Goal: Task Accomplishment & Management: Manage account settings

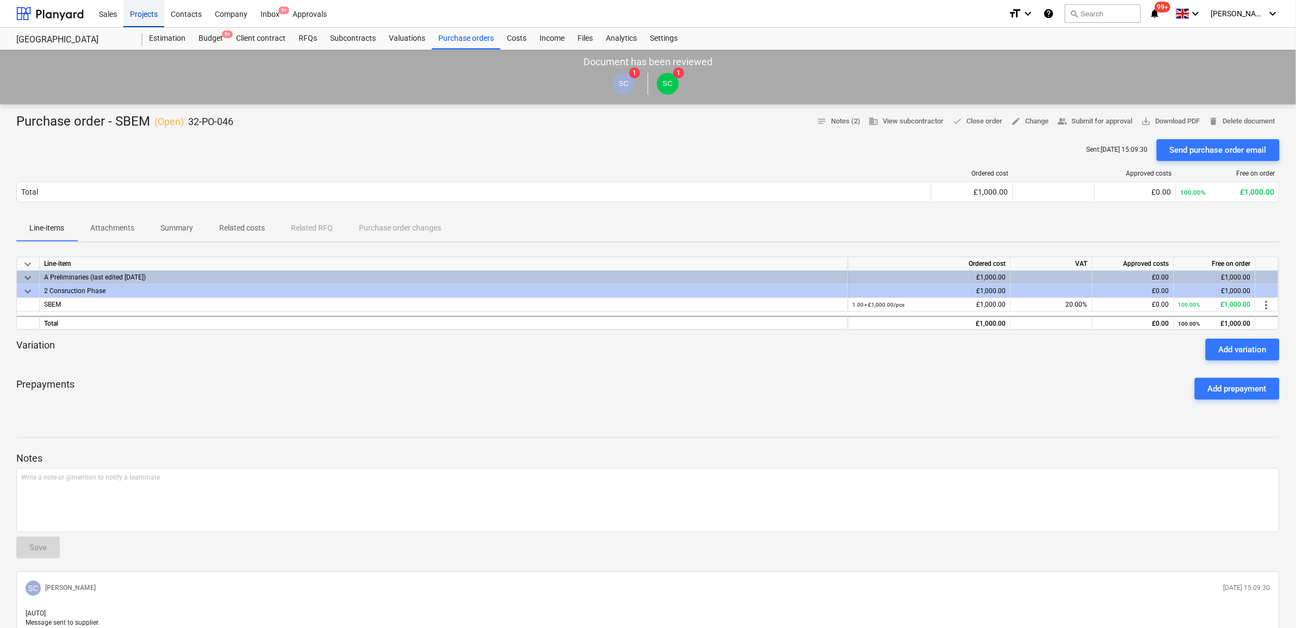
click at [144, 10] on div "Projects" at bounding box center [143, 13] width 41 height 28
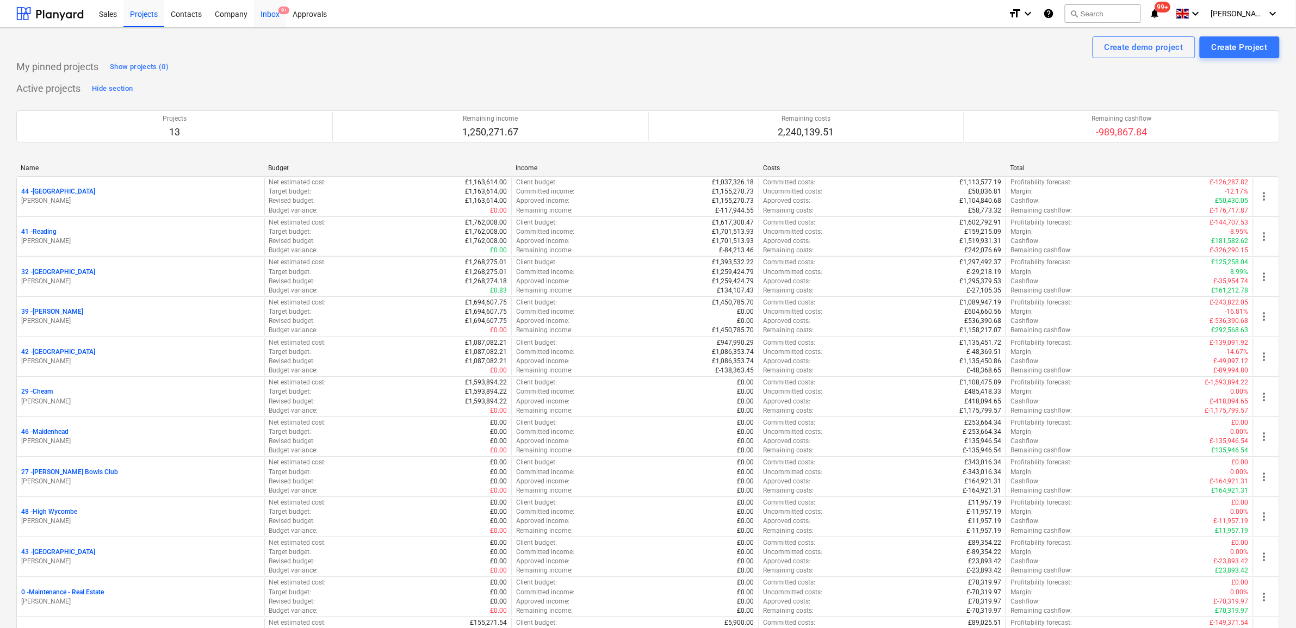
click at [263, 9] on div "Inbox 9+" at bounding box center [270, 13] width 32 height 28
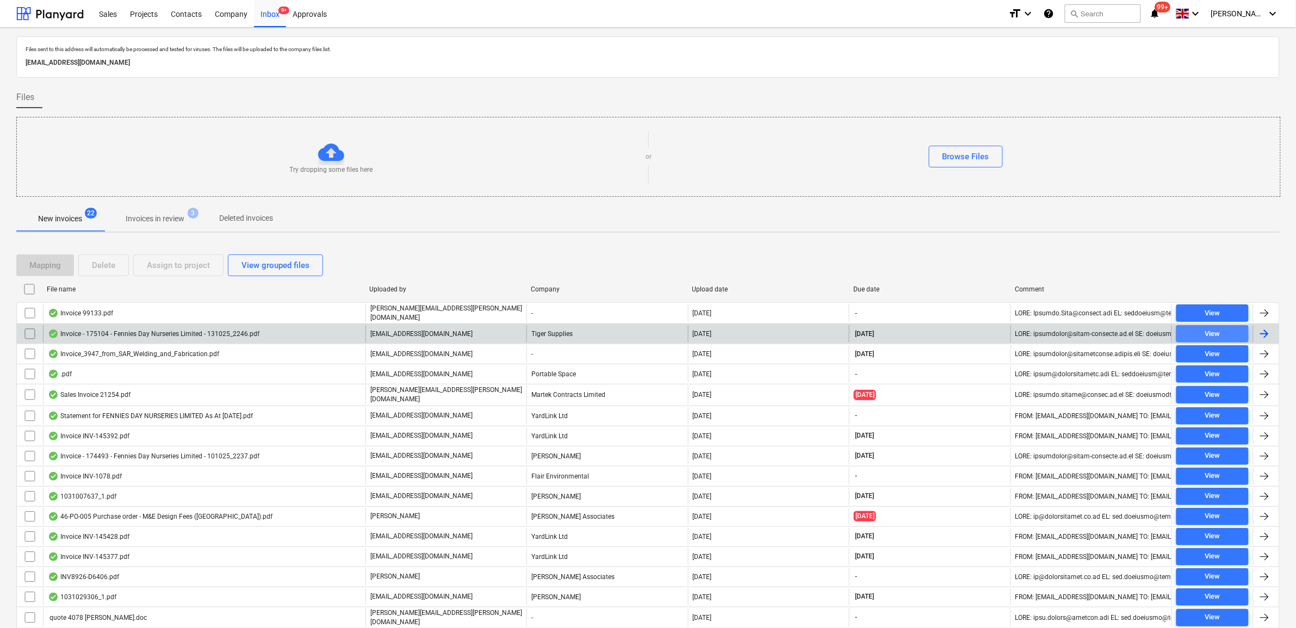
click at [1230, 331] on span "View" at bounding box center [1212, 334] width 64 height 13
click at [1210, 338] on div "View" at bounding box center [1211, 334] width 15 height 13
click at [1211, 338] on div "View" at bounding box center [1211, 334] width 15 height 13
click at [1233, 335] on span "View" at bounding box center [1212, 334] width 64 height 13
click at [1258, 333] on div at bounding box center [1264, 333] width 13 height 13
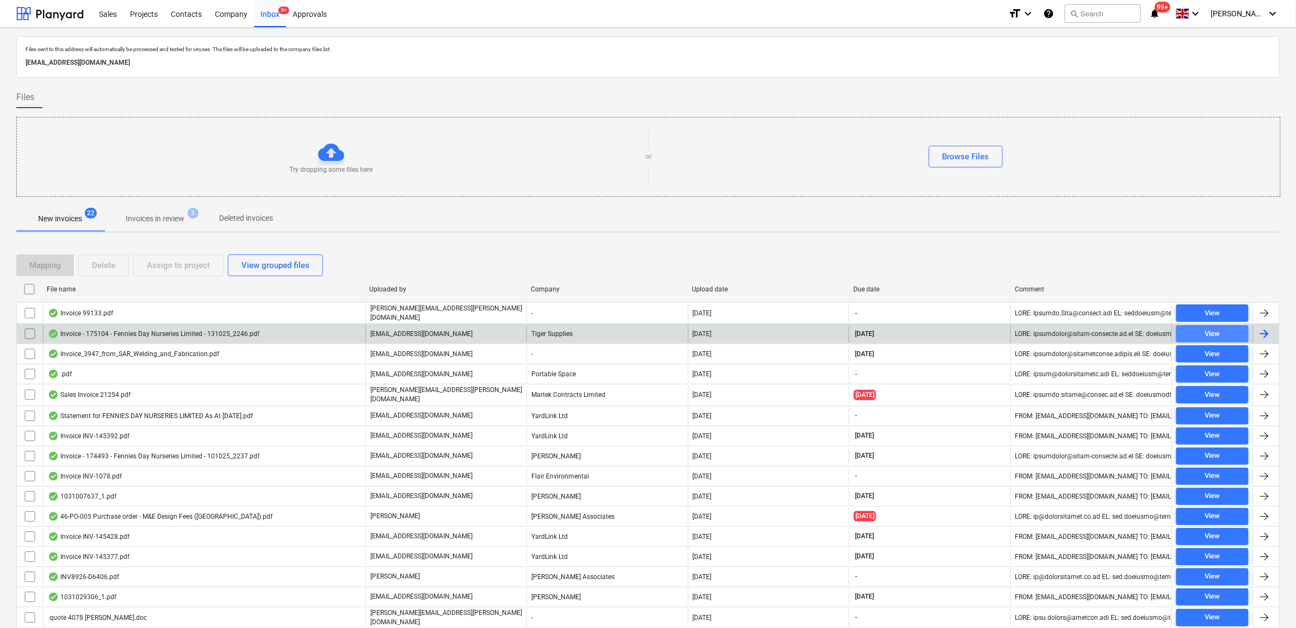
click at [1202, 336] on span "View" at bounding box center [1212, 334] width 64 height 13
click at [28, 335] on input "checkbox" at bounding box center [29, 333] width 17 height 17
click at [160, 266] on div "Assign to project" at bounding box center [178, 265] width 63 height 14
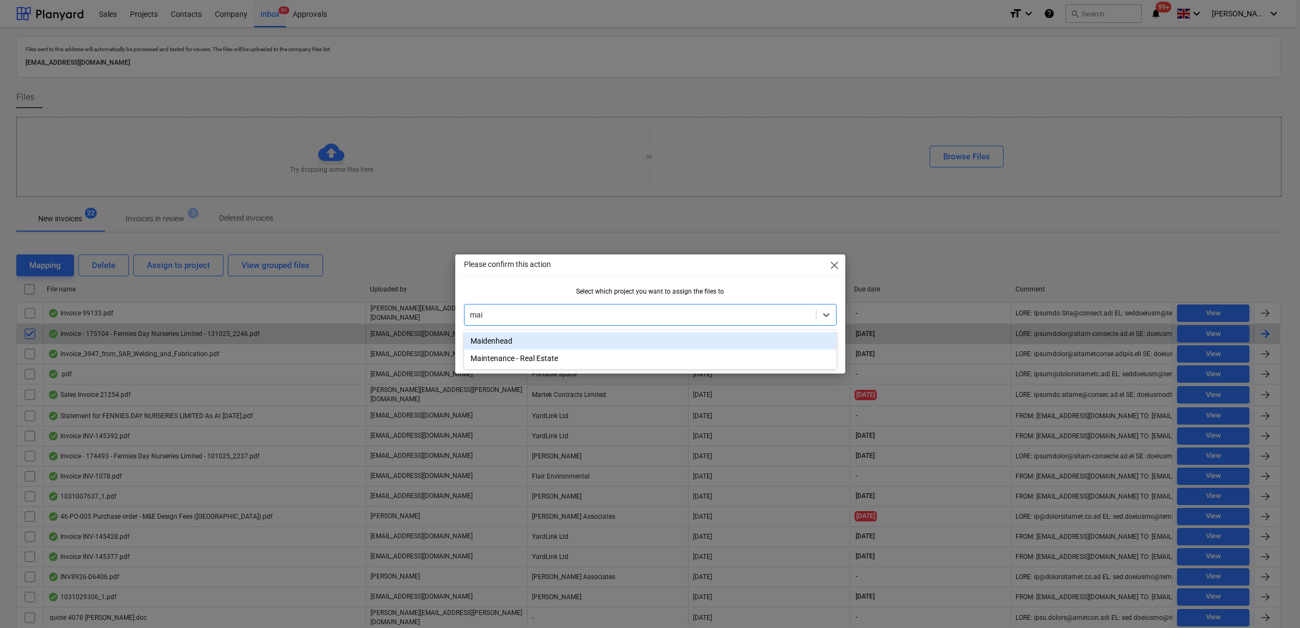
type input "maid"
click at [504, 337] on div "Maidenhead" at bounding box center [650, 340] width 372 height 17
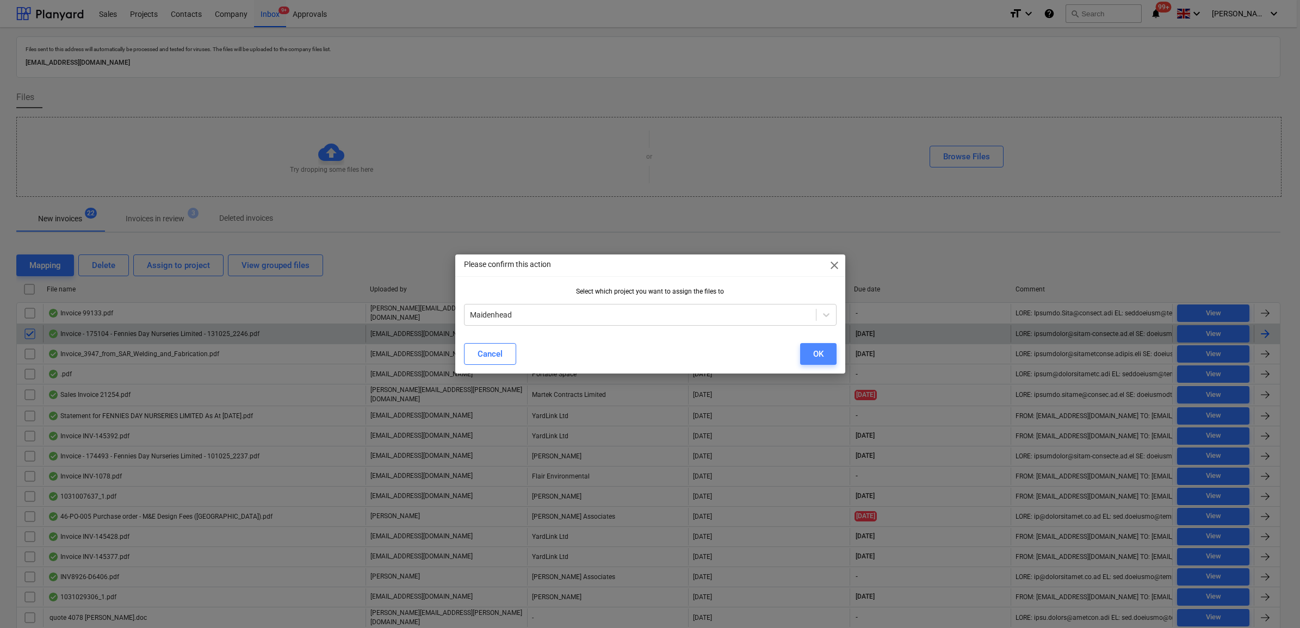
click at [815, 352] on div "OK" at bounding box center [818, 354] width 10 height 14
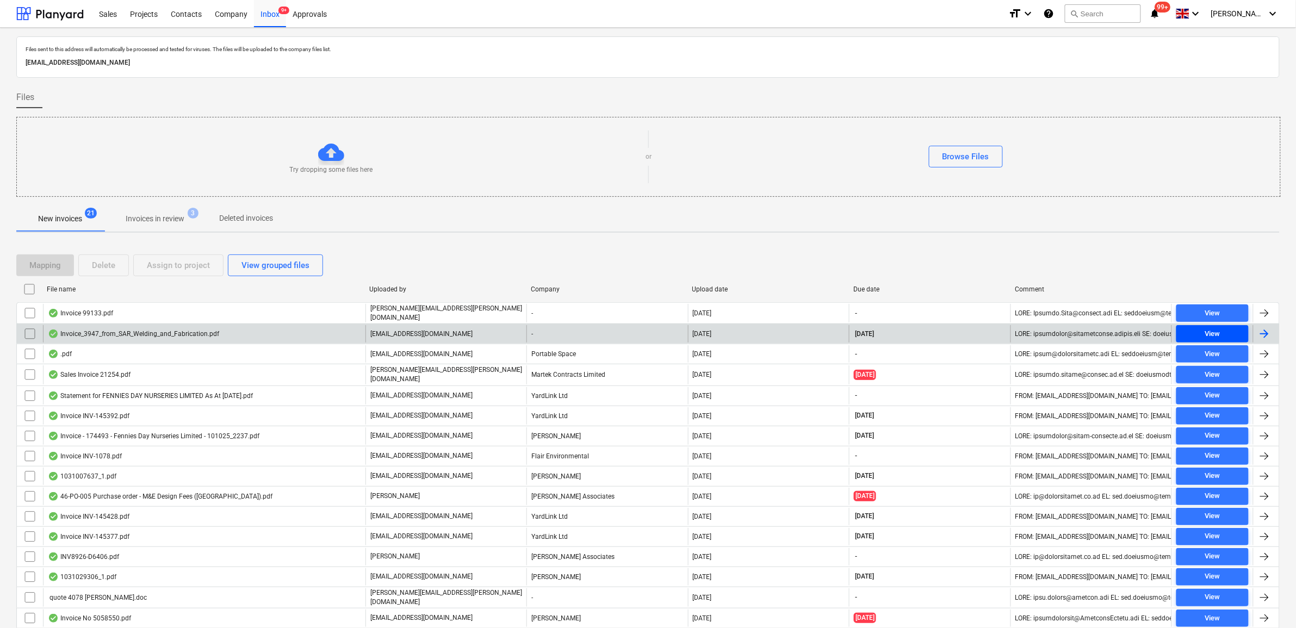
click at [1219, 335] on div "View" at bounding box center [1211, 334] width 15 height 13
click at [25, 332] on input "checkbox" at bounding box center [29, 333] width 17 height 17
click at [150, 267] on div "Assign to project" at bounding box center [178, 265] width 63 height 14
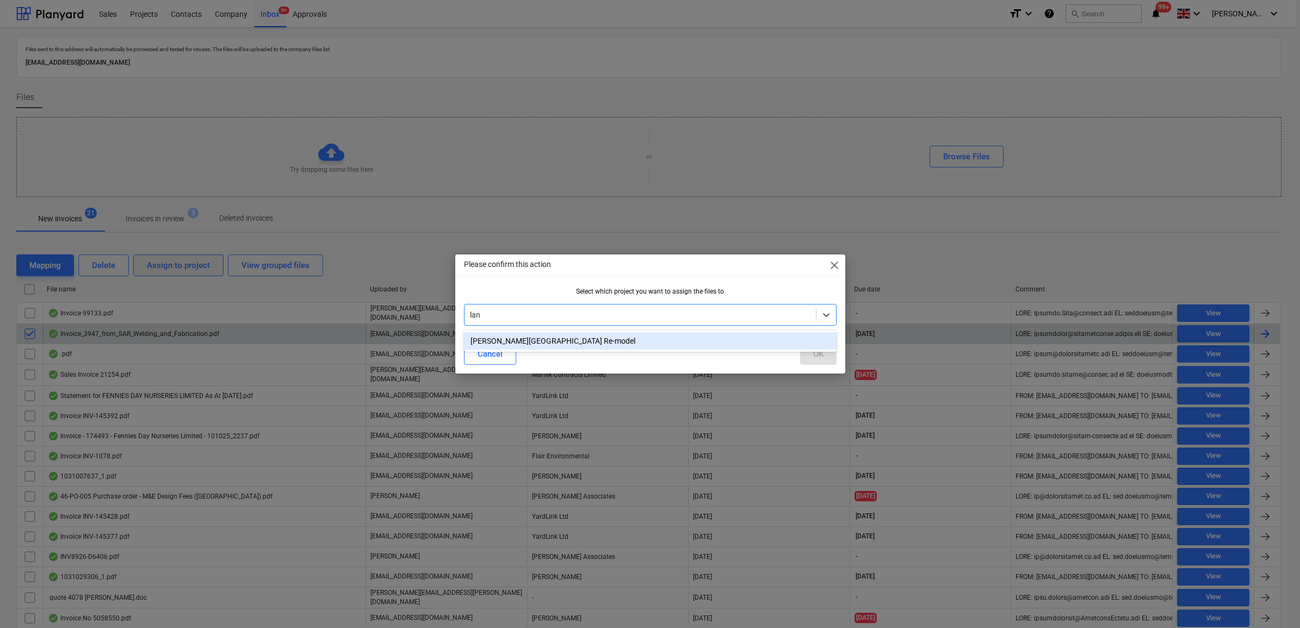
type input "lang"
click at [569, 343] on div "[PERSON_NAME][GEOGRAPHIC_DATA] Re-model" at bounding box center [650, 340] width 372 height 17
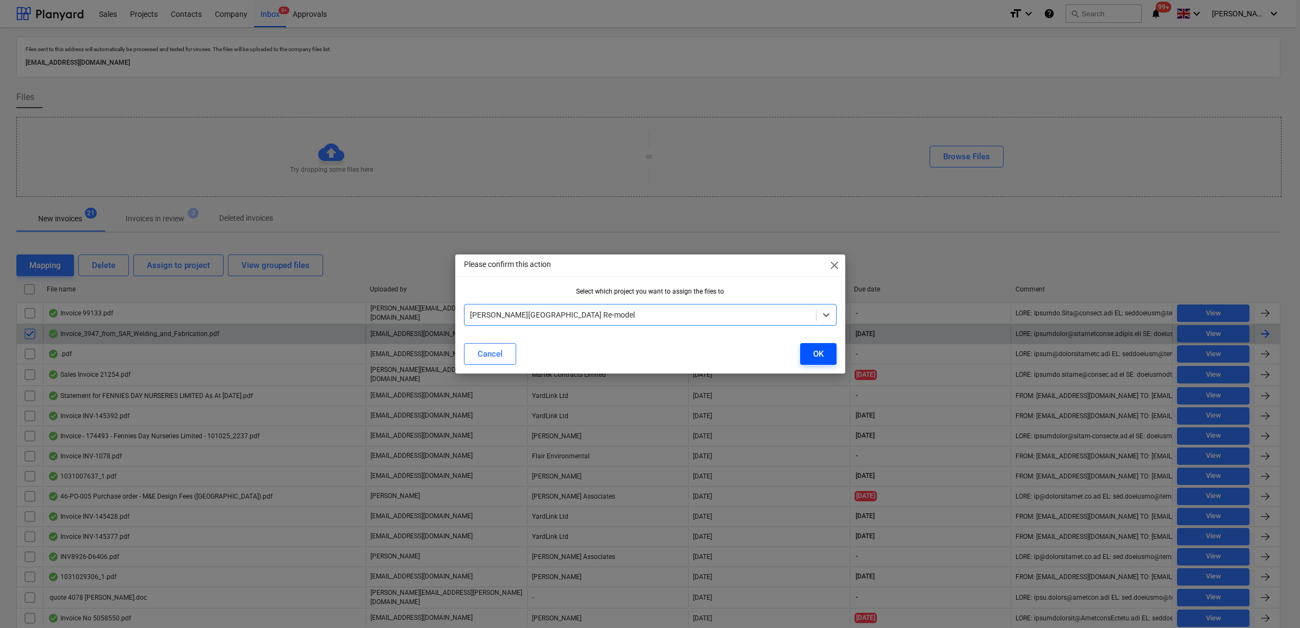
click at [818, 356] on div "OK" at bounding box center [818, 354] width 10 height 14
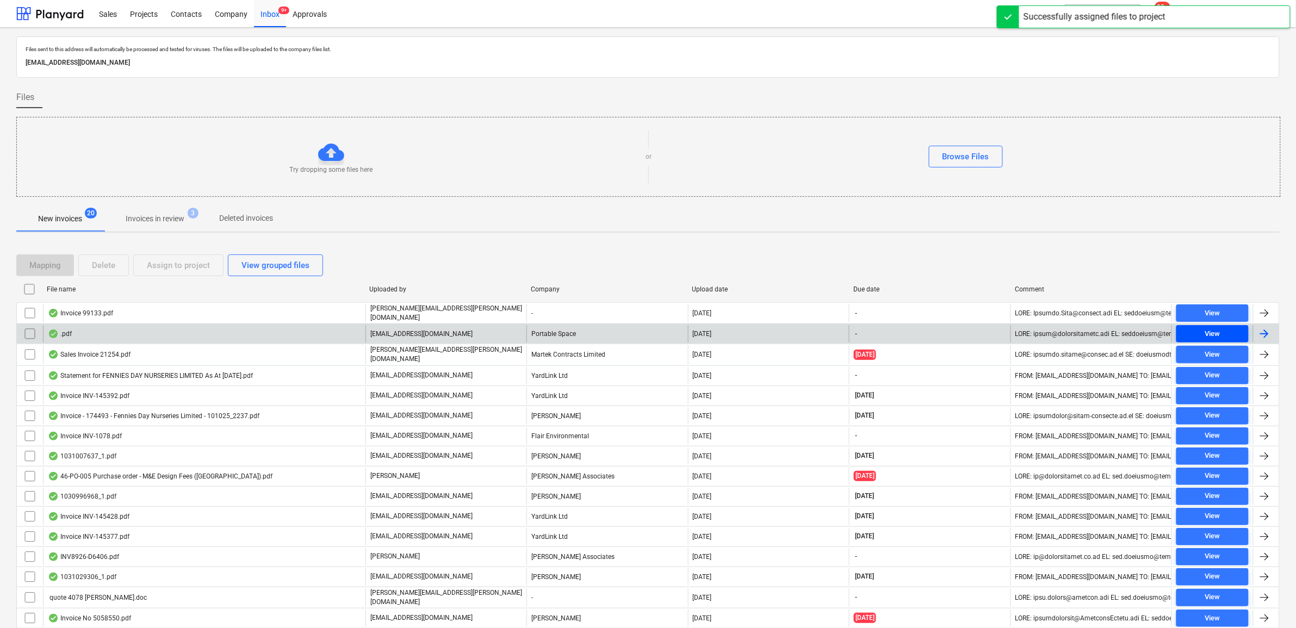
click at [1202, 333] on span "View" at bounding box center [1212, 334] width 64 height 13
click at [25, 330] on input "checkbox" at bounding box center [29, 333] width 17 height 17
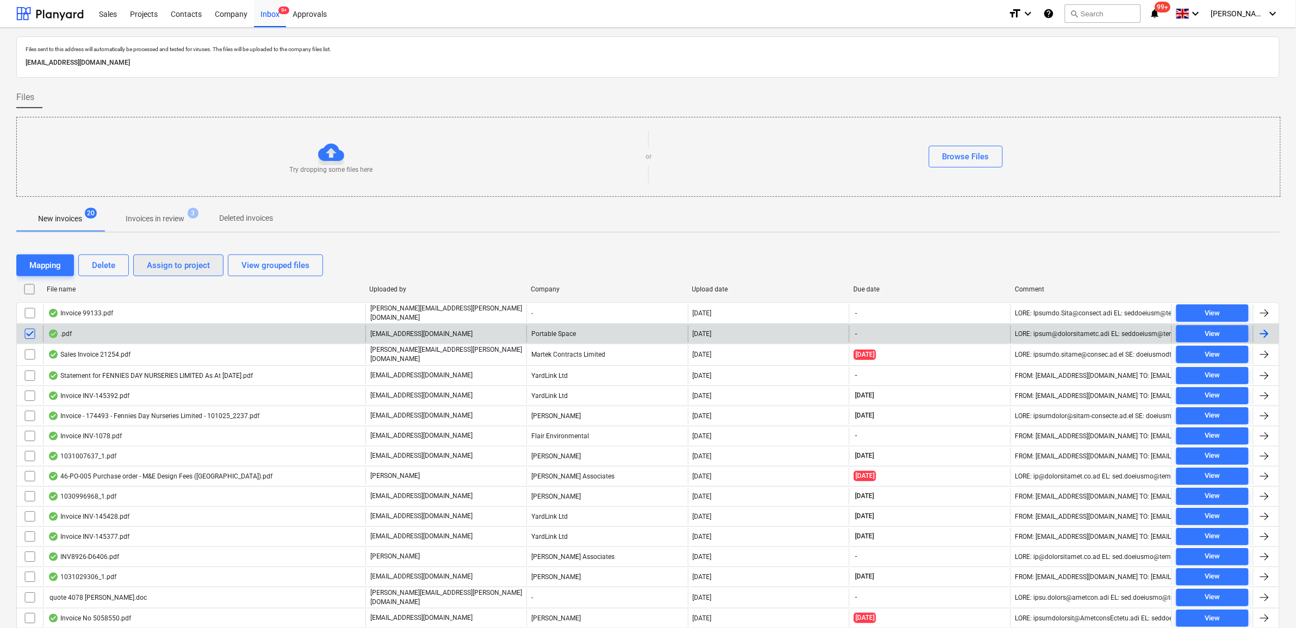
click at [161, 264] on div "Assign to project" at bounding box center [178, 265] width 63 height 14
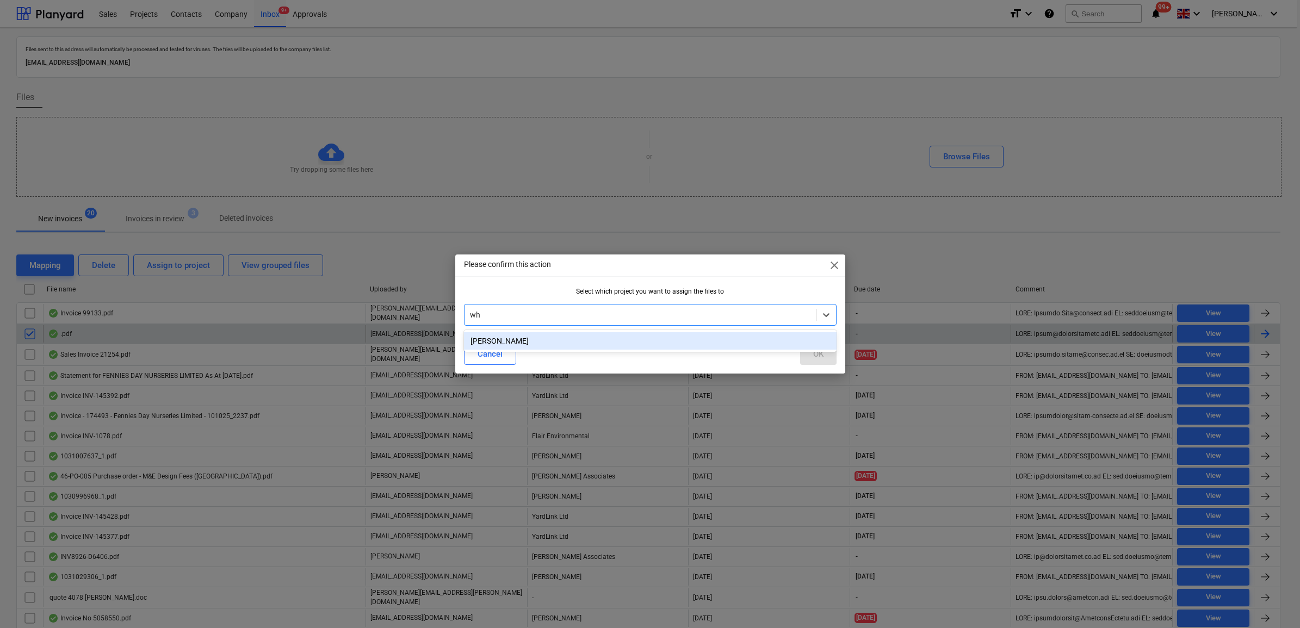
type input "whi"
click at [507, 341] on div "[PERSON_NAME]" at bounding box center [650, 340] width 372 height 17
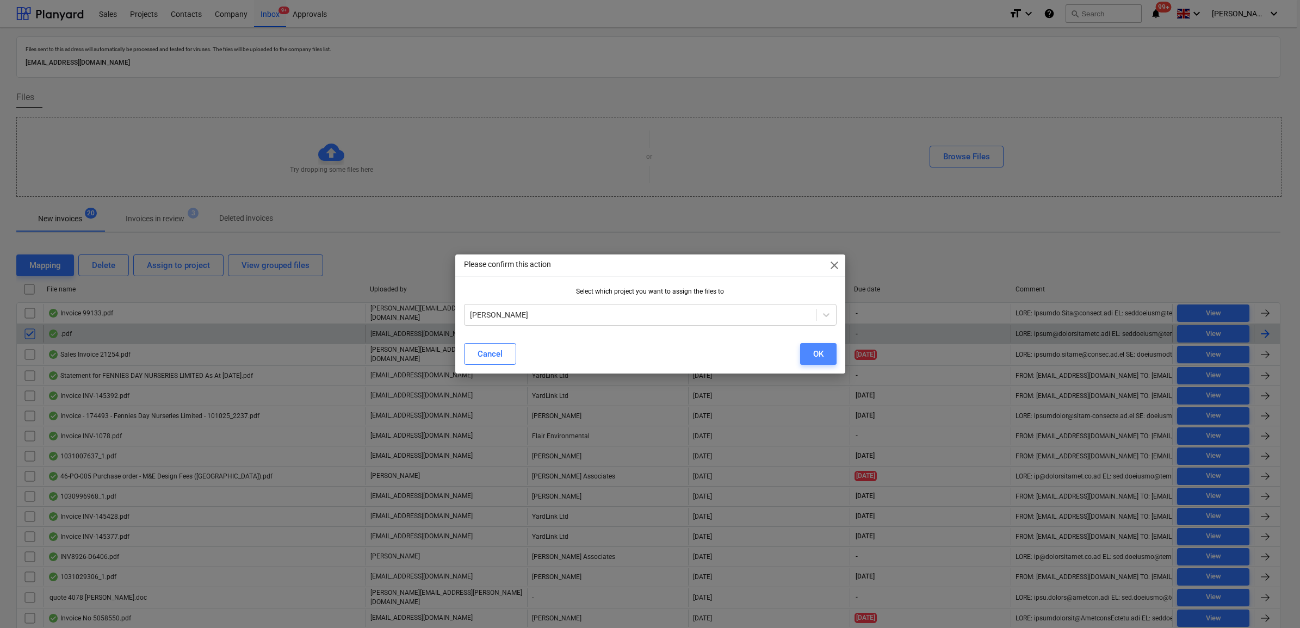
click at [823, 359] on button "OK" at bounding box center [818, 354] width 36 height 22
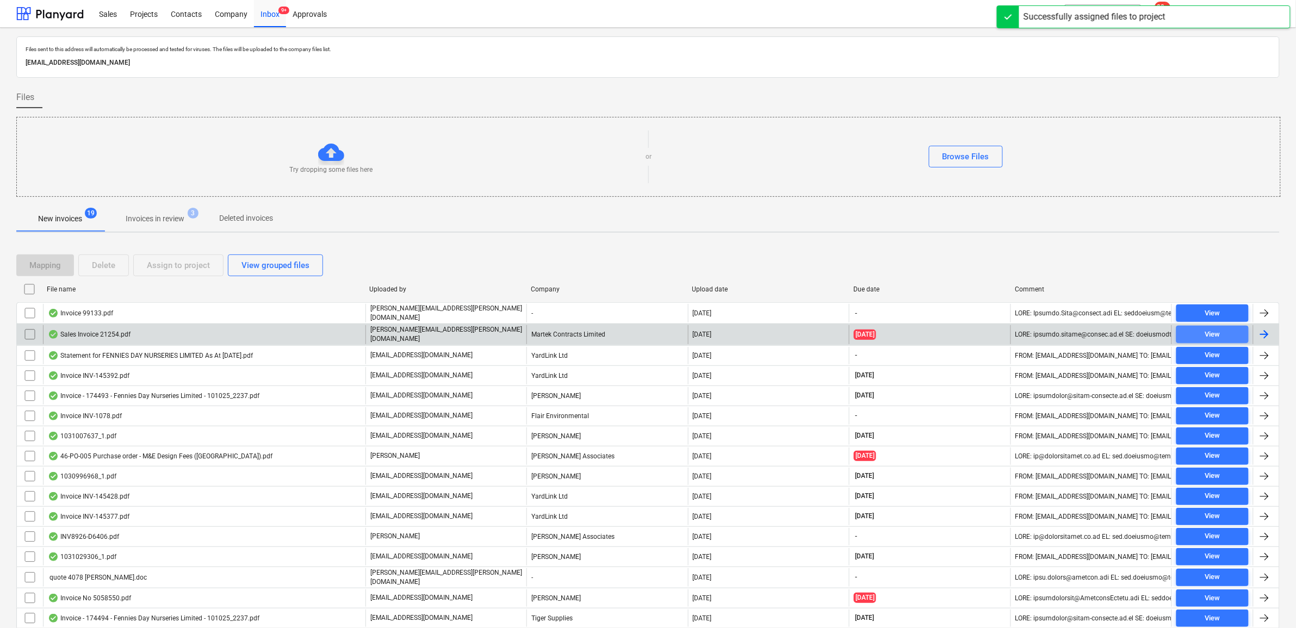
click at [1203, 337] on span "View" at bounding box center [1212, 334] width 64 height 13
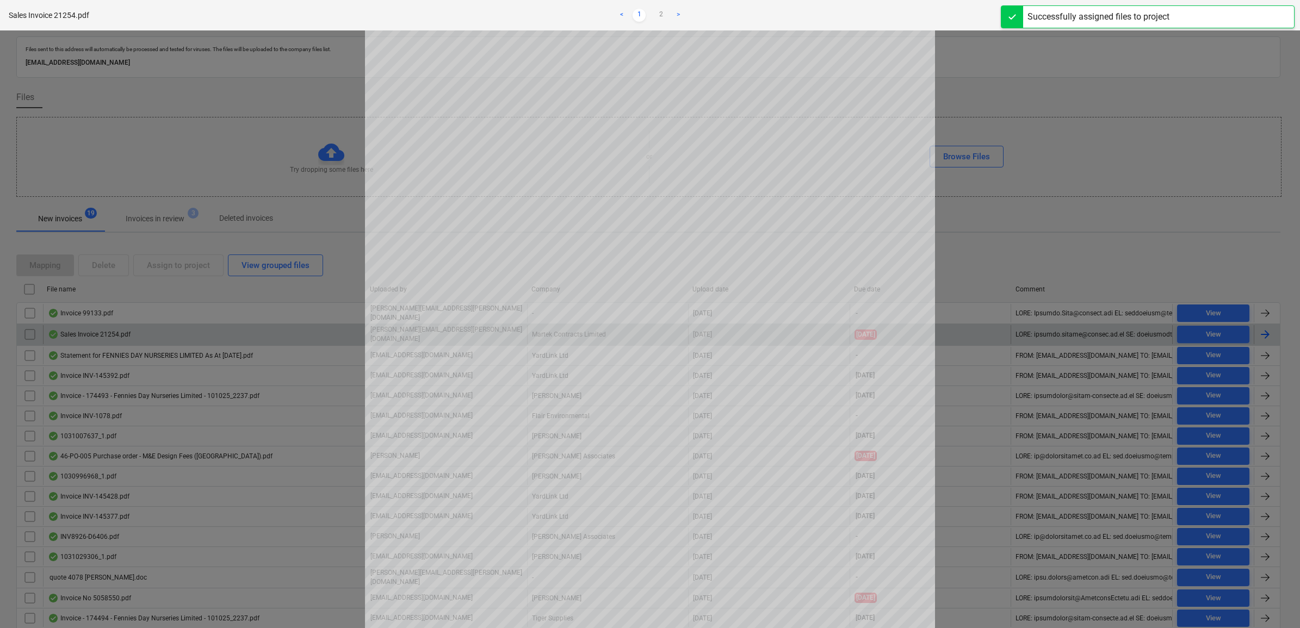
scroll to position [136, 0]
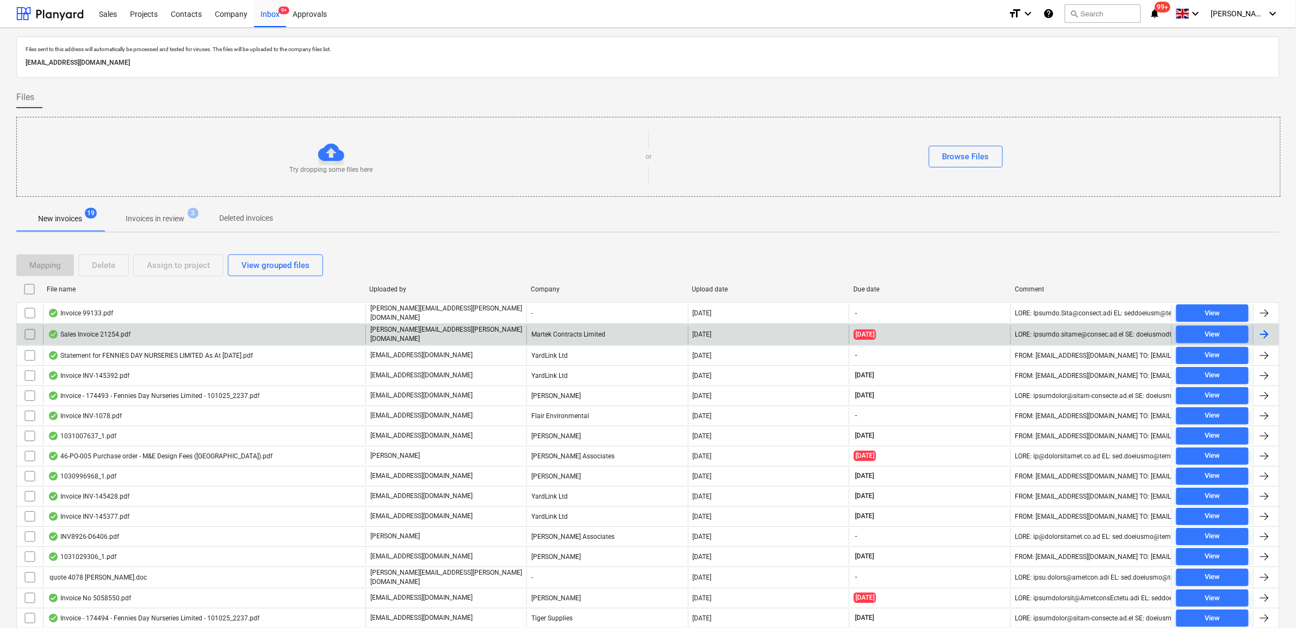
click at [33, 330] on input "checkbox" at bounding box center [29, 334] width 17 height 17
click at [177, 273] on button "Assign to project" at bounding box center [178, 265] width 90 height 22
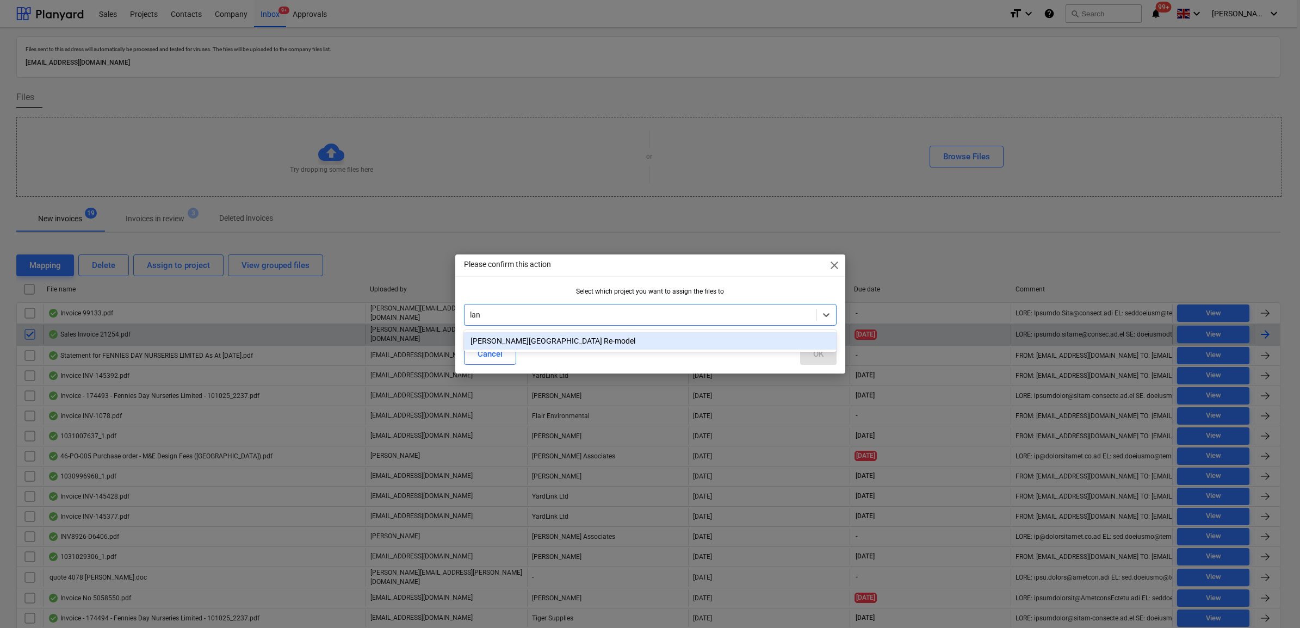
type input "lang"
click at [576, 341] on div "[PERSON_NAME][GEOGRAPHIC_DATA] Re-model" at bounding box center [650, 340] width 372 height 17
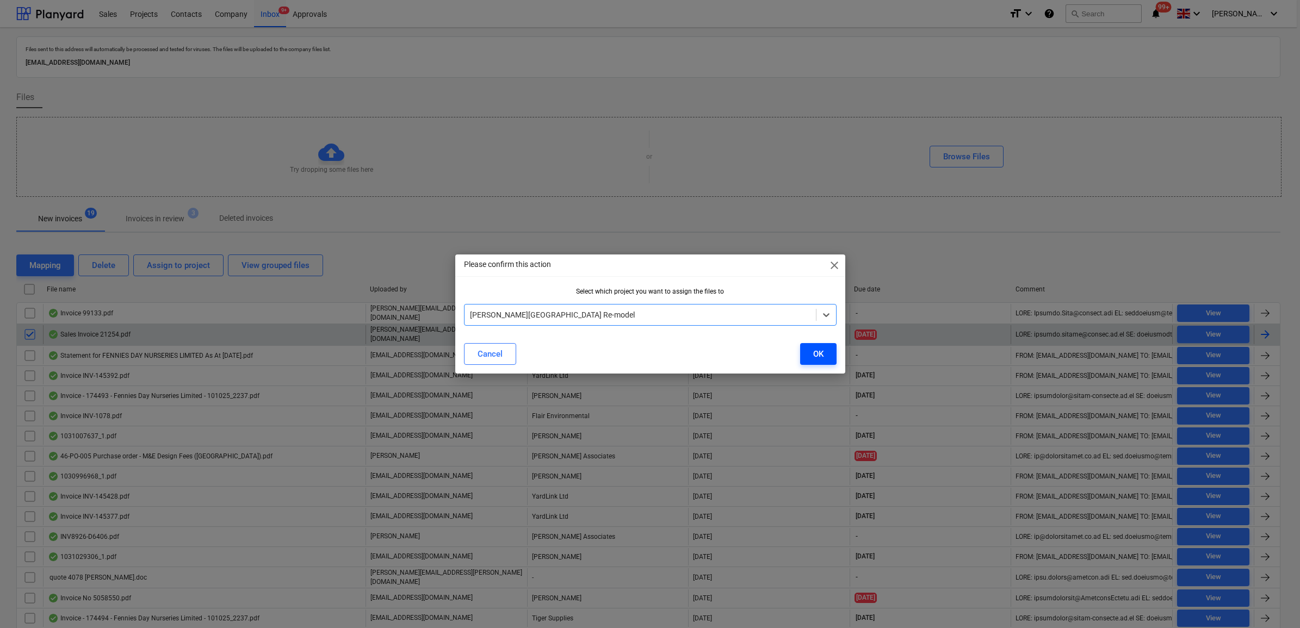
click at [823, 352] on button "OK" at bounding box center [818, 354] width 36 height 22
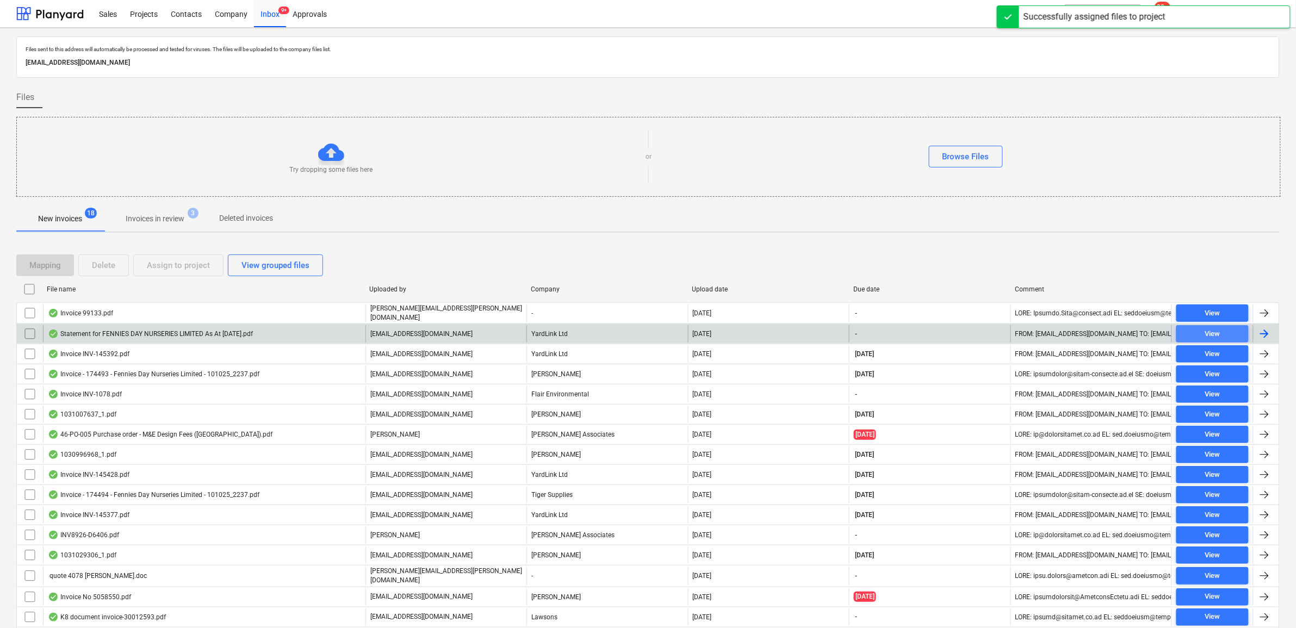
click at [1197, 332] on span "View" at bounding box center [1212, 334] width 64 height 13
click at [26, 328] on input "checkbox" at bounding box center [29, 333] width 17 height 17
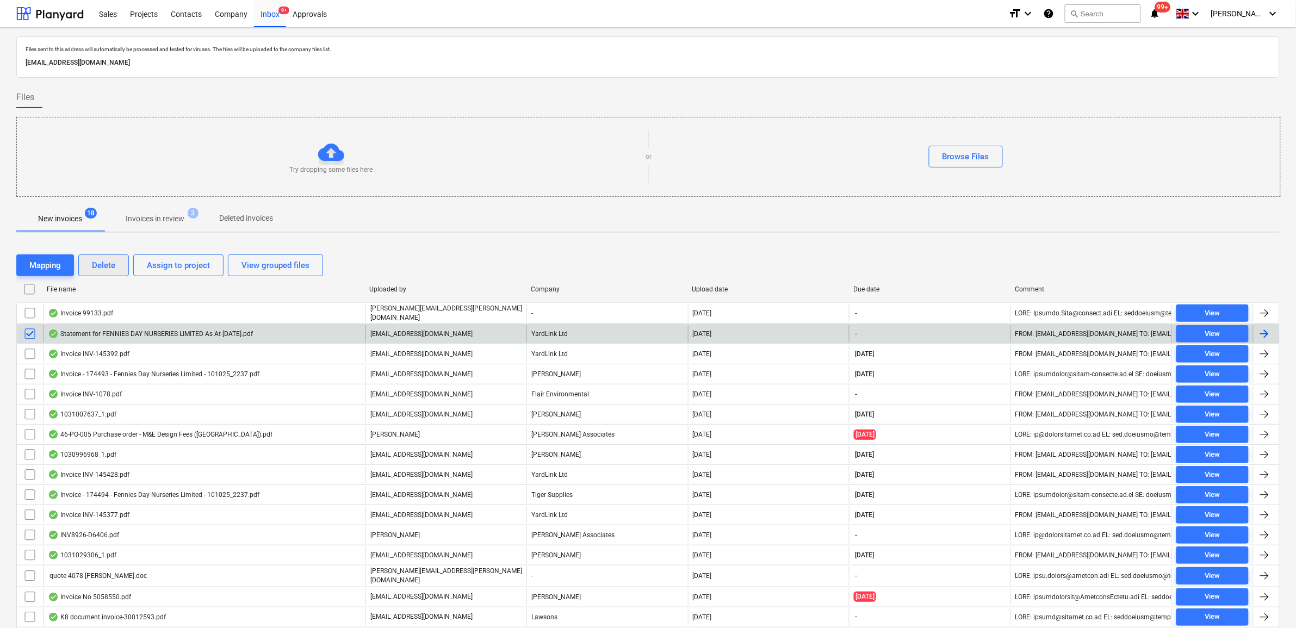
click at [102, 268] on div "Delete" at bounding box center [103, 265] width 23 height 14
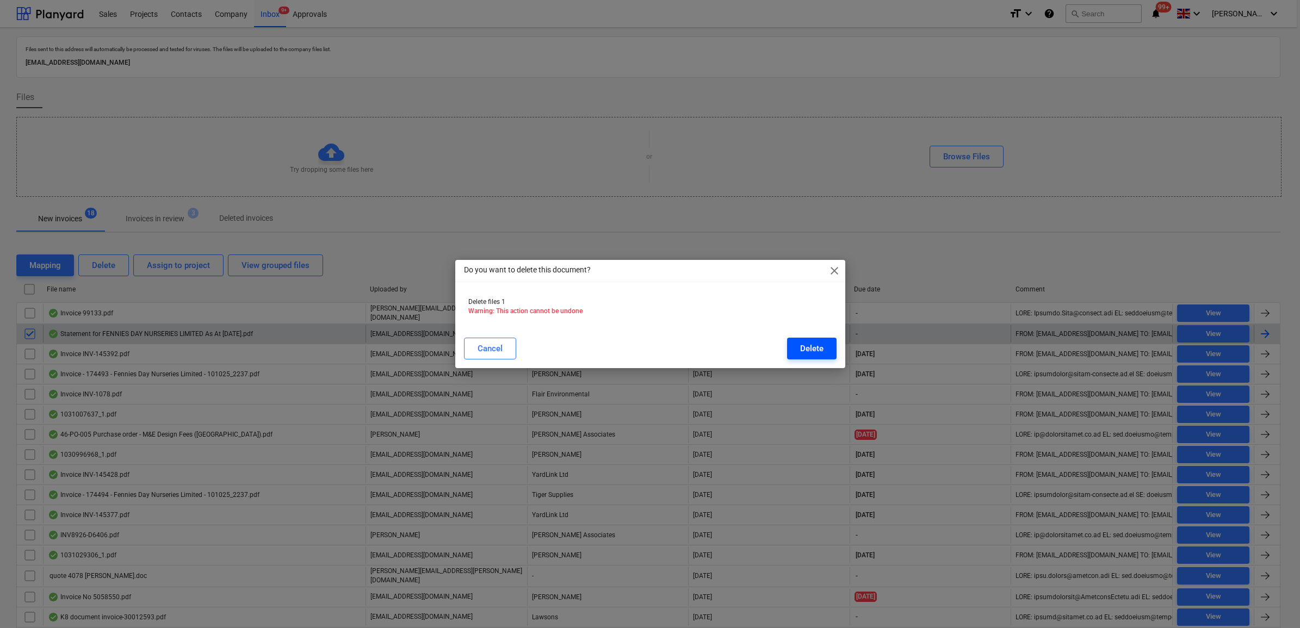
click at [820, 348] on div "Delete" at bounding box center [811, 348] width 23 height 14
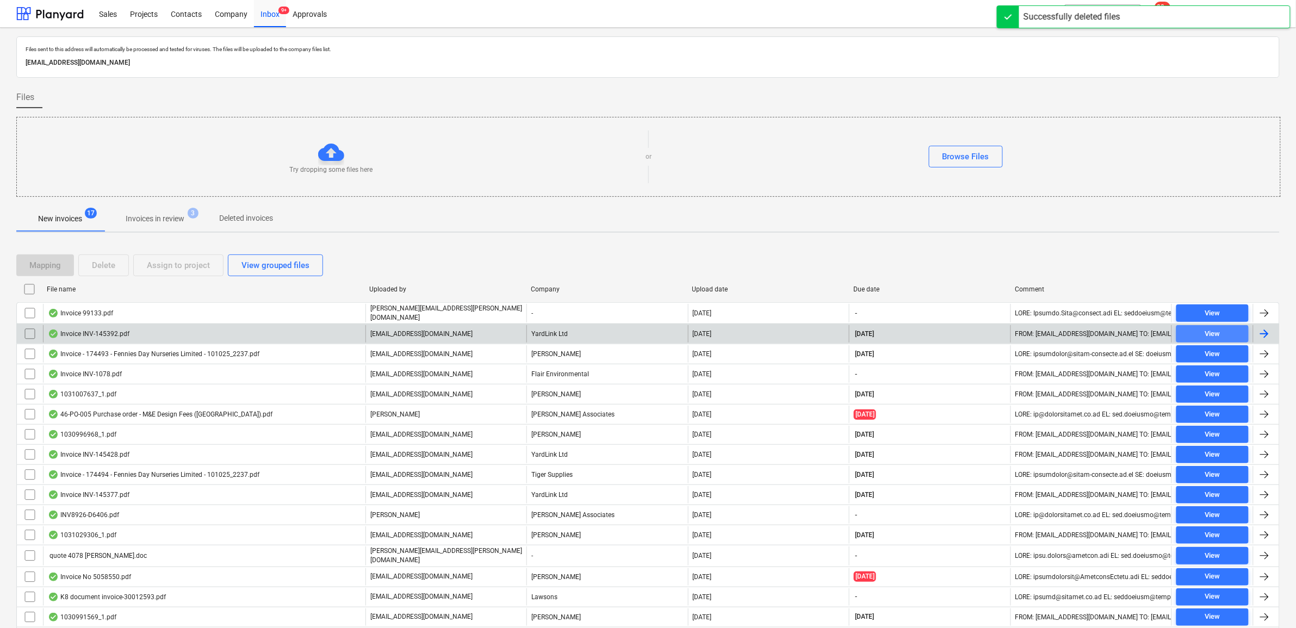
click at [1207, 334] on div "View" at bounding box center [1211, 334] width 15 height 13
click at [1233, 334] on span "View" at bounding box center [1212, 334] width 64 height 13
click at [29, 332] on input "checkbox" at bounding box center [29, 333] width 17 height 17
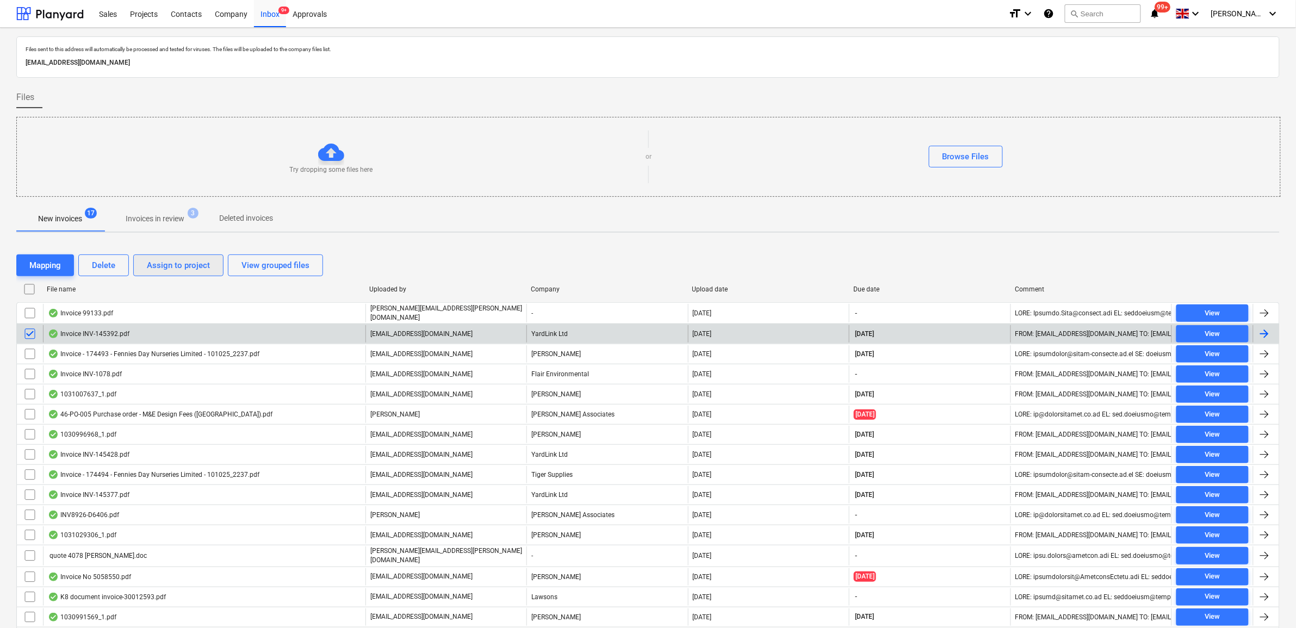
click at [158, 262] on div "Assign to project" at bounding box center [178, 265] width 63 height 14
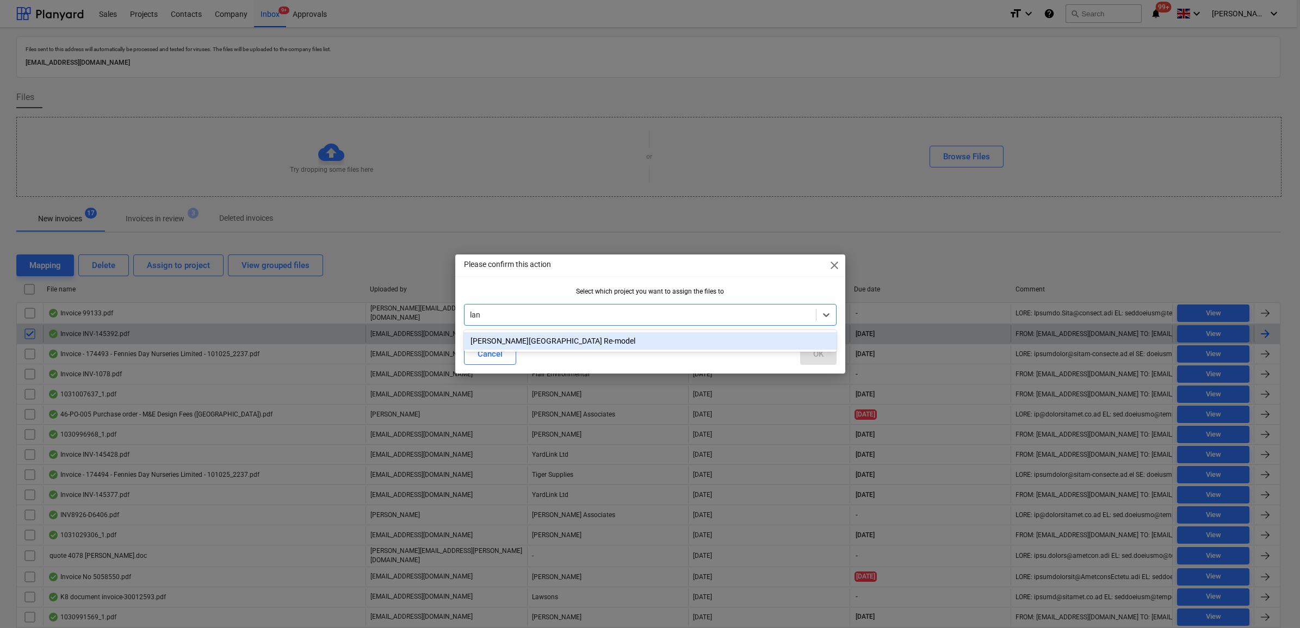
type input "lang"
drag, startPoint x: 542, startPoint y: 340, endPoint x: 547, endPoint y: 337, distance: 6.3
click at [542, 339] on div "[PERSON_NAME][GEOGRAPHIC_DATA] Re-model" at bounding box center [650, 340] width 372 height 17
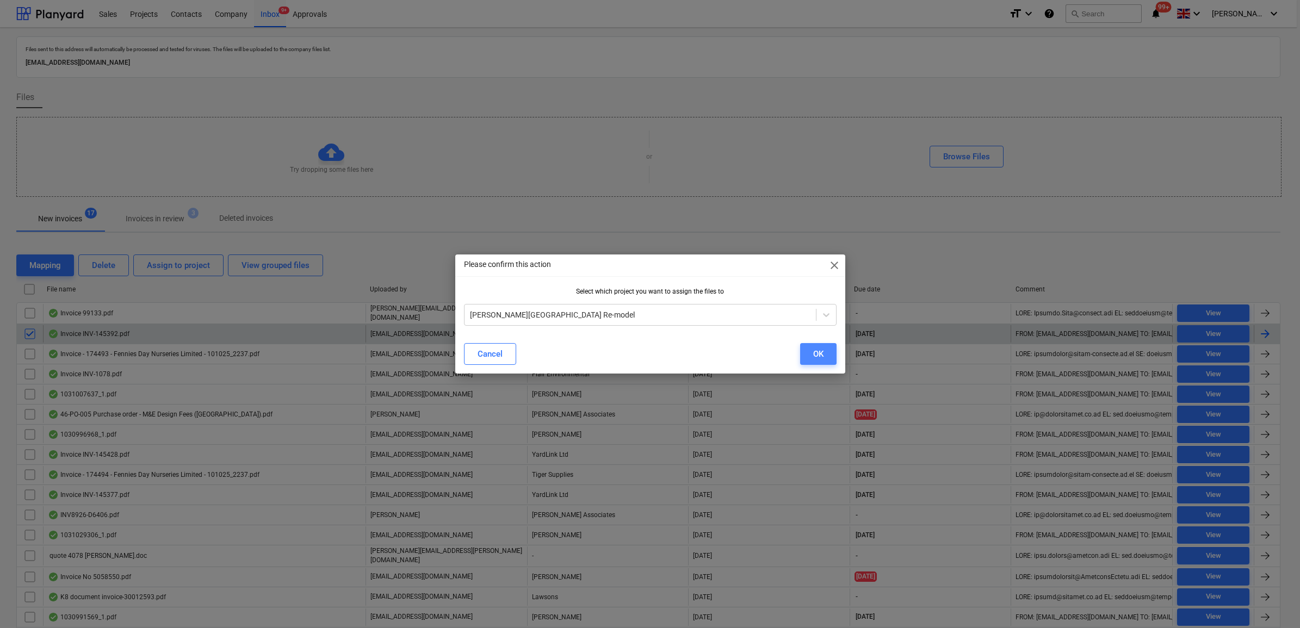
click at [806, 348] on button "OK" at bounding box center [818, 354] width 36 height 22
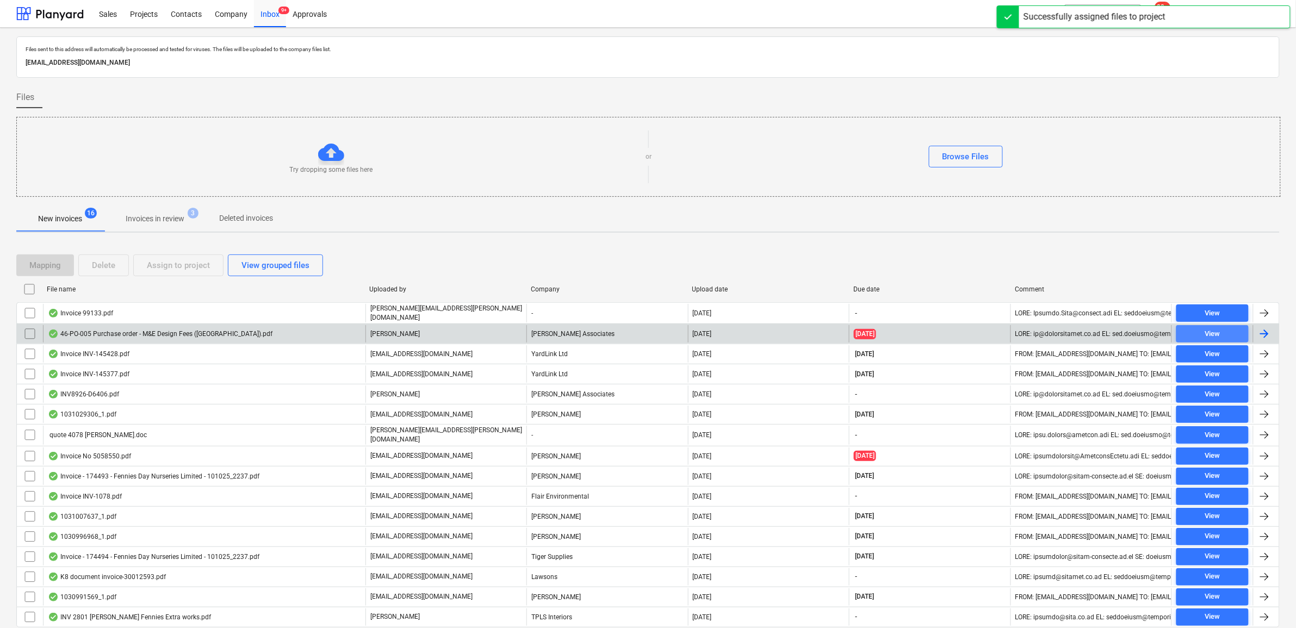
click at [1235, 332] on span "View" at bounding box center [1212, 334] width 64 height 13
click at [27, 335] on input "checkbox" at bounding box center [29, 333] width 17 height 17
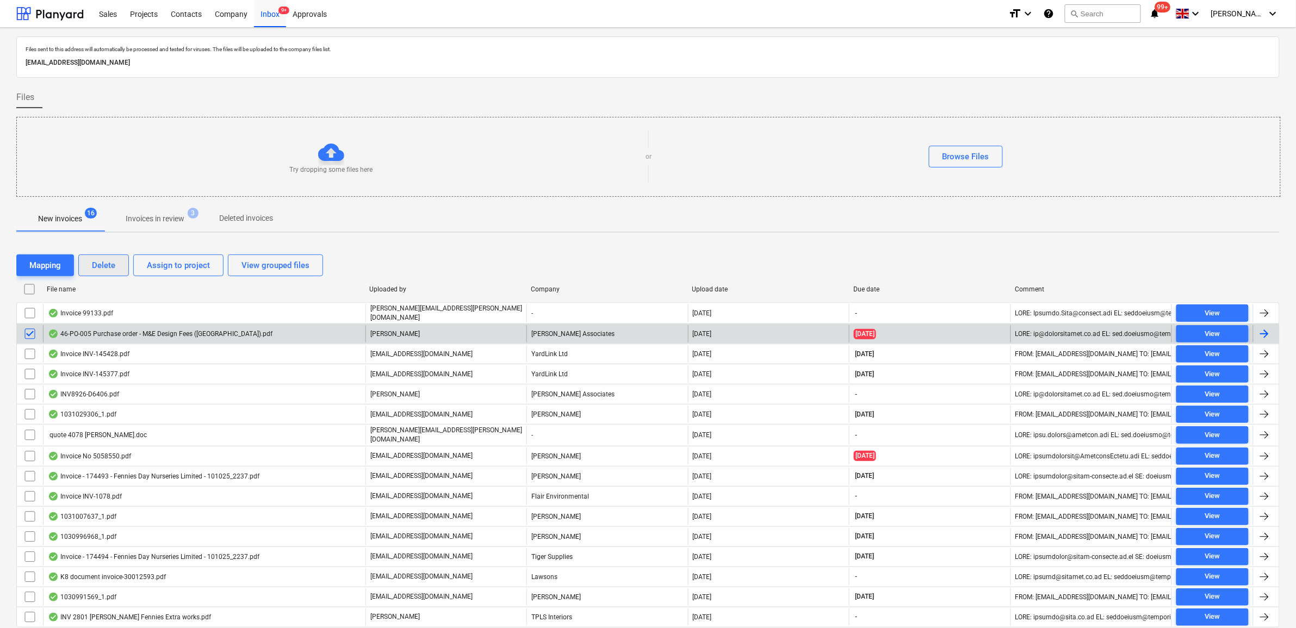
click at [90, 264] on button "Delete" at bounding box center [103, 265] width 51 height 22
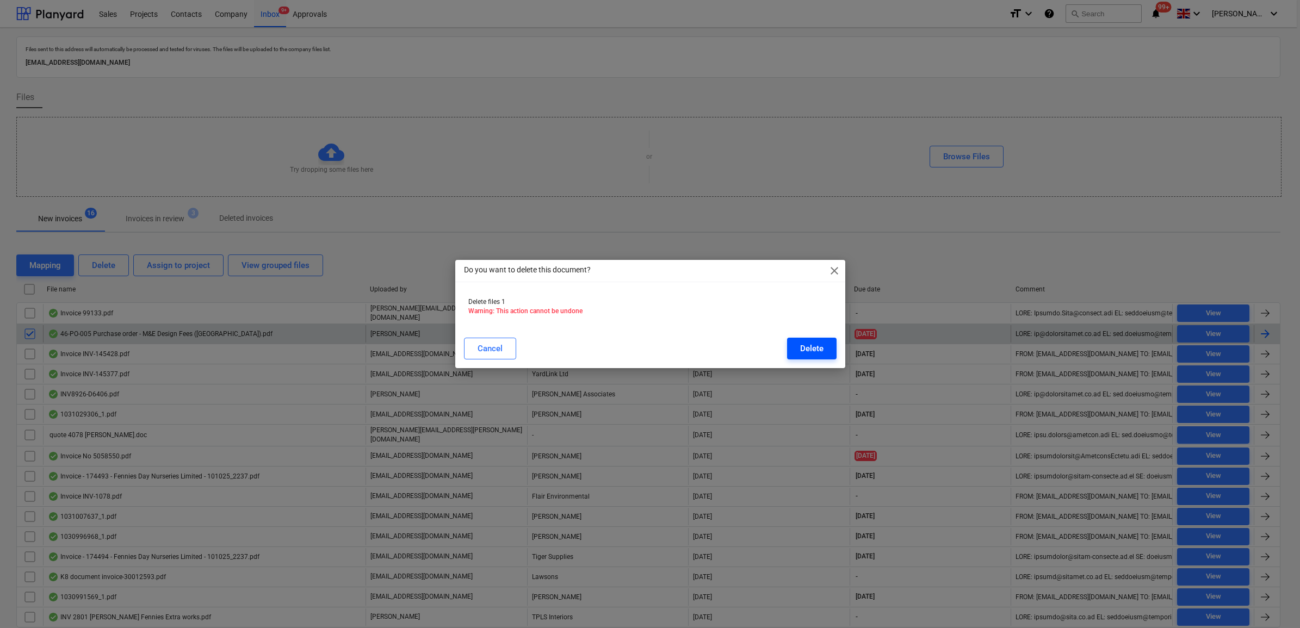
click at [823, 344] on button "Delete" at bounding box center [811, 349] width 49 height 22
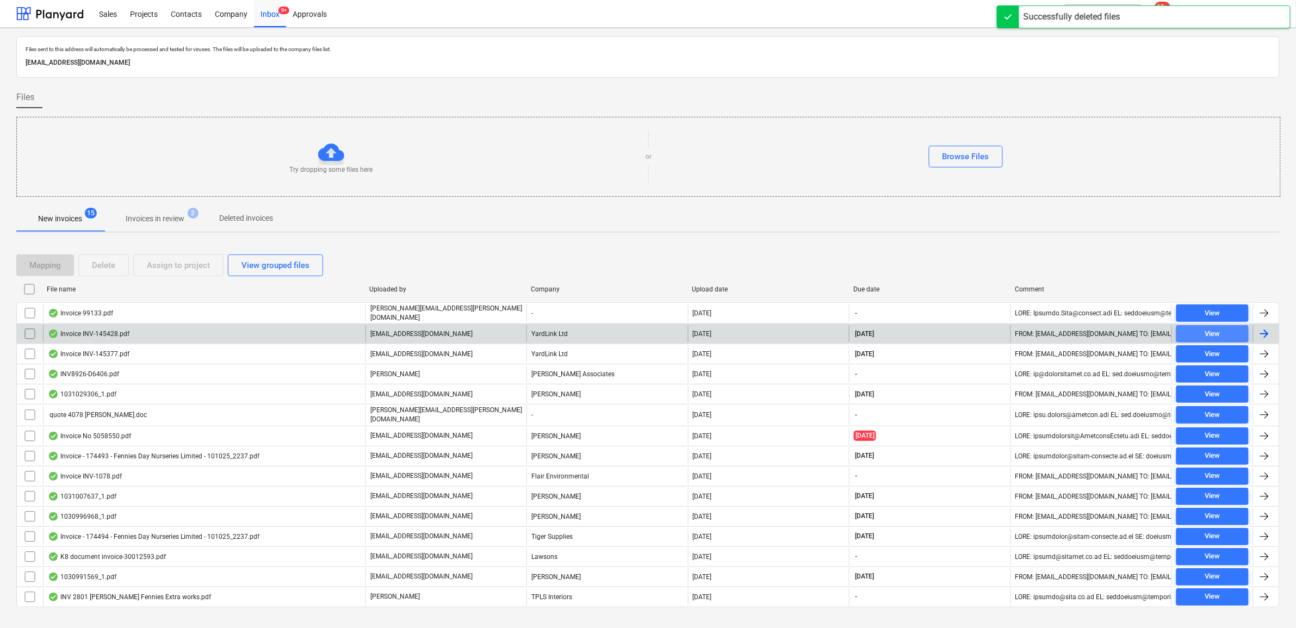
click at [1227, 328] on span "View" at bounding box center [1212, 334] width 64 height 13
click at [1232, 333] on span "View" at bounding box center [1212, 334] width 64 height 13
click at [1263, 332] on div at bounding box center [1264, 333] width 13 height 13
click at [1207, 334] on div "View" at bounding box center [1211, 334] width 15 height 13
drag, startPoint x: 28, startPoint y: 328, endPoint x: 64, endPoint y: 322, distance: 36.9
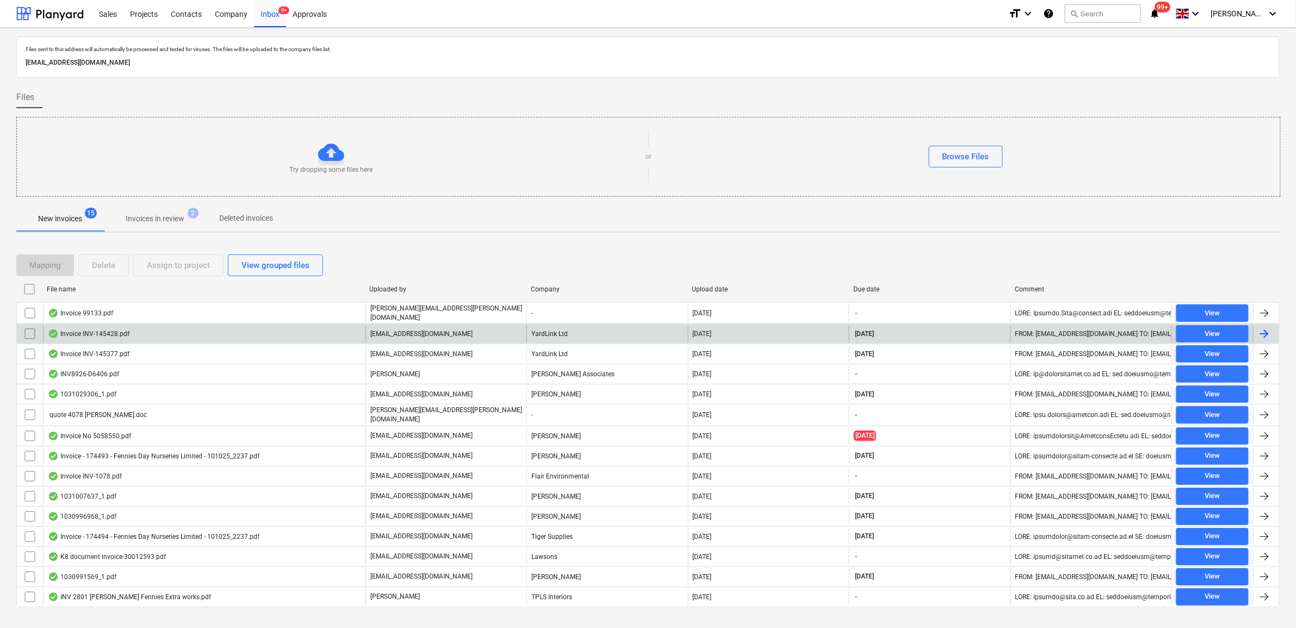
click at [30, 329] on input "checkbox" at bounding box center [29, 333] width 17 height 17
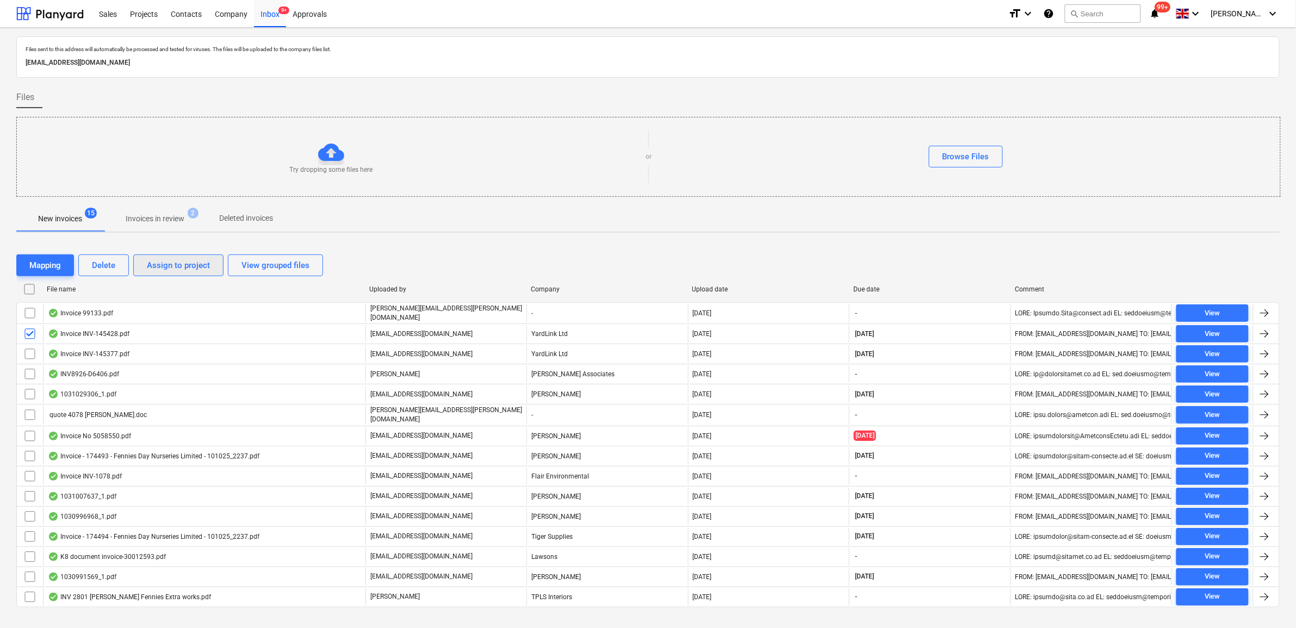
click at [185, 257] on button "Assign to project" at bounding box center [178, 265] width 90 height 22
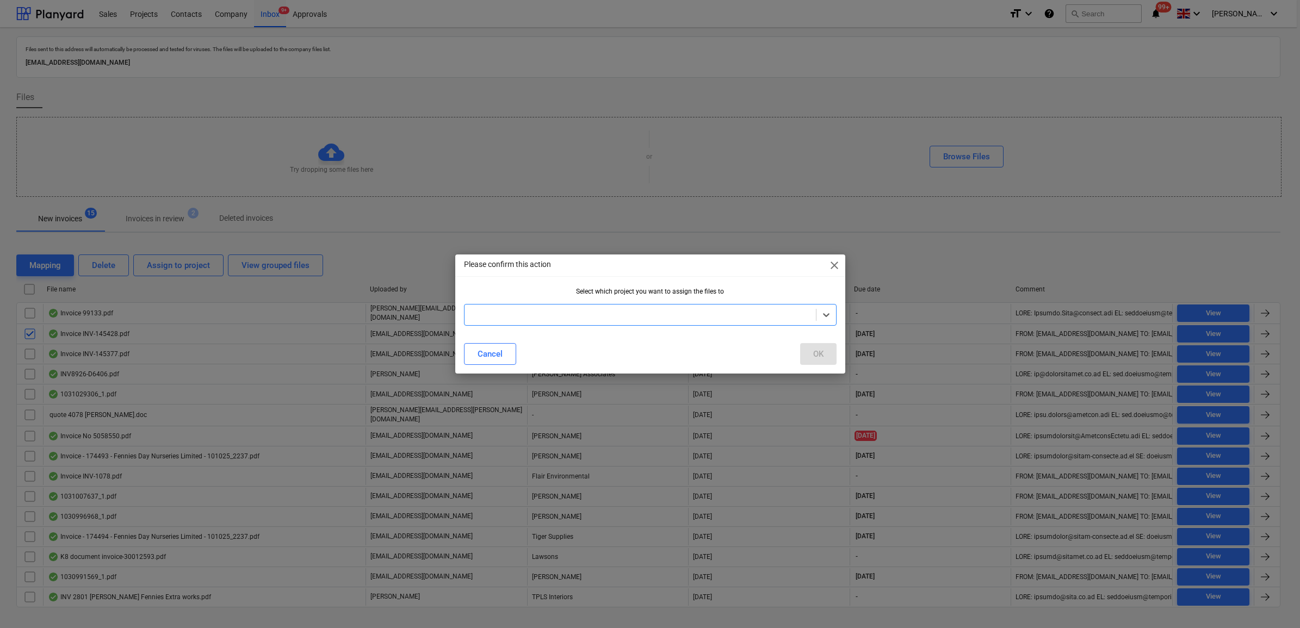
type input "v"
type input "chea"
click at [569, 343] on div "Cheam" at bounding box center [650, 340] width 372 height 17
click at [827, 355] on button "OK" at bounding box center [818, 354] width 36 height 22
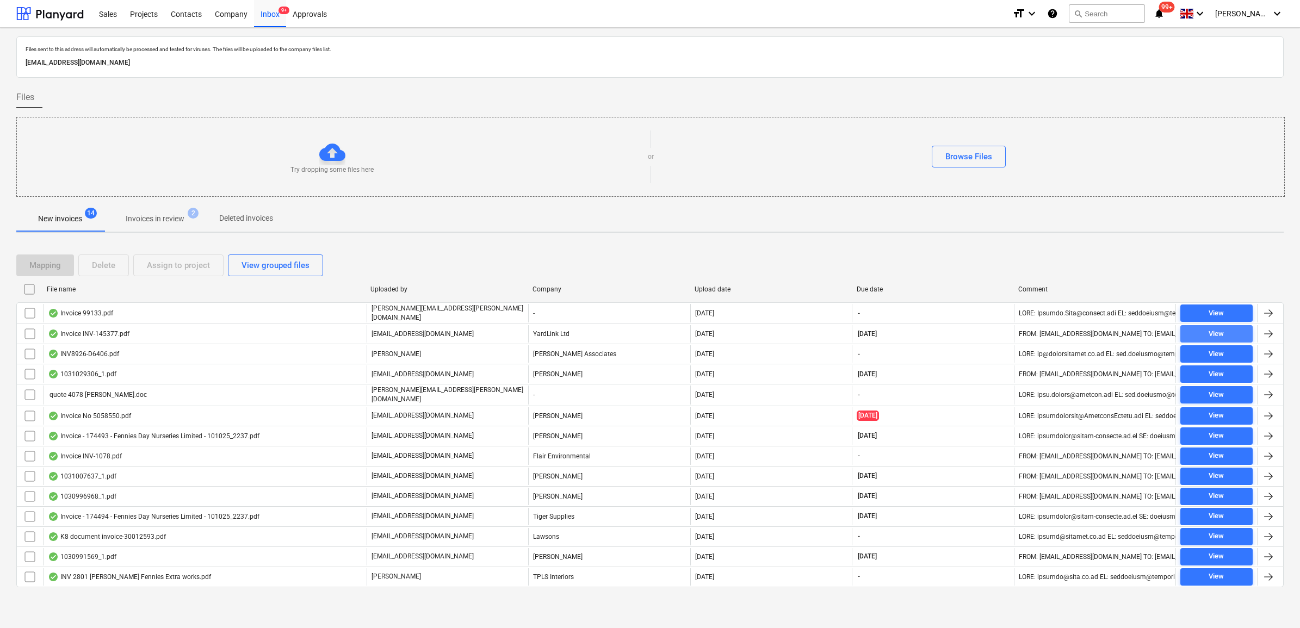
click at [1222, 335] on div "View" at bounding box center [1215, 334] width 15 height 13
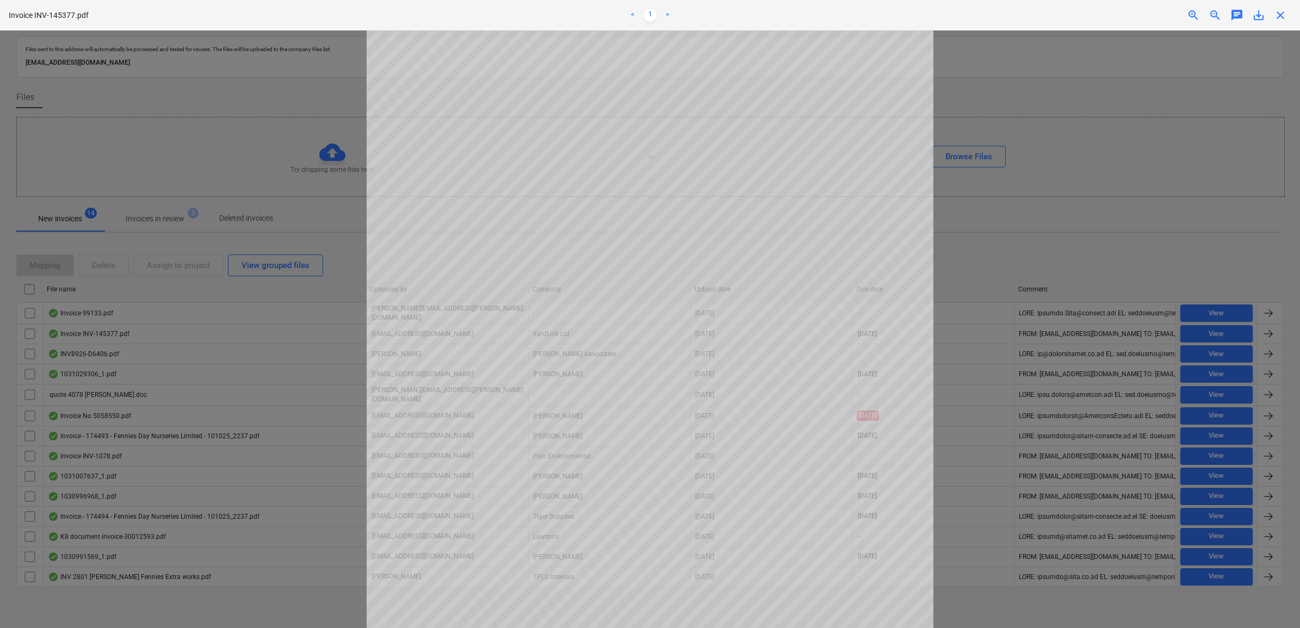
scroll to position [68, 0]
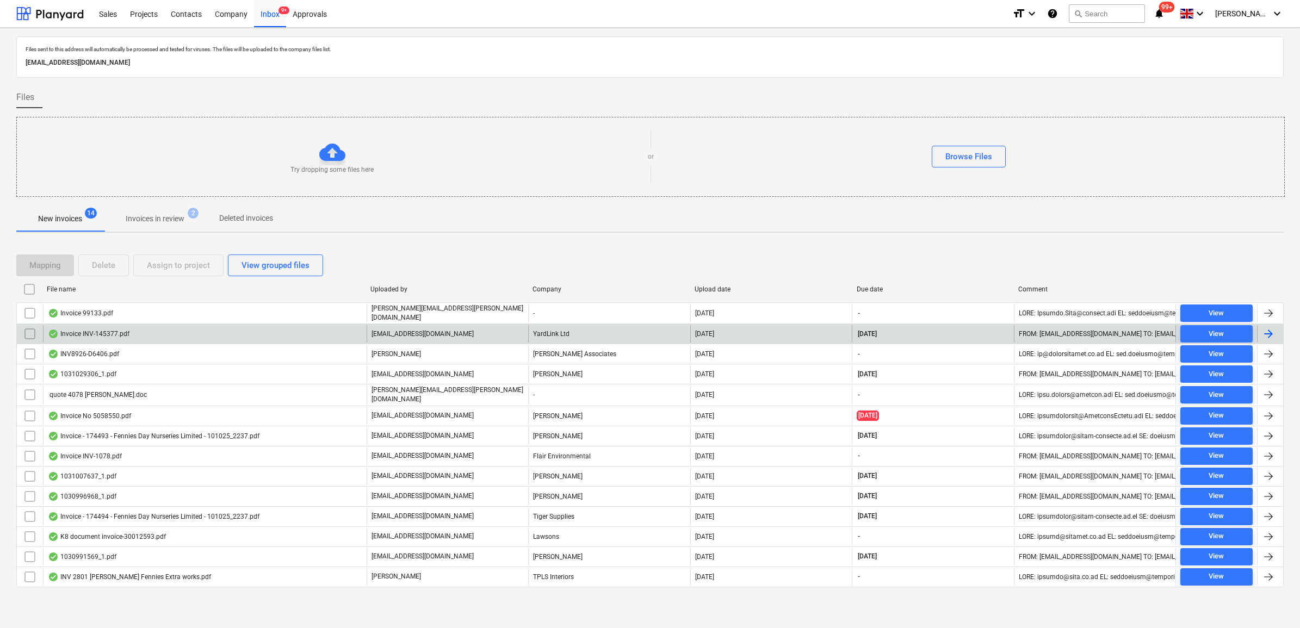
click at [26, 338] on input "checkbox" at bounding box center [29, 333] width 17 height 17
click at [159, 257] on button "Assign to project" at bounding box center [178, 265] width 90 height 22
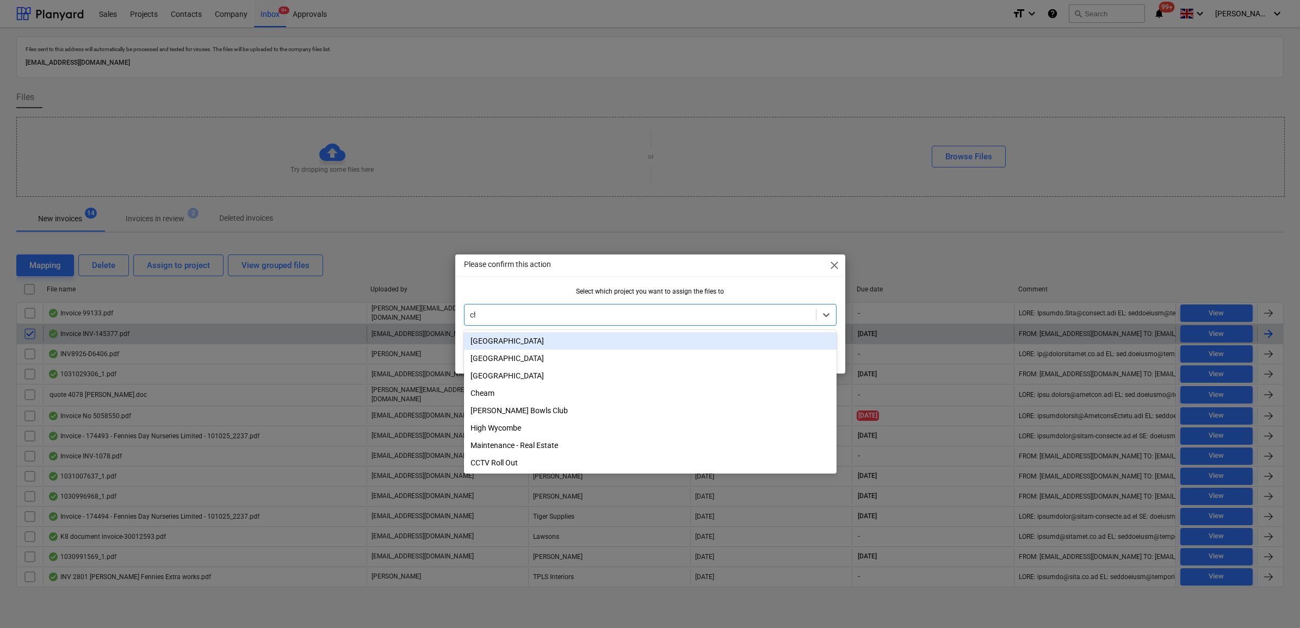
type input "che"
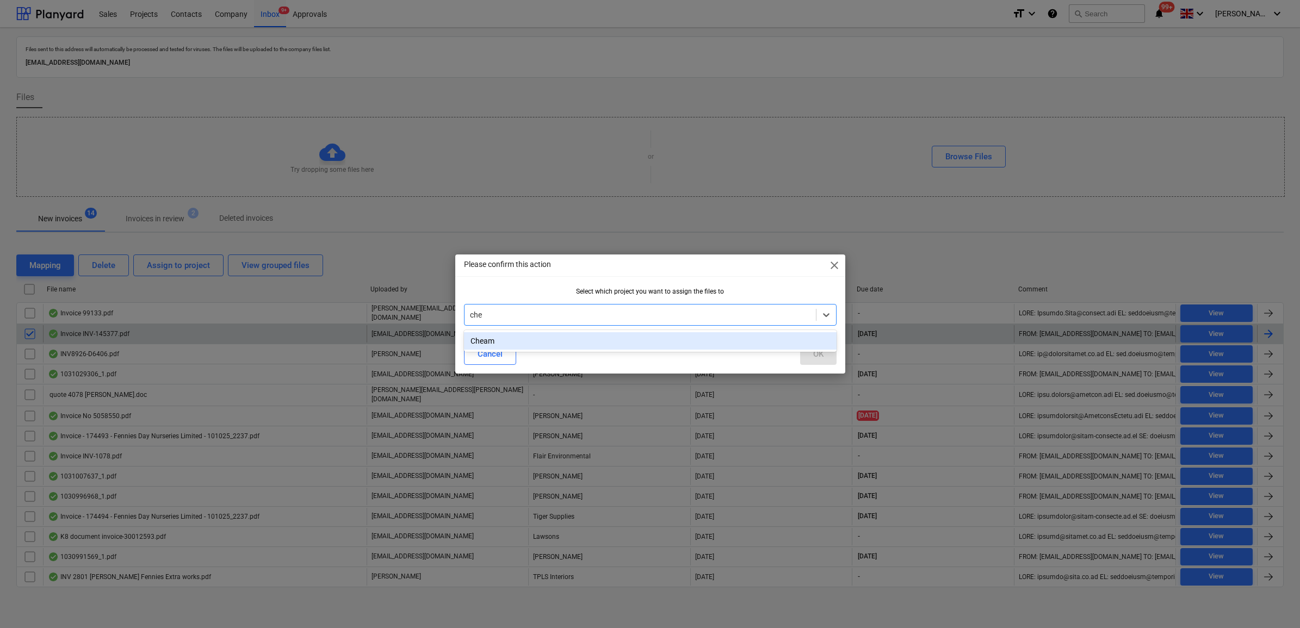
click at [557, 338] on div "Cheam" at bounding box center [650, 340] width 372 height 17
click at [824, 357] on button "OK" at bounding box center [818, 354] width 36 height 22
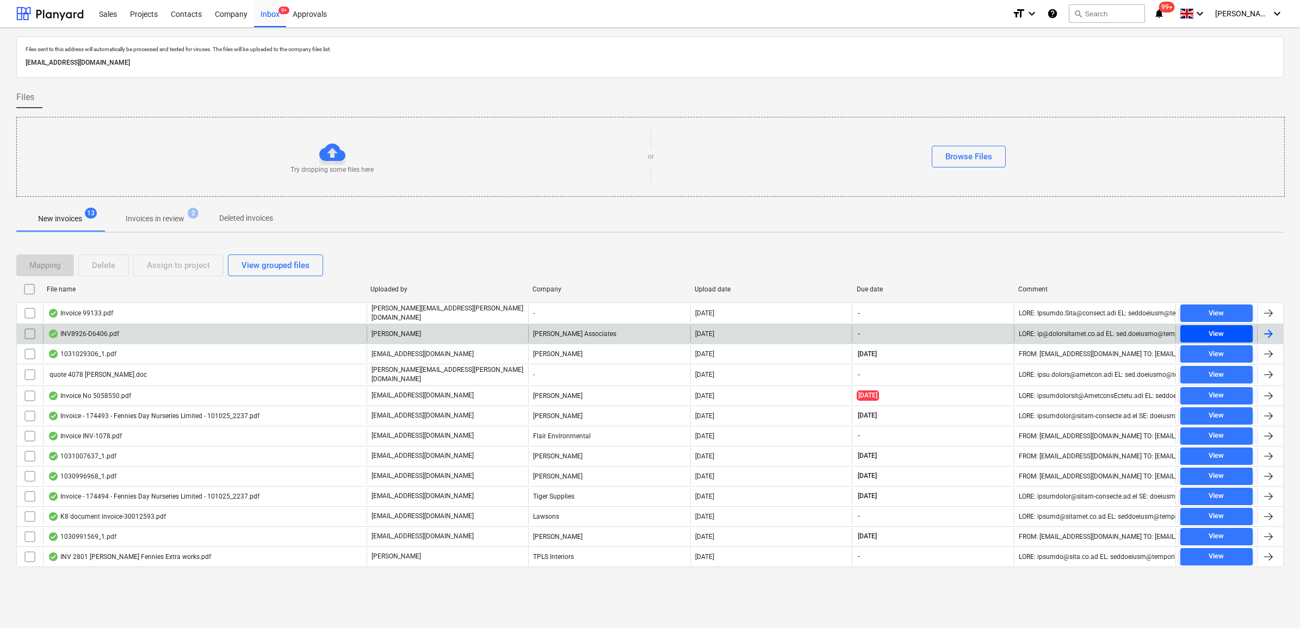
click at [1238, 331] on span "View" at bounding box center [1216, 334] width 64 height 13
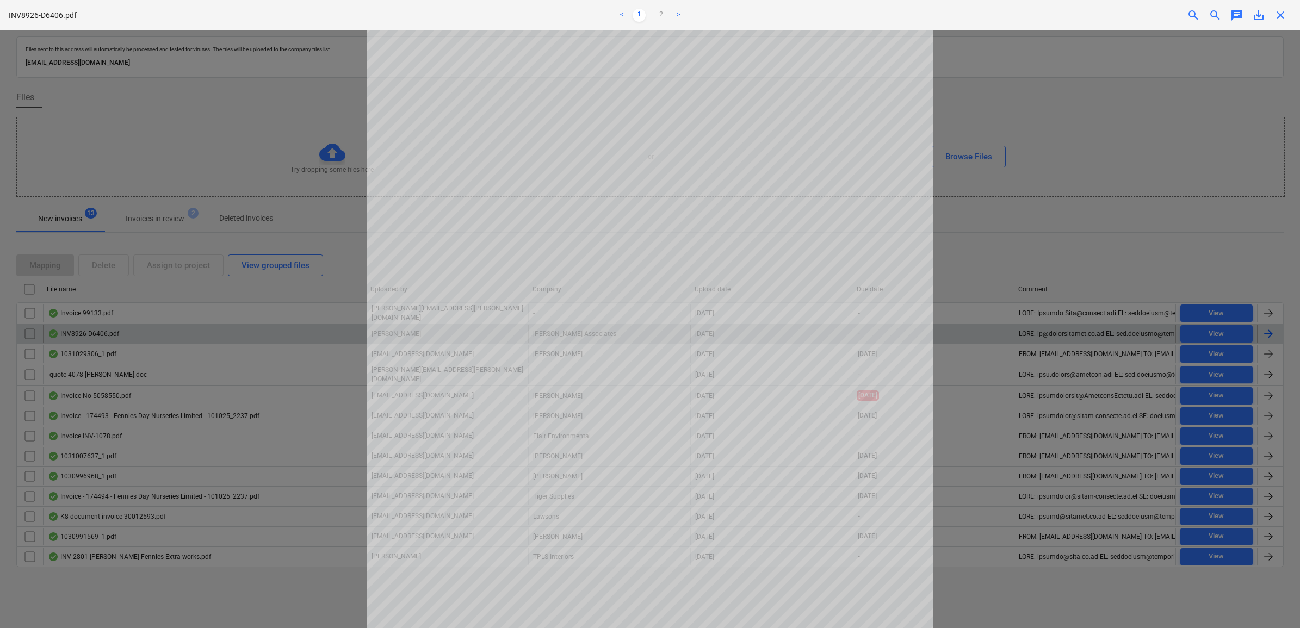
scroll to position [204, 0]
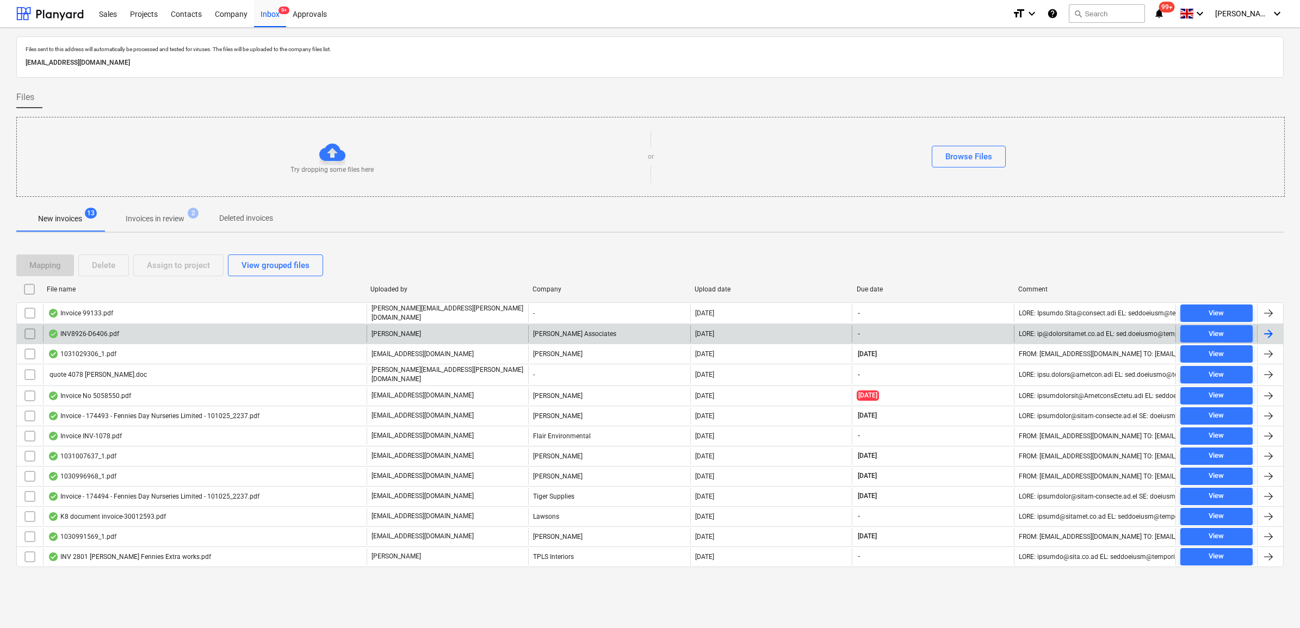
click at [25, 331] on input "checkbox" at bounding box center [29, 333] width 17 height 17
click at [197, 262] on div "Assign to project" at bounding box center [178, 265] width 63 height 14
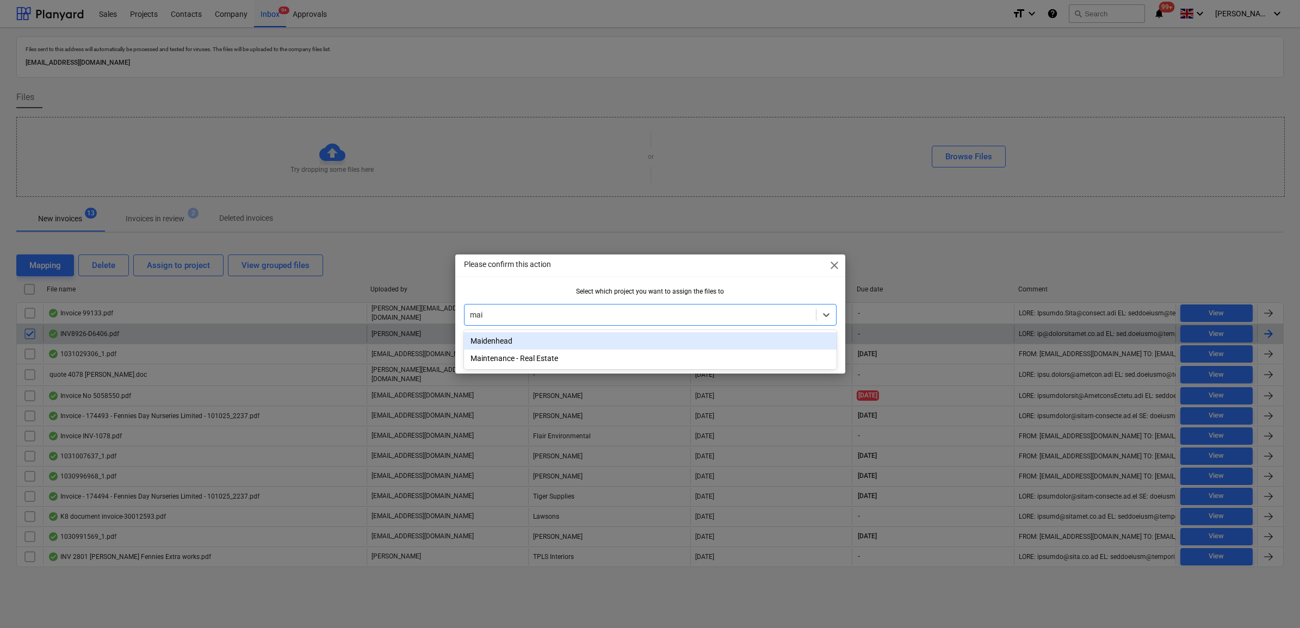
type input "maid"
click at [562, 339] on div "Maidenhead" at bounding box center [650, 340] width 372 height 17
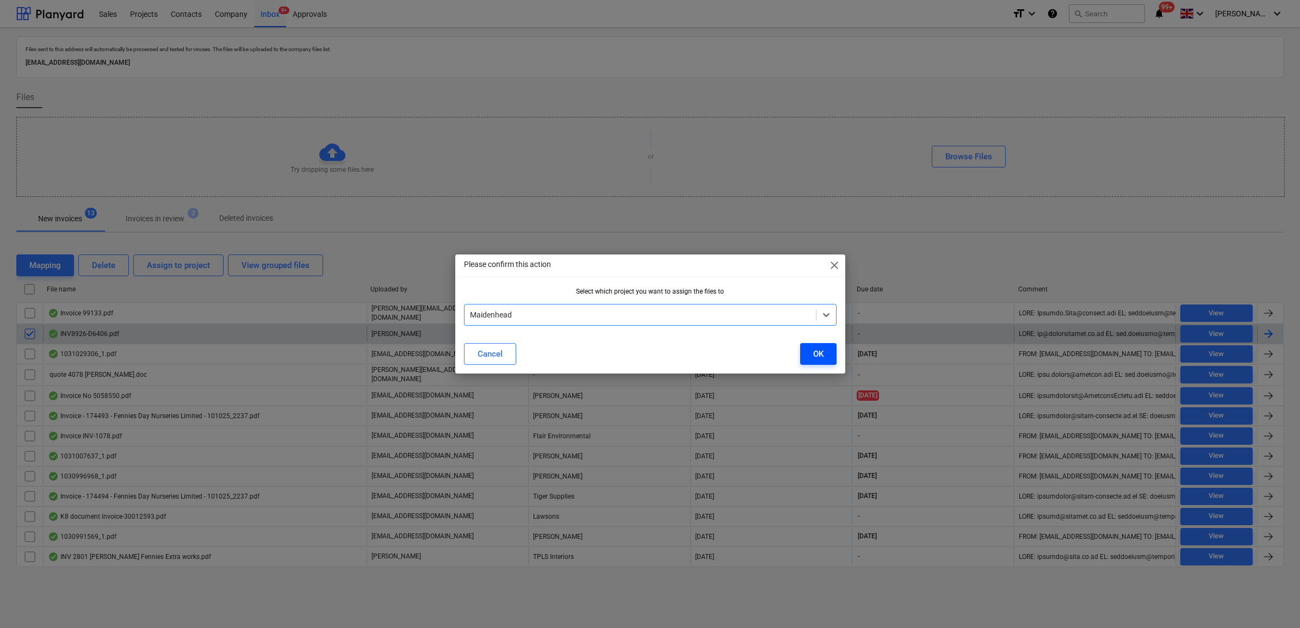
click at [825, 352] on button "OK" at bounding box center [818, 354] width 36 height 22
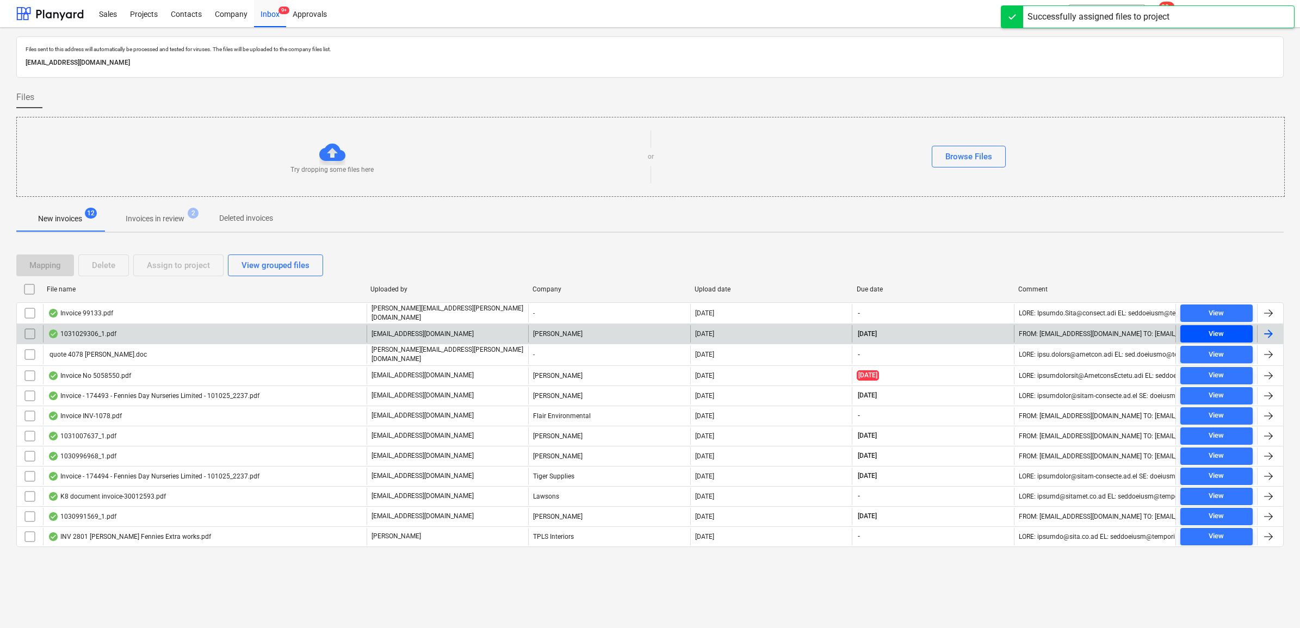
click at [1232, 330] on span "View" at bounding box center [1216, 334] width 64 height 13
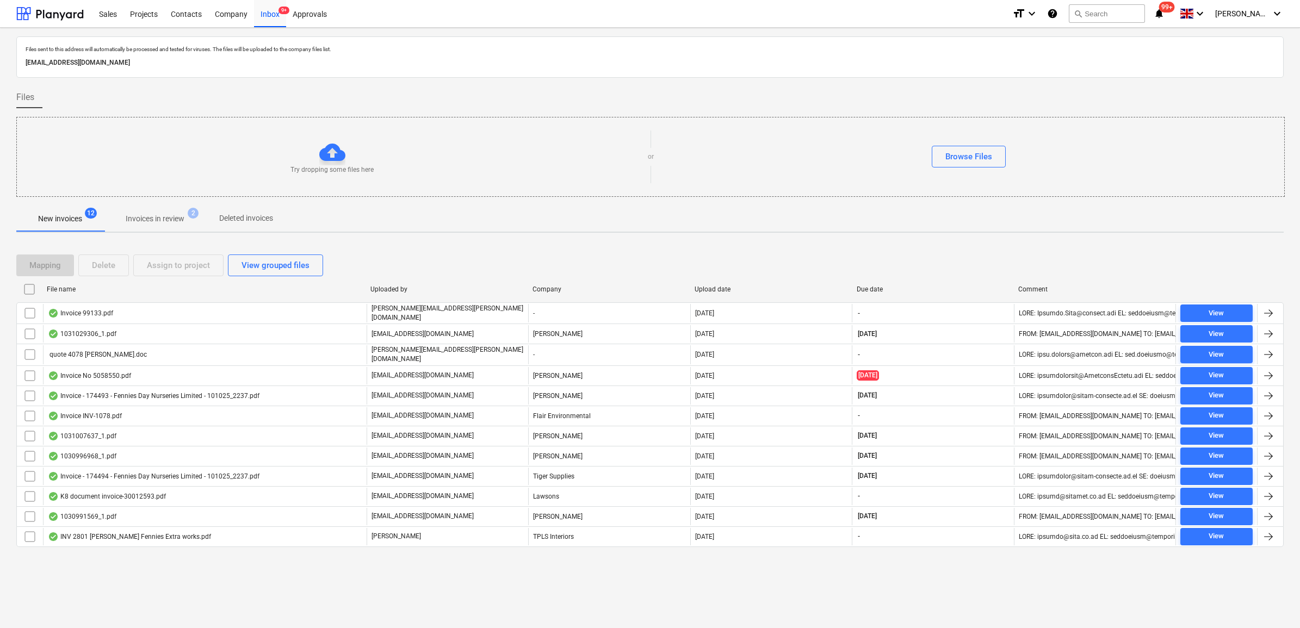
click at [21, 329] on input "checkbox" at bounding box center [29, 333] width 17 height 17
click at [175, 257] on button "Assign to project" at bounding box center [178, 265] width 90 height 22
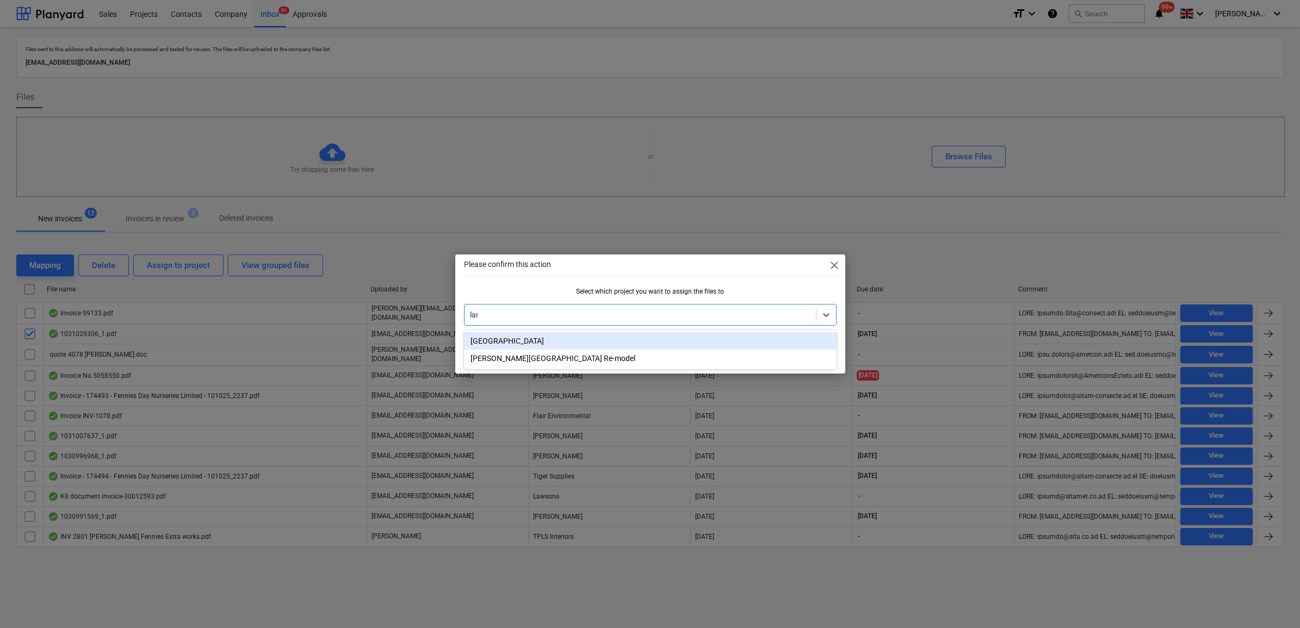
type input "lang"
click at [773, 334] on div "[PERSON_NAME][GEOGRAPHIC_DATA] Re-model" at bounding box center [650, 340] width 372 height 17
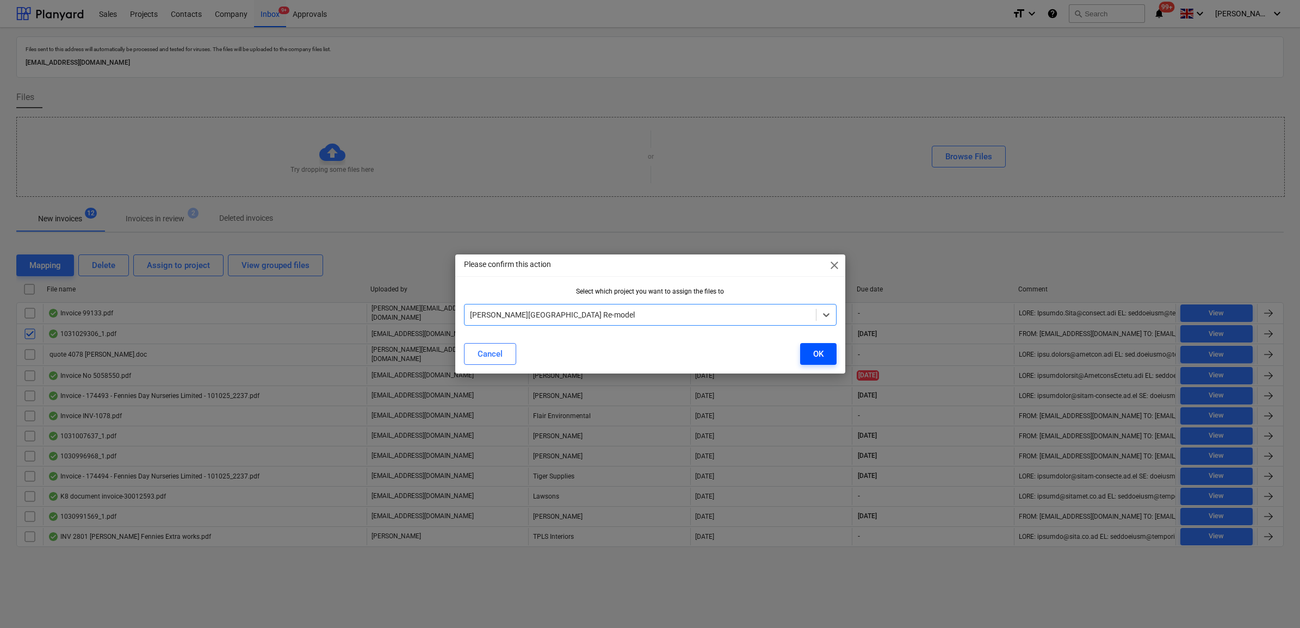
click at [832, 355] on button "OK" at bounding box center [818, 354] width 36 height 22
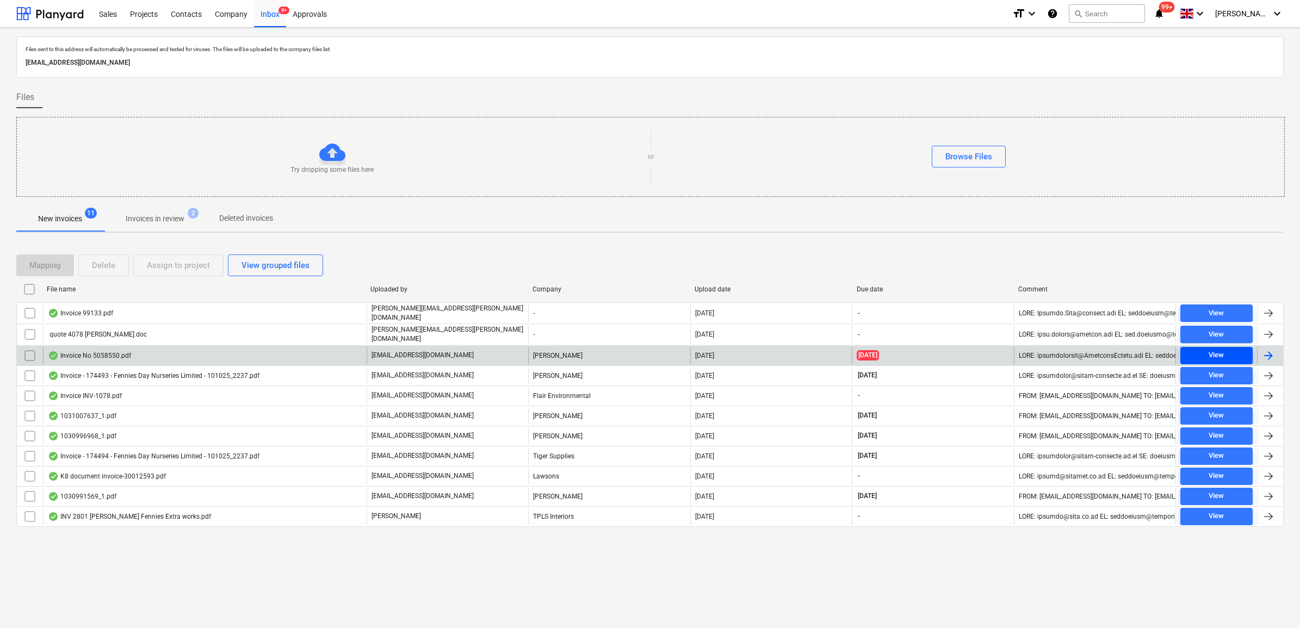
click at [1222, 355] on div "View" at bounding box center [1215, 355] width 15 height 13
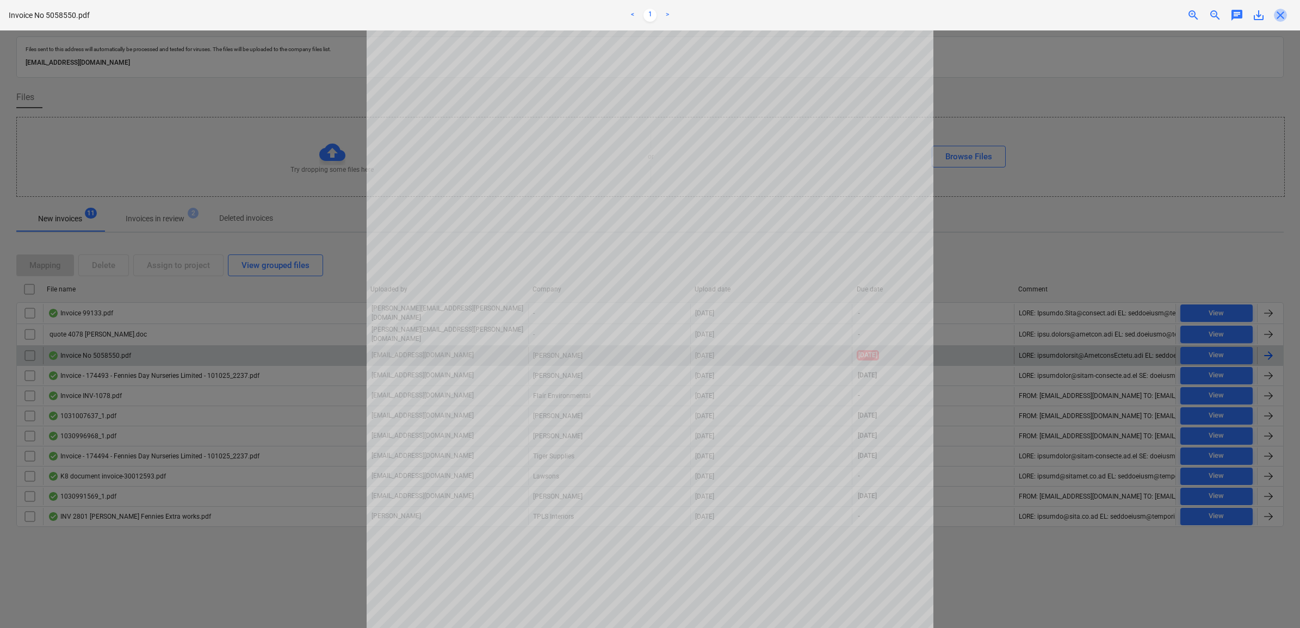
click at [1281, 17] on span "close" at bounding box center [1279, 15] width 13 height 13
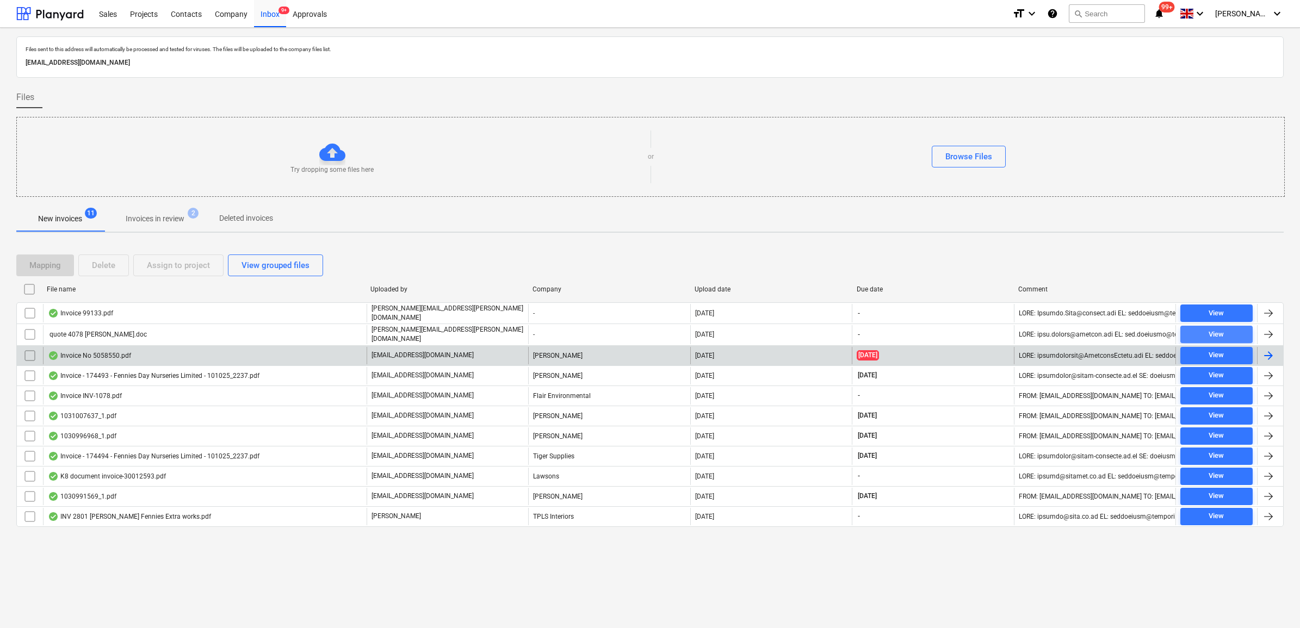
click at [1201, 338] on span "View" at bounding box center [1216, 334] width 64 height 13
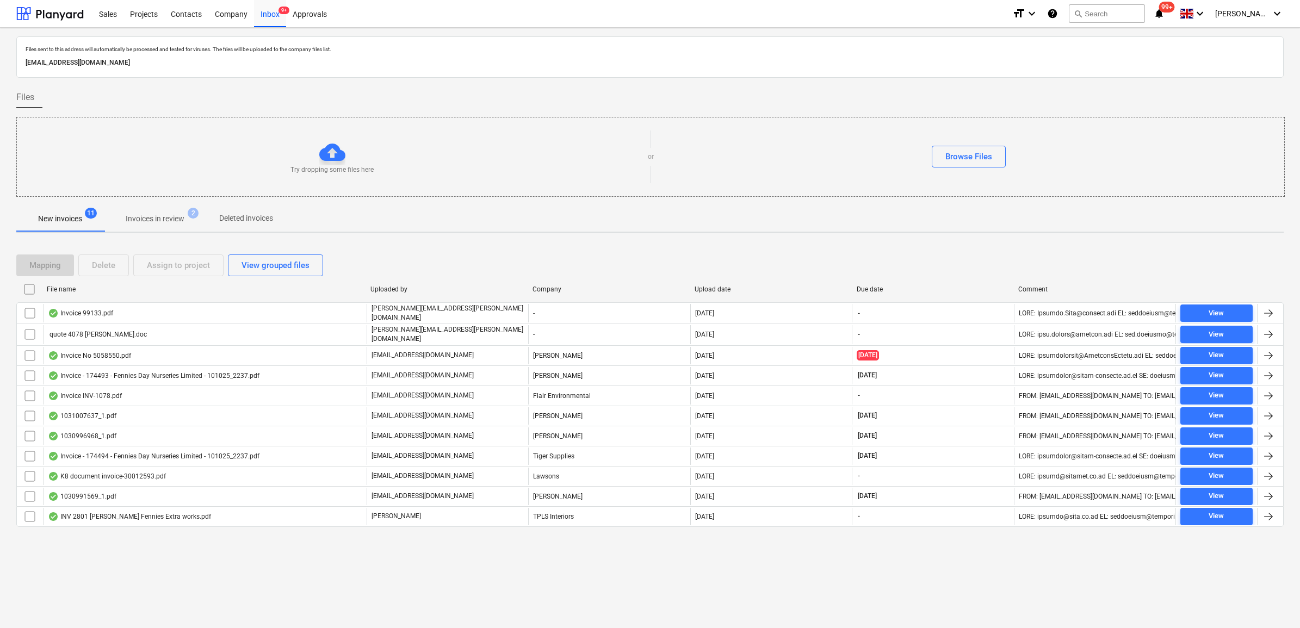
click at [28, 337] on input "checkbox" at bounding box center [29, 334] width 17 height 17
click at [1227, 331] on span "View" at bounding box center [1216, 334] width 64 height 13
click at [96, 273] on button "Delete" at bounding box center [103, 265] width 51 height 22
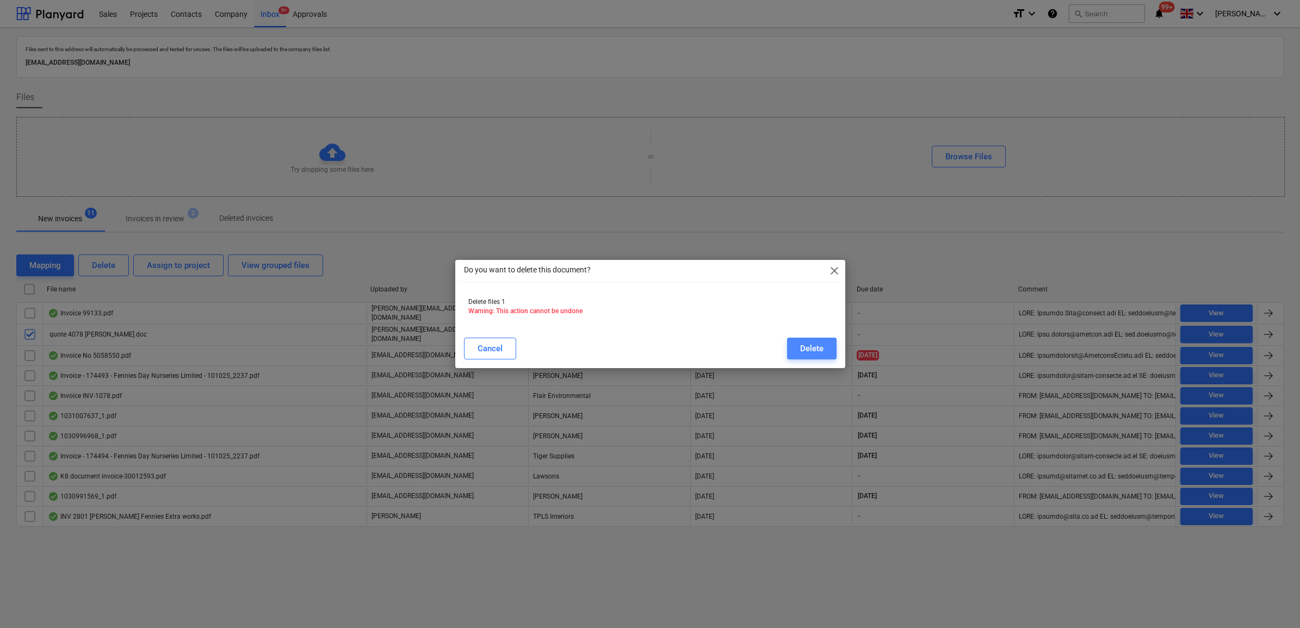
click at [825, 348] on button "Delete" at bounding box center [811, 349] width 49 height 22
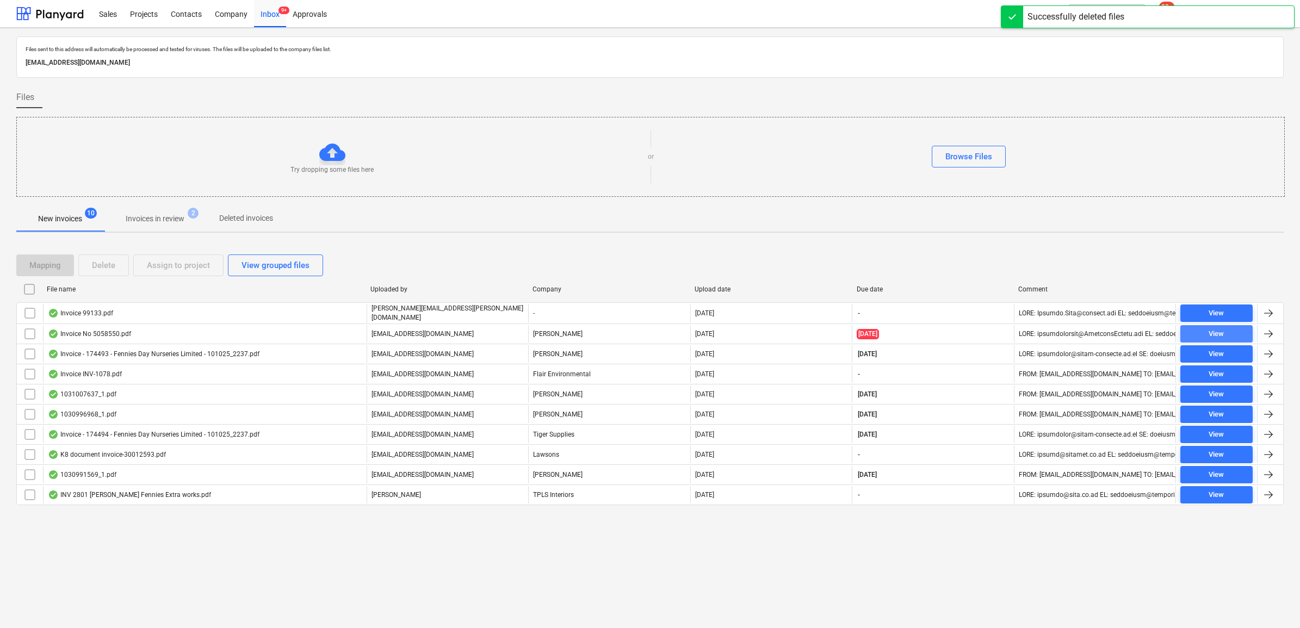
click at [1216, 329] on div "View" at bounding box center [1215, 334] width 15 height 13
click at [20, 331] on div at bounding box center [30, 333] width 26 height 17
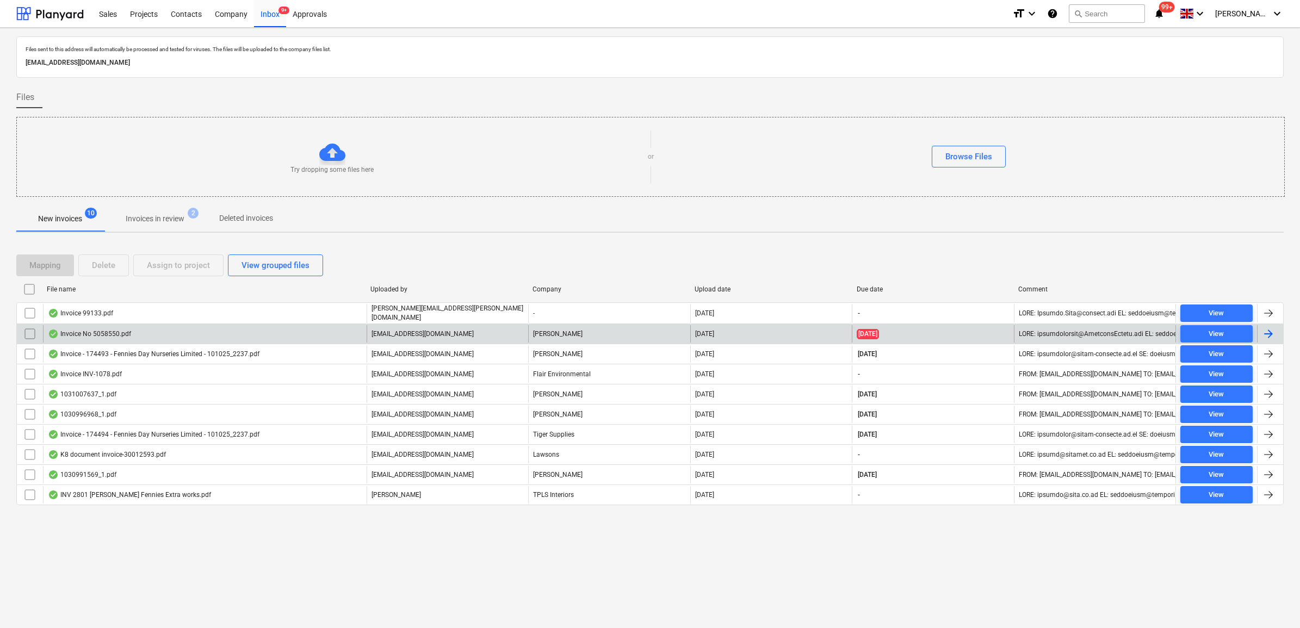
click at [28, 335] on input "checkbox" at bounding box center [29, 333] width 17 height 17
click at [150, 267] on div "Assign to project" at bounding box center [178, 265] width 63 height 14
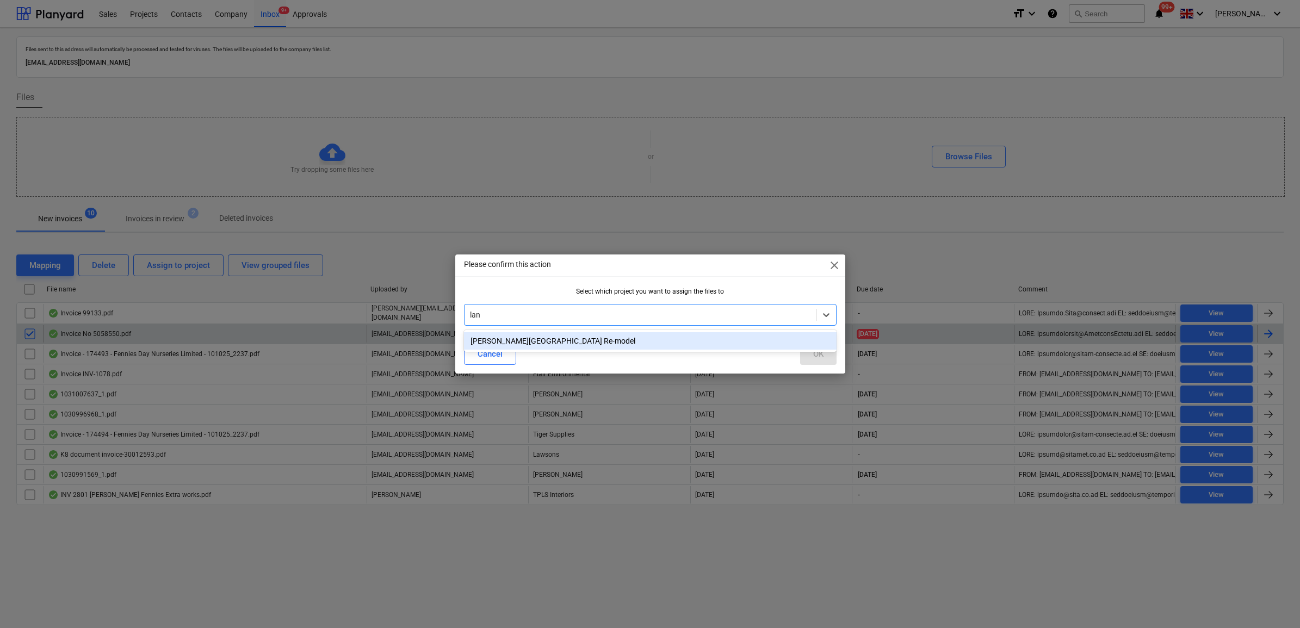
type input "lang"
click at [552, 346] on div "[PERSON_NAME][GEOGRAPHIC_DATA] Re-model" at bounding box center [650, 340] width 372 height 17
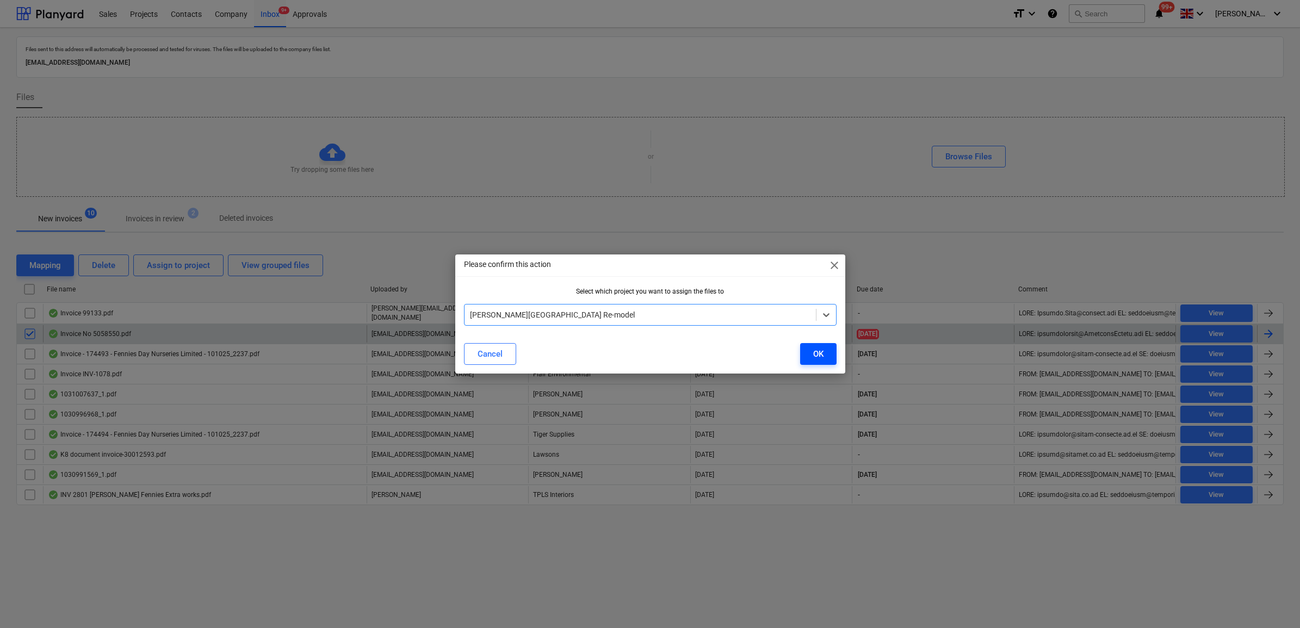
click at [813, 350] on div "OK" at bounding box center [818, 354] width 10 height 14
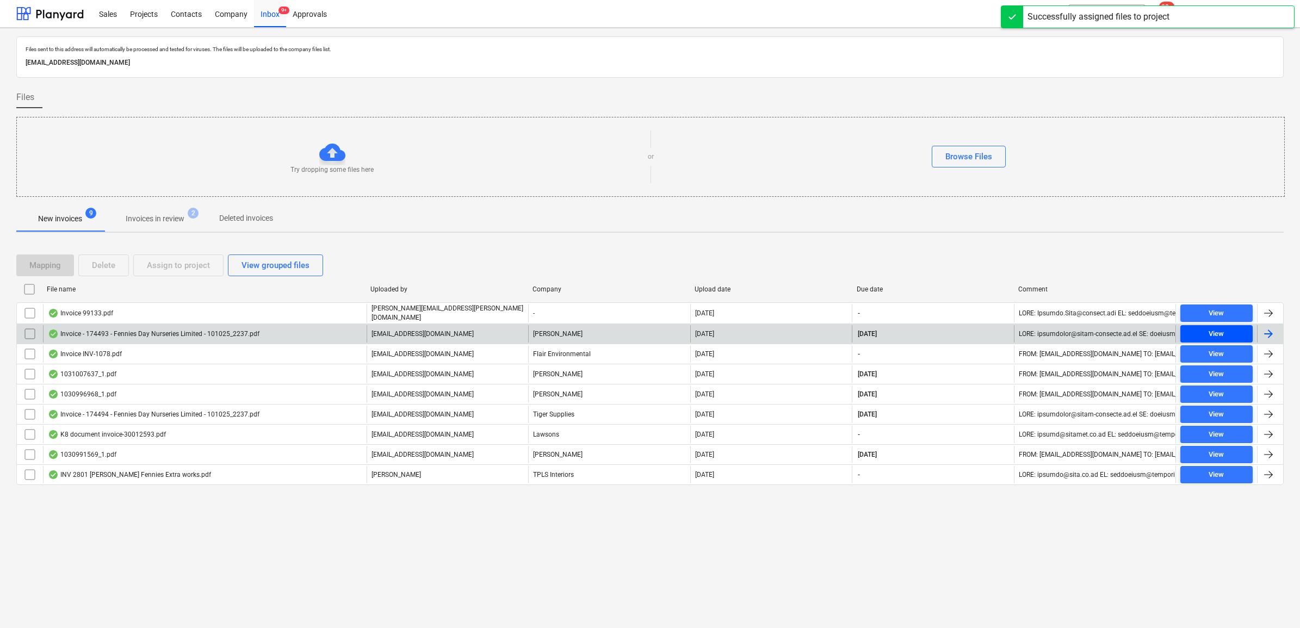
click at [1208, 337] on div "View" at bounding box center [1215, 334] width 15 height 13
click at [30, 337] on input "checkbox" at bounding box center [29, 333] width 17 height 17
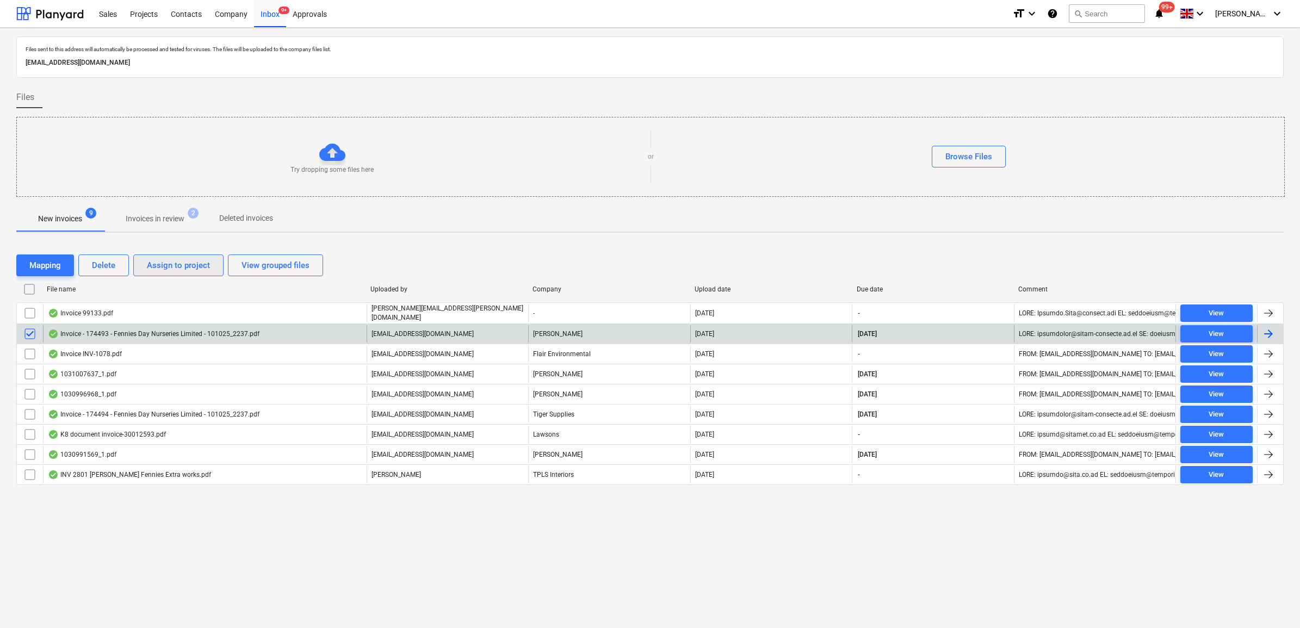
click at [136, 262] on button "Assign to project" at bounding box center [178, 265] width 90 height 22
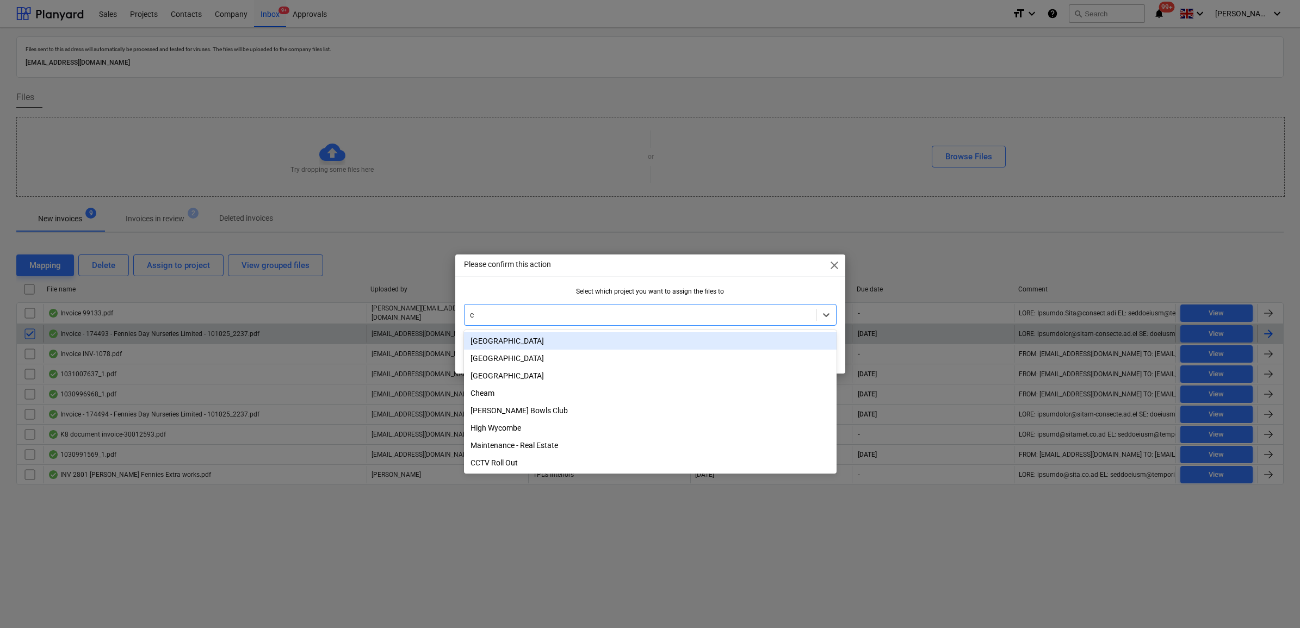
type input "ch"
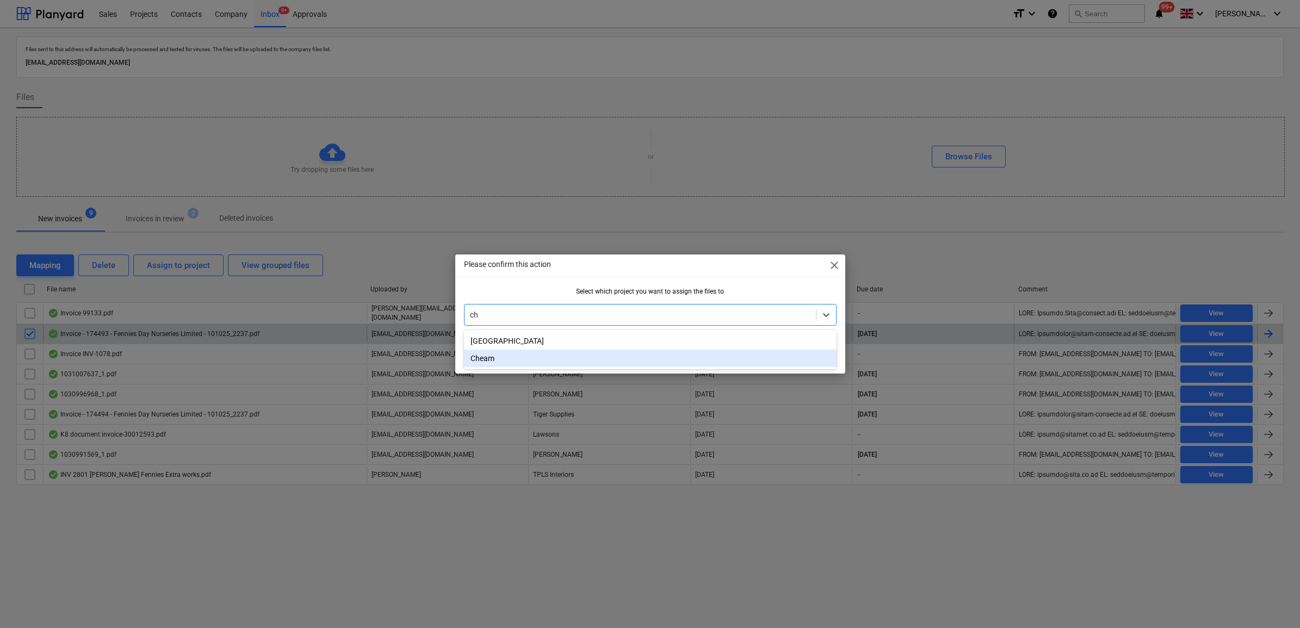
click at [564, 363] on div "Cheam" at bounding box center [650, 358] width 372 height 17
click at [809, 349] on button "OK" at bounding box center [818, 354] width 36 height 22
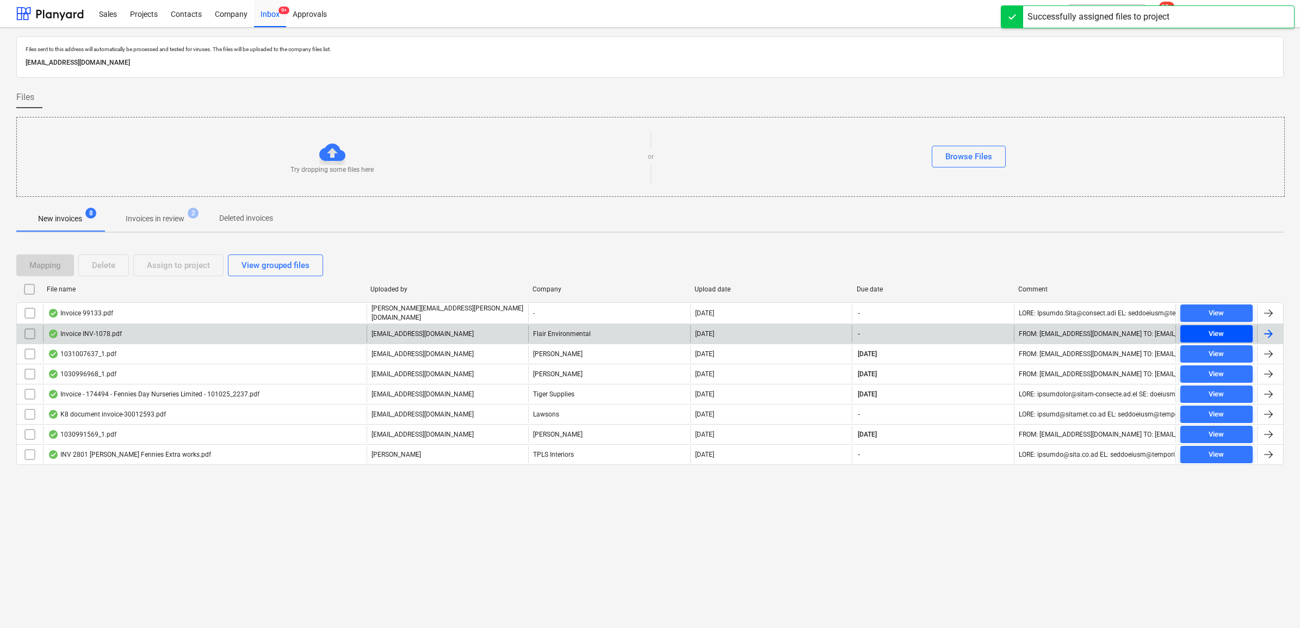
click at [1229, 333] on span "View" at bounding box center [1216, 334] width 64 height 13
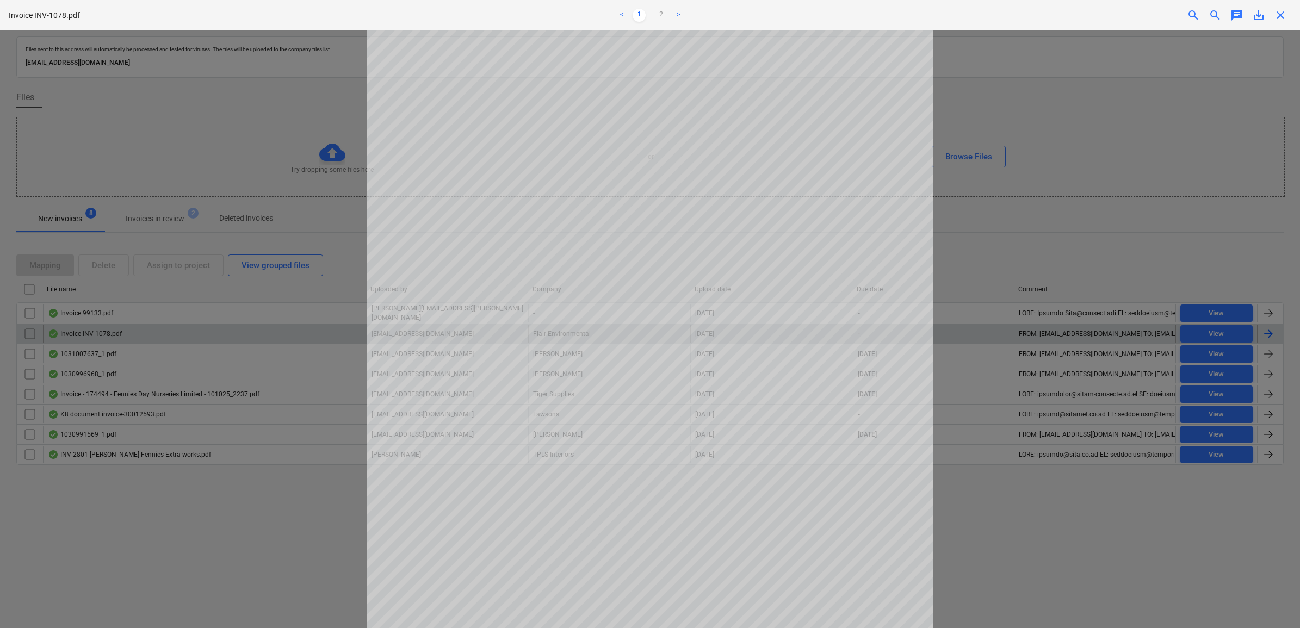
scroll to position [68, 0]
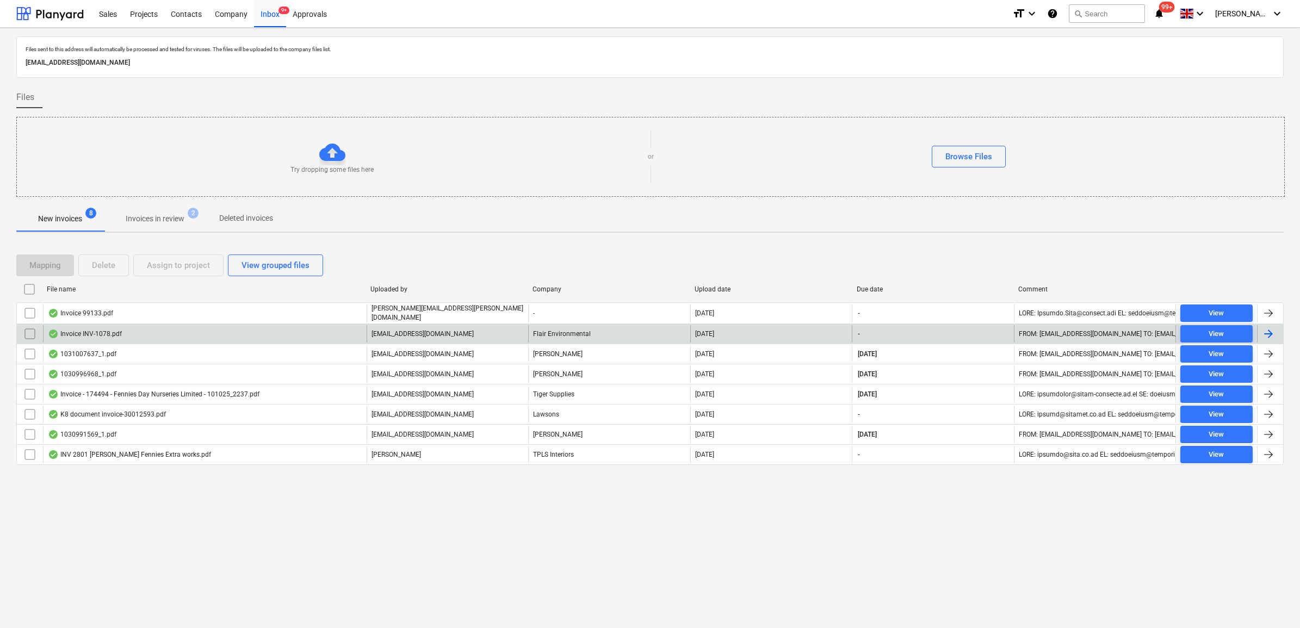
click at [26, 328] on input "checkbox" at bounding box center [29, 333] width 17 height 17
click at [172, 267] on div "Assign to project" at bounding box center [178, 265] width 63 height 14
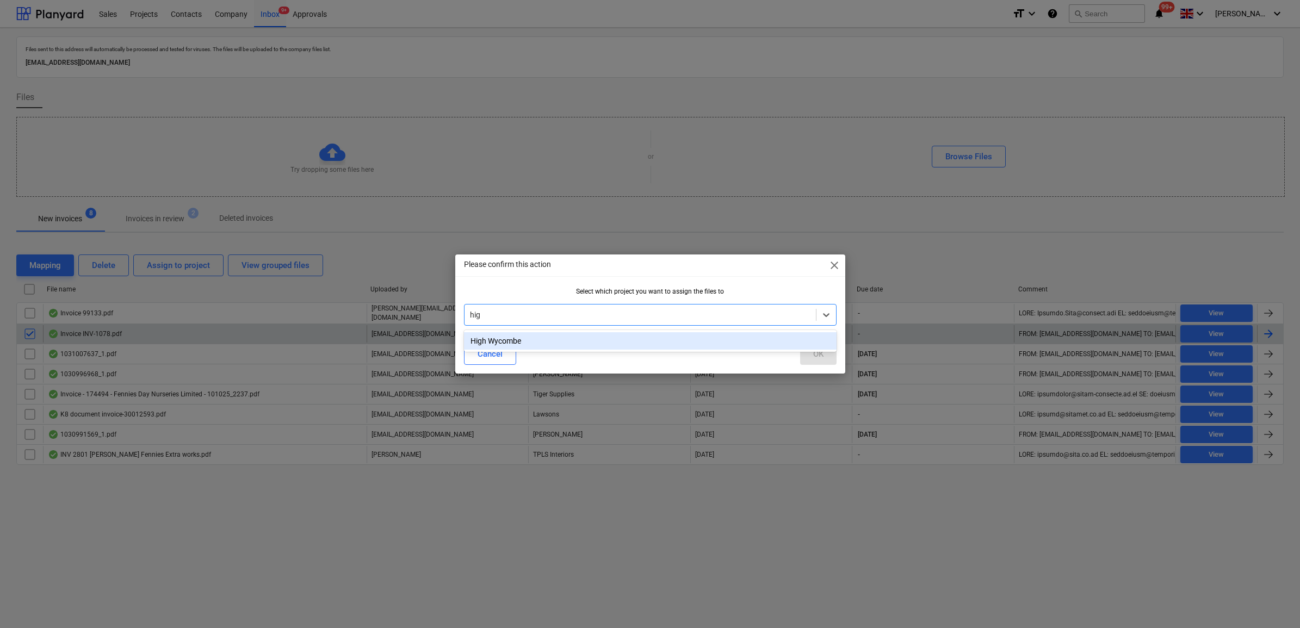
type input "high"
click at [504, 340] on div "High Wycombe" at bounding box center [650, 340] width 372 height 17
click at [813, 355] on div "OK" at bounding box center [818, 354] width 10 height 14
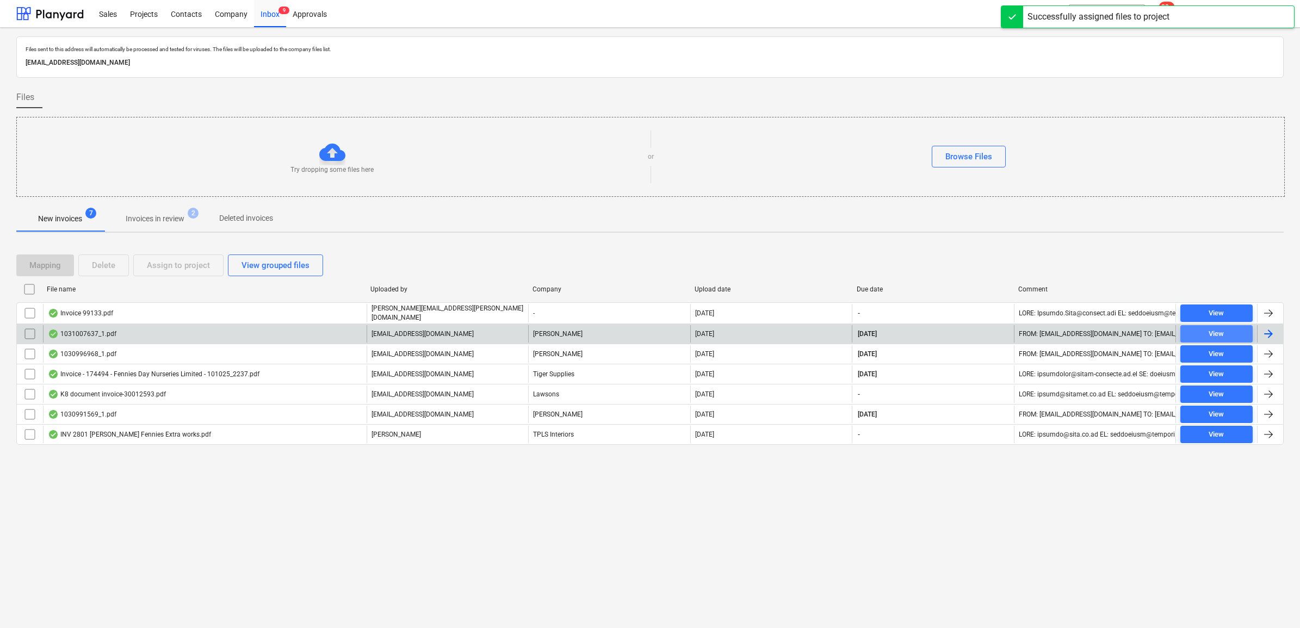
click at [1226, 335] on span "View" at bounding box center [1216, 334] width 64 height 13
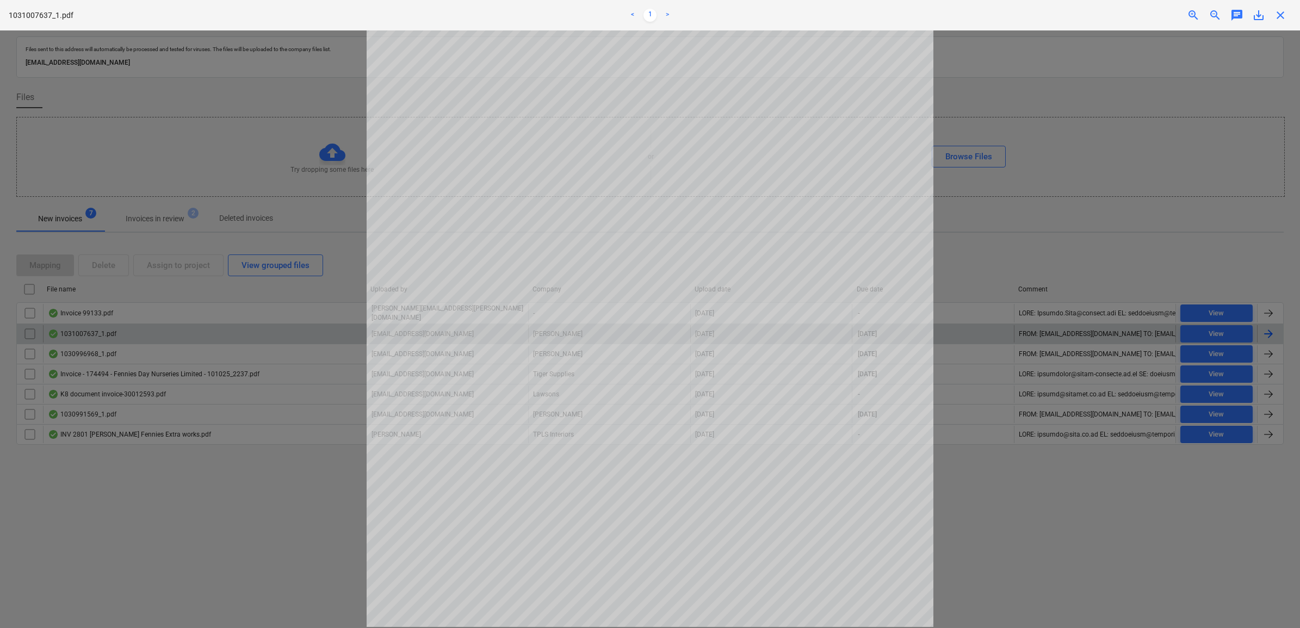
scroll to position [205, 0]
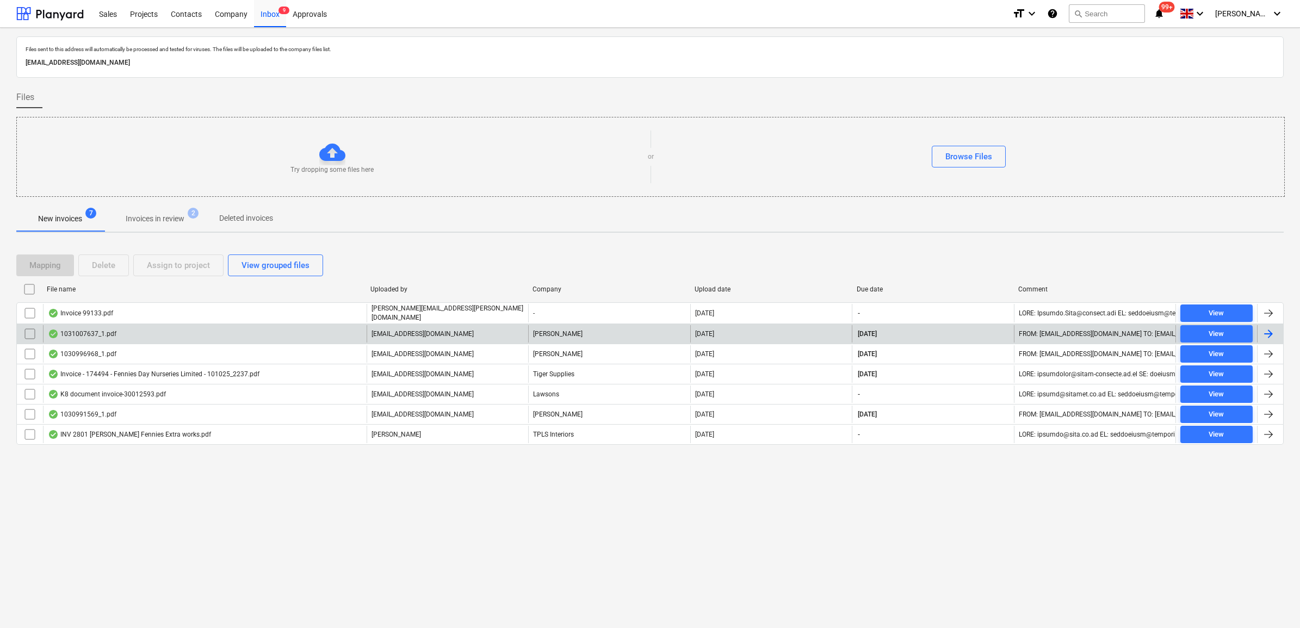
click at [33, 333] on input "checkbox" at bounding box center [29, 333] width 17 height 17
click at [179, 273] on button "Assign to project" at bounding box center [178, 265] width 90 height 22
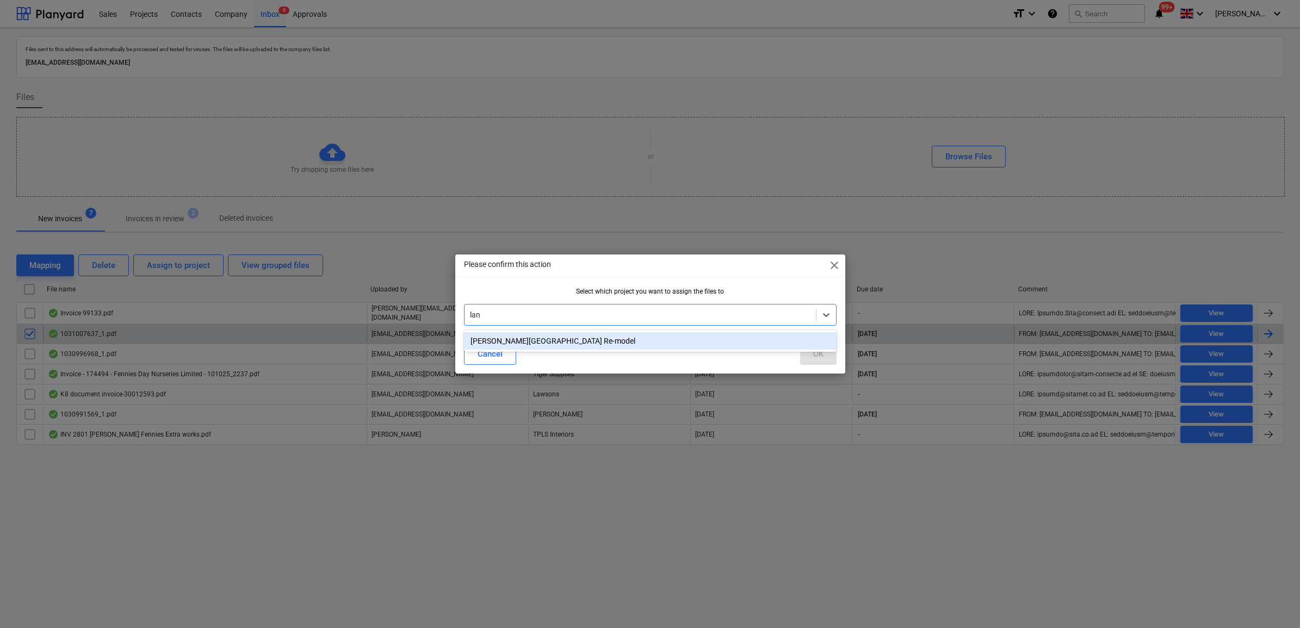
type input "lang"
click at [530, 344] on div "[PERSON_NAME][GEOGRAPHIC_DATA] Re-model" at bounding box center [650, 340] width 372 height 17
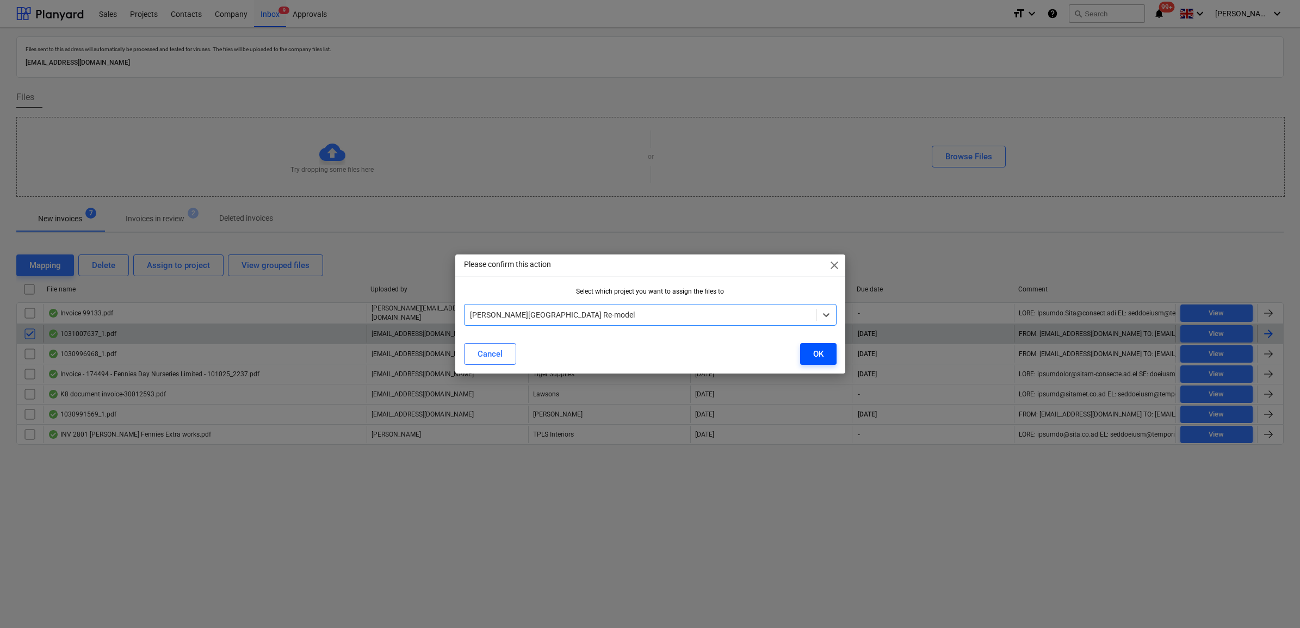
click at [813, 356] on div "OK" at bounding box center [818, 354] width 10 height 14
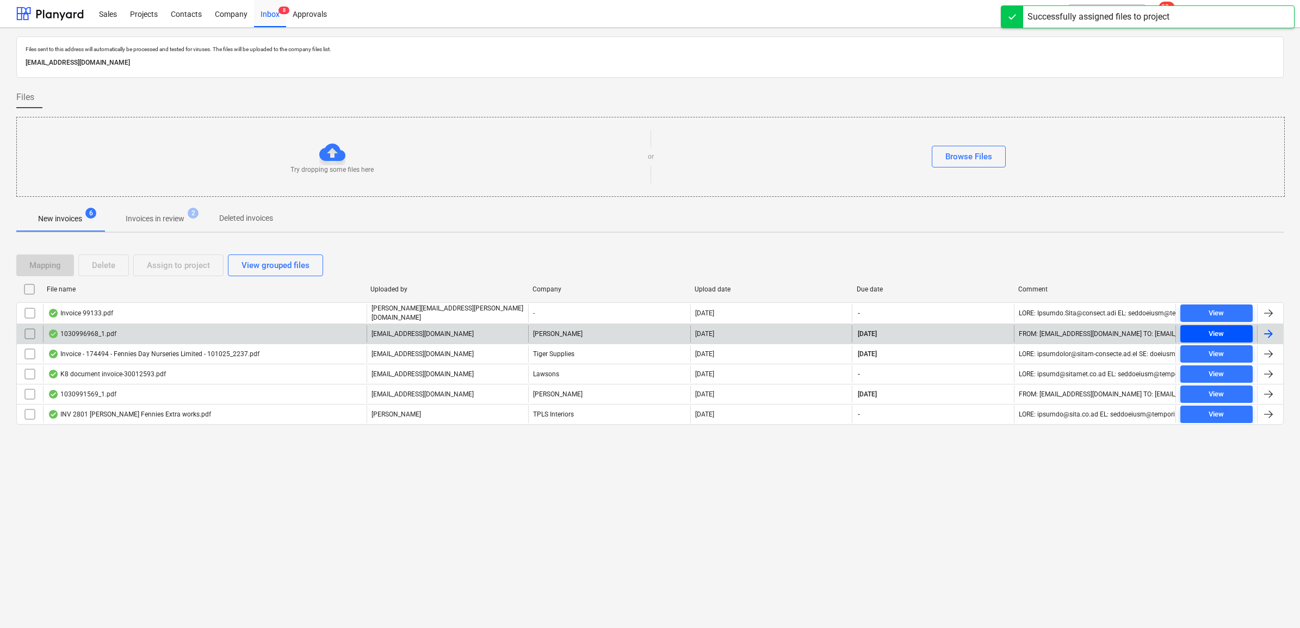
click at [1218, 340] on button "View" at bounding box center [1216, 333] width 72 height 17
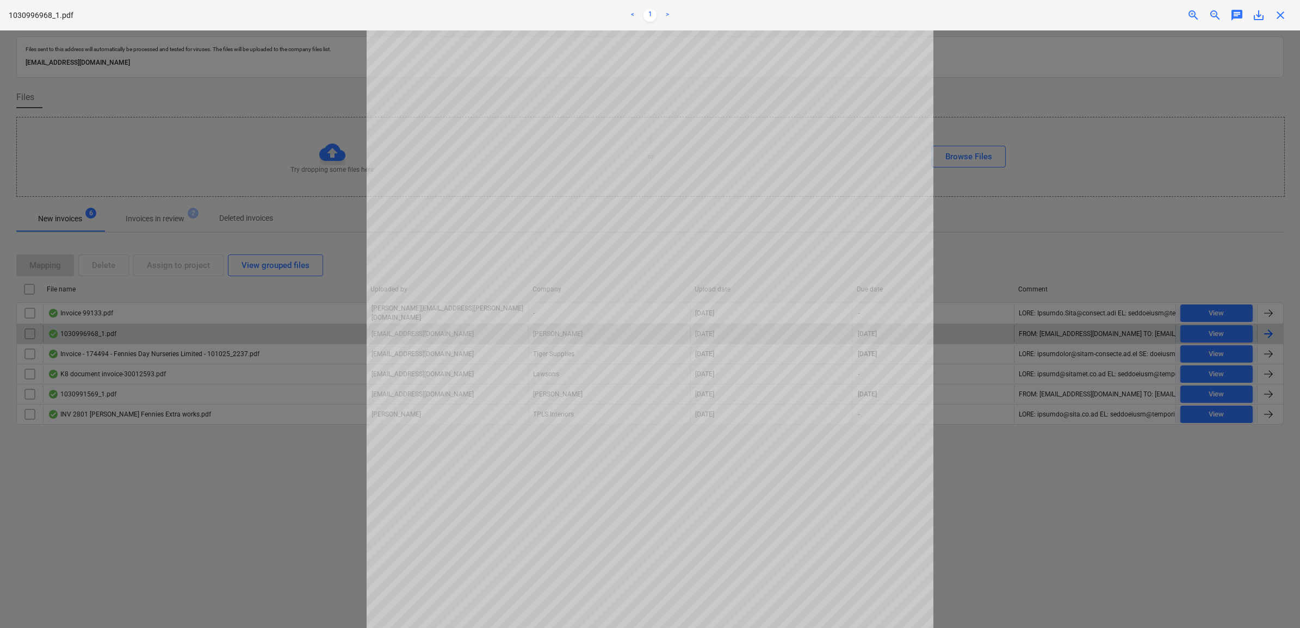
scroll to position [204, 0]
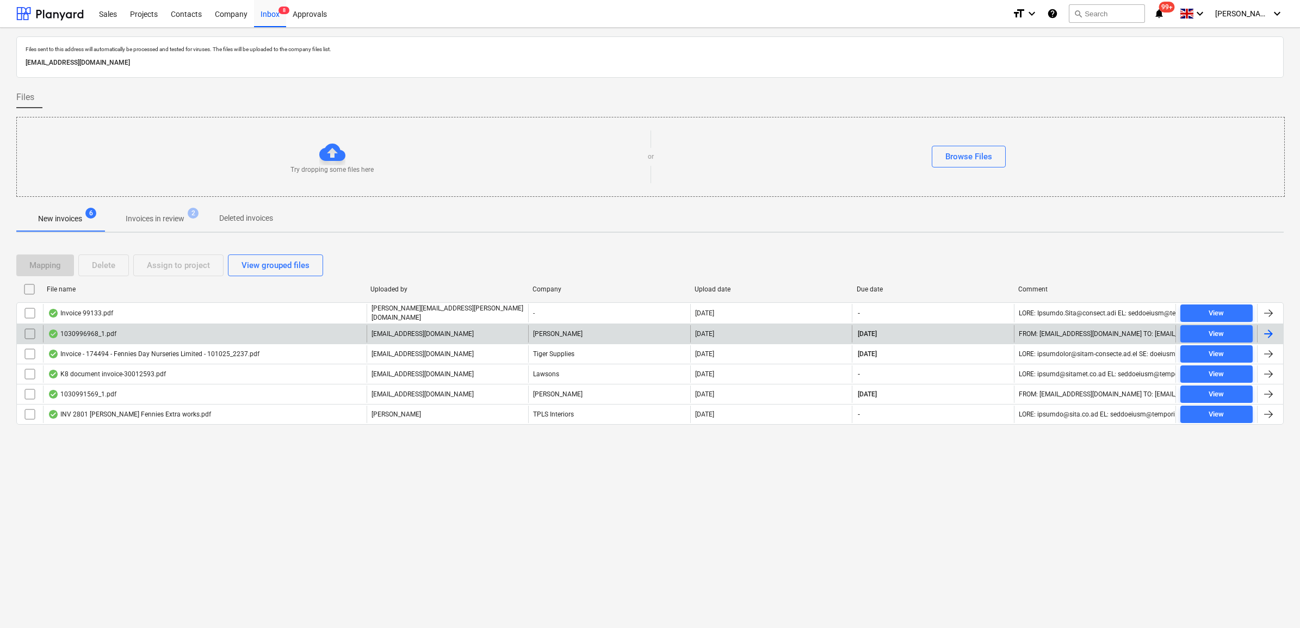
click at [28, 332] on input "checkbox" at bounding box center [29, 333] width 17 height 17
click at [164, 262] on div "Assign to project" at bounding box center [178, 265] width 63 height 14
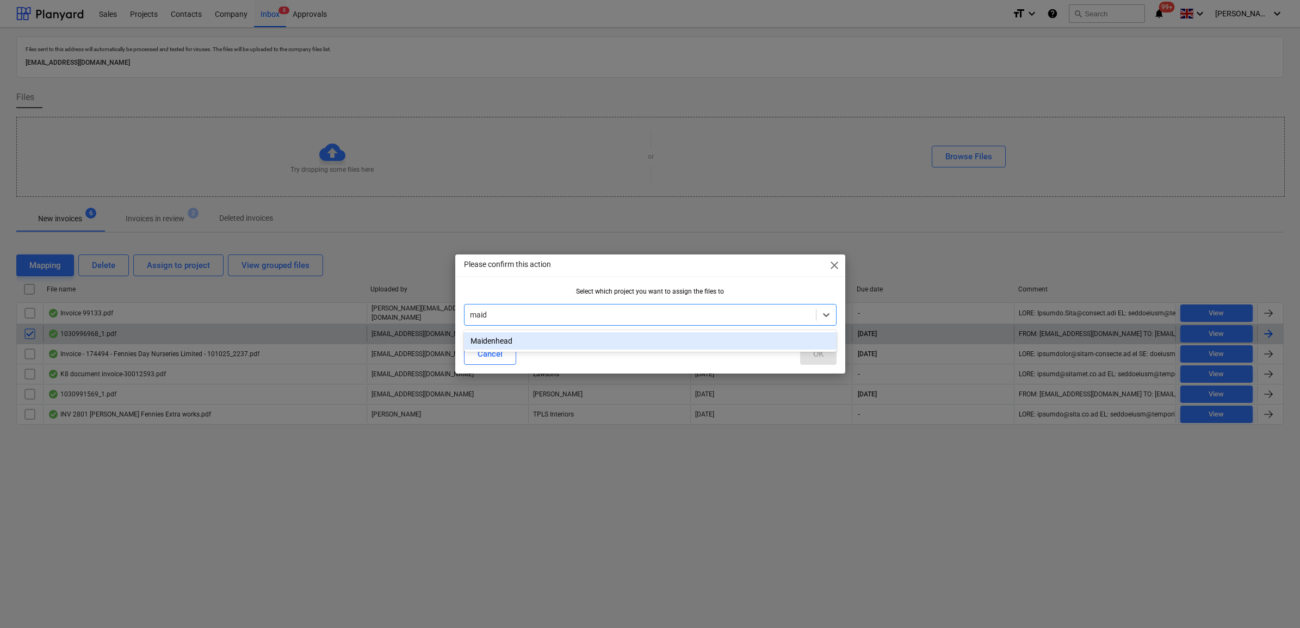
type input "maide"
click at [580, 340] on div "Maidenhead" at bounding box center [650, 340] width 372 height 17
click at [805, 354] on button "OK" at bounding box center [818, 354] width 36 height 22
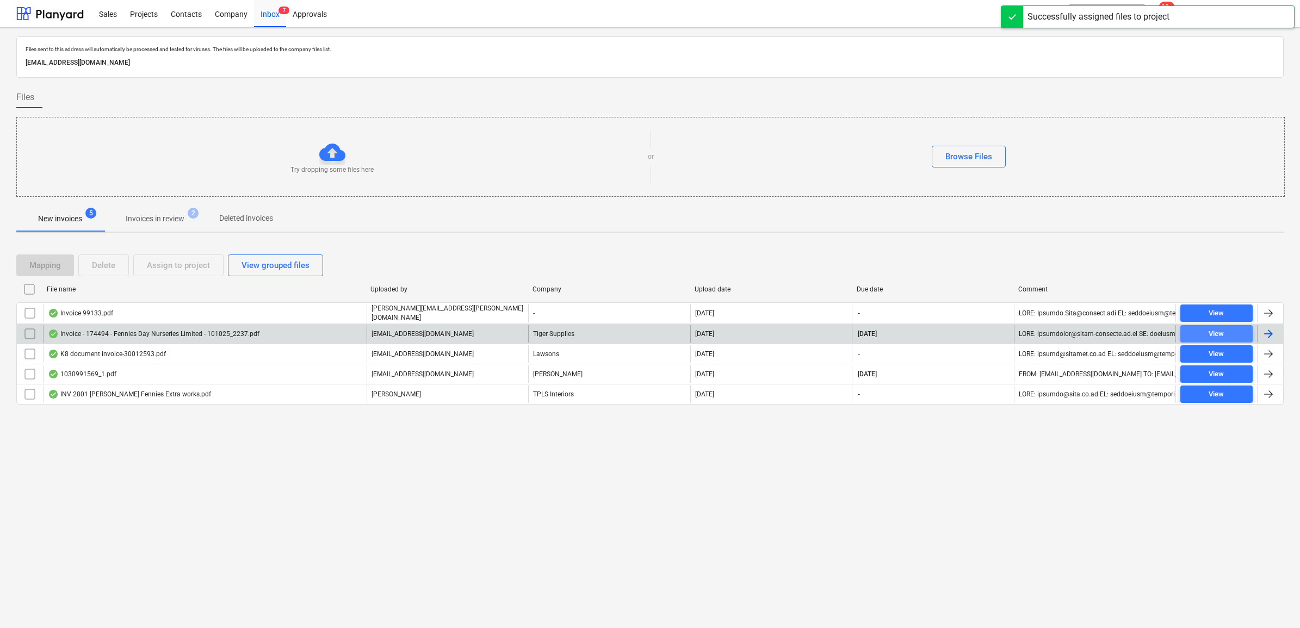
click at [1232, 333] on span "View" at bounding box center [1216, 334] width 64 height 13
click at [1214, 335] on div "View" at bounding box center [1215, 334] width 15 height 13
click at [36, 332] on input "checkbox" at bounding box center [29, 333] width 17 height 17
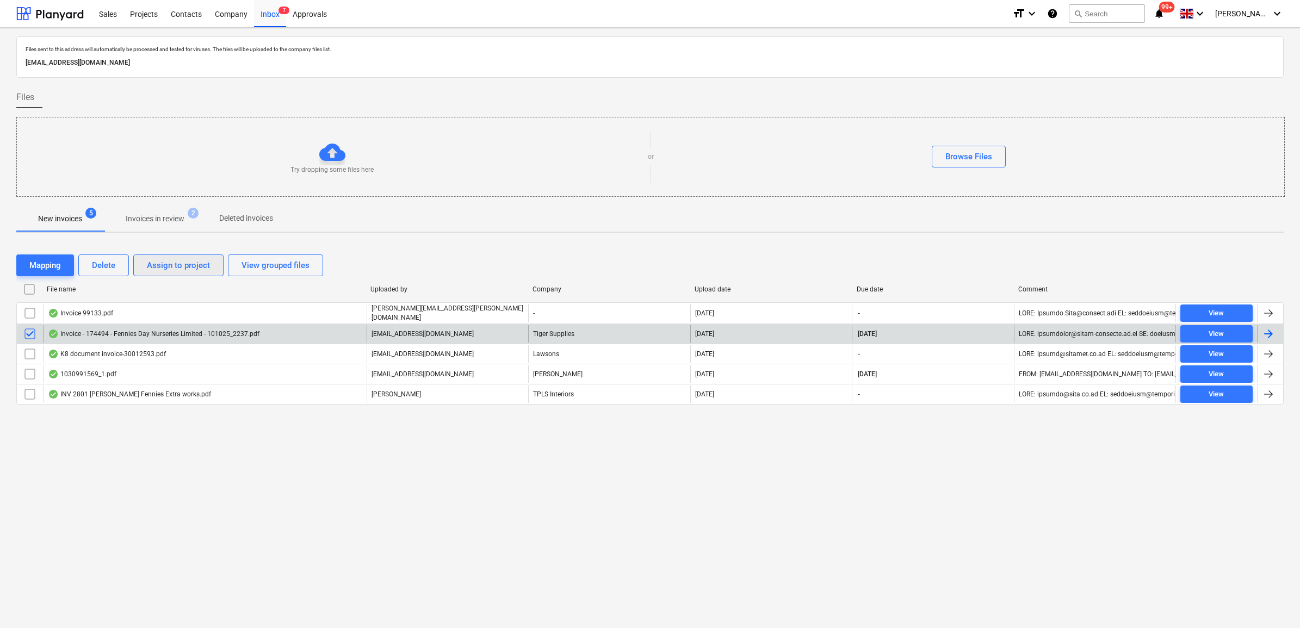
click at [161, 257] on button "Assign to project" at bounding box center [178, 265] width 90 height 22
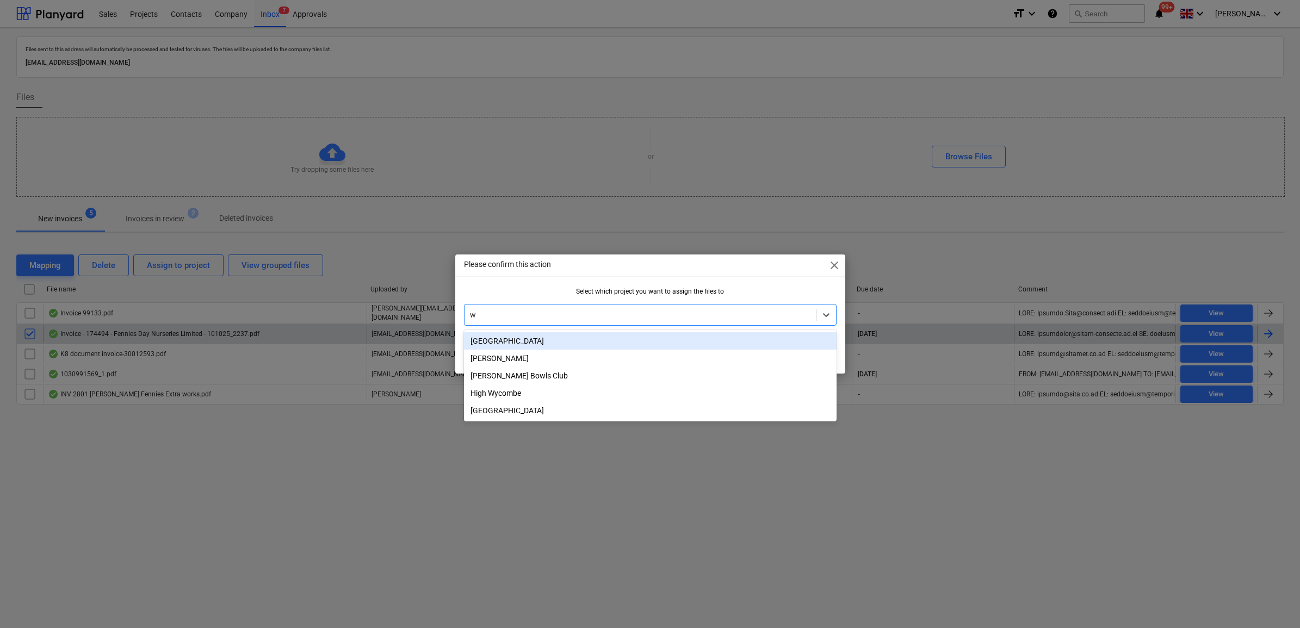
type input "wh"
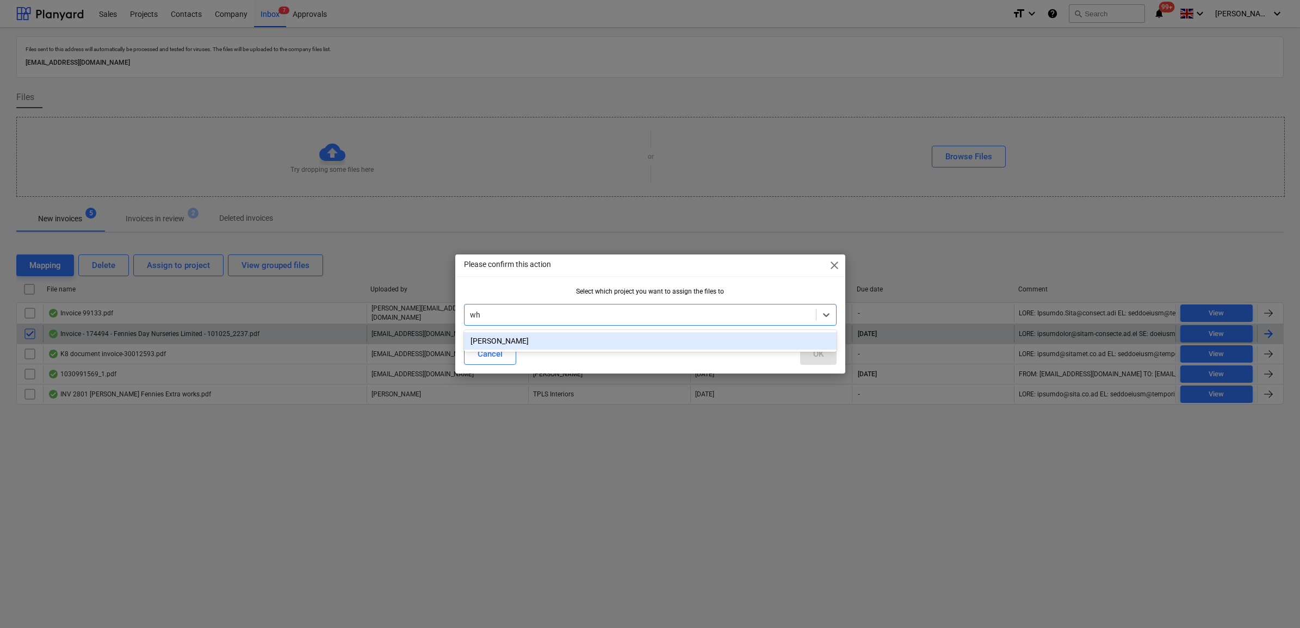
click at [672, 343] on div "[PERSON_NAME]" at bounding box center [650, 340] width 372 height 17
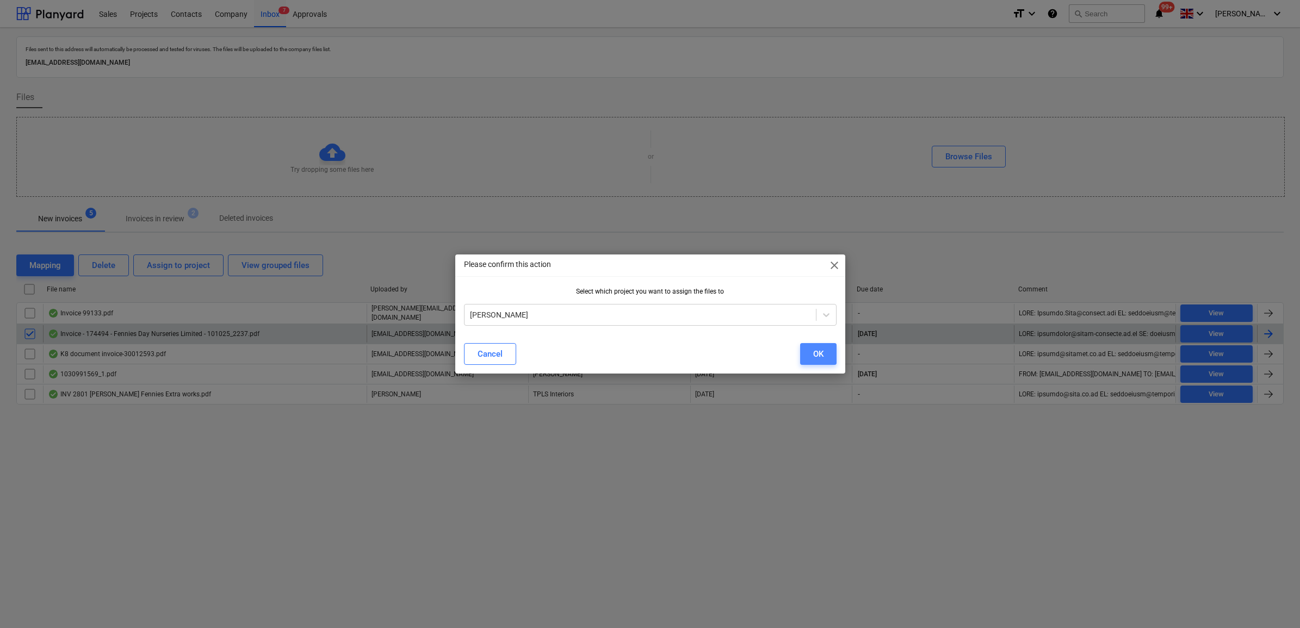
click at [822, 355] on div "OK" at bounding box center [818, 354] width 10 height 14
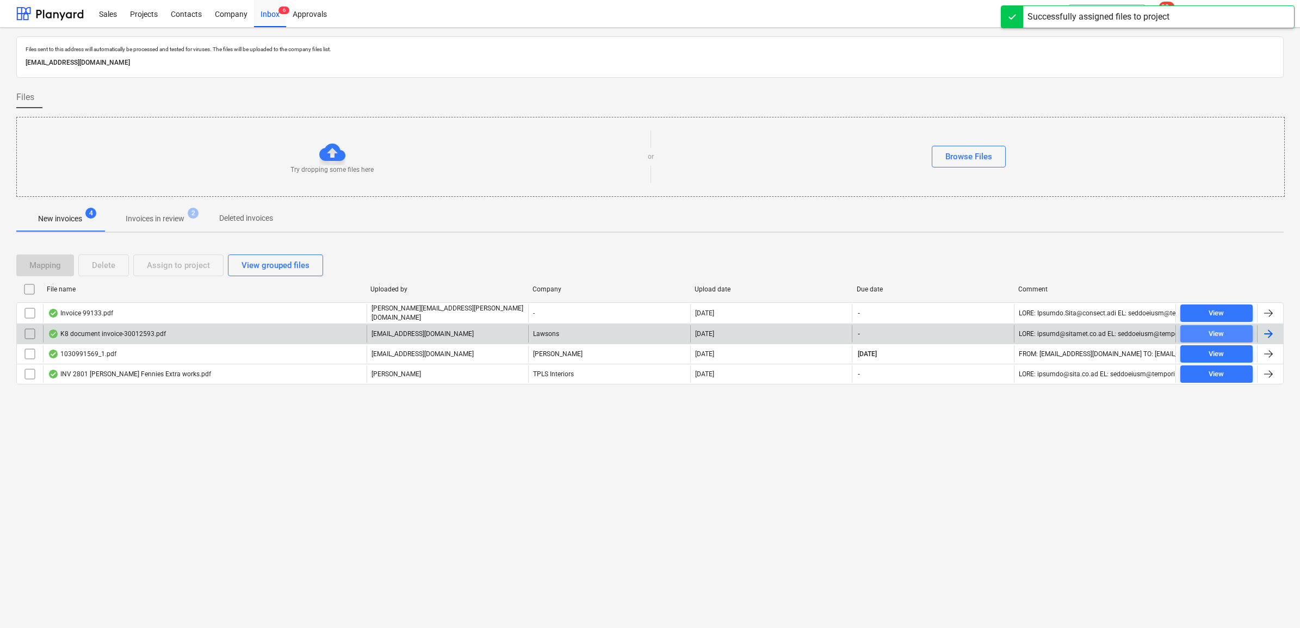
click at [1189, 332] on span "View" at bounding box center [1216, 334] width 64 height 13
click at [31, 335] on input "checkbox" at bounding box center [29, 333] width 17 height 17
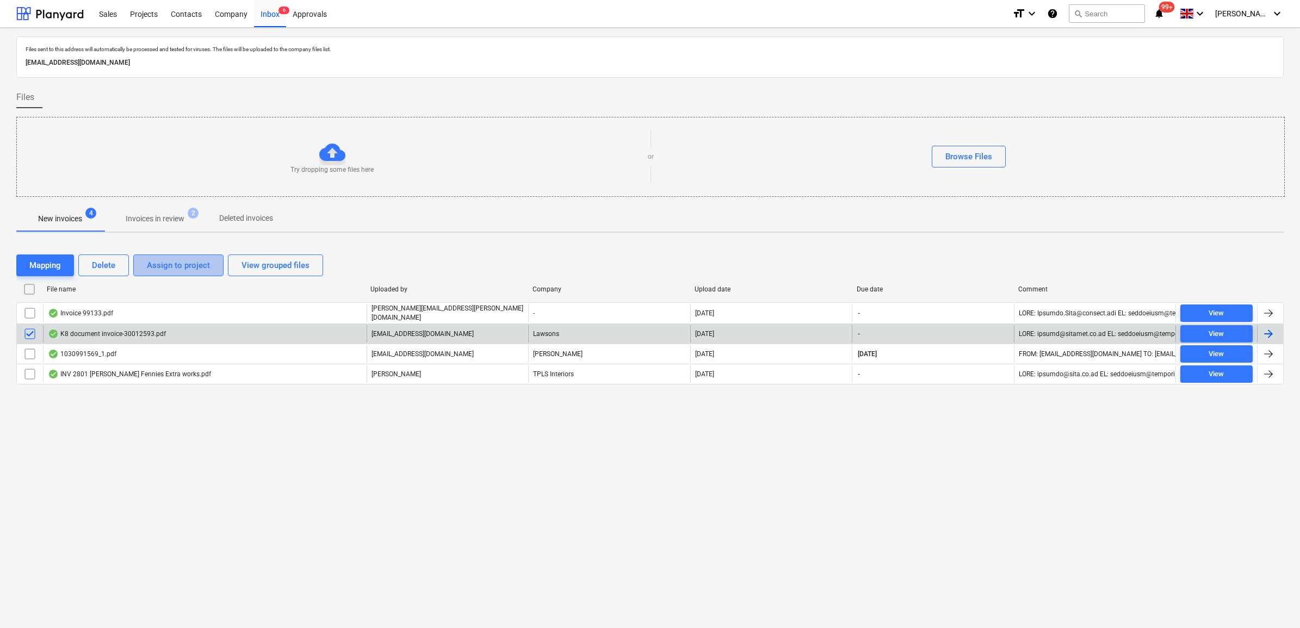
click at [166, 269] on div "Assign to project" at bounding box center [178, 265] width 63 height 14
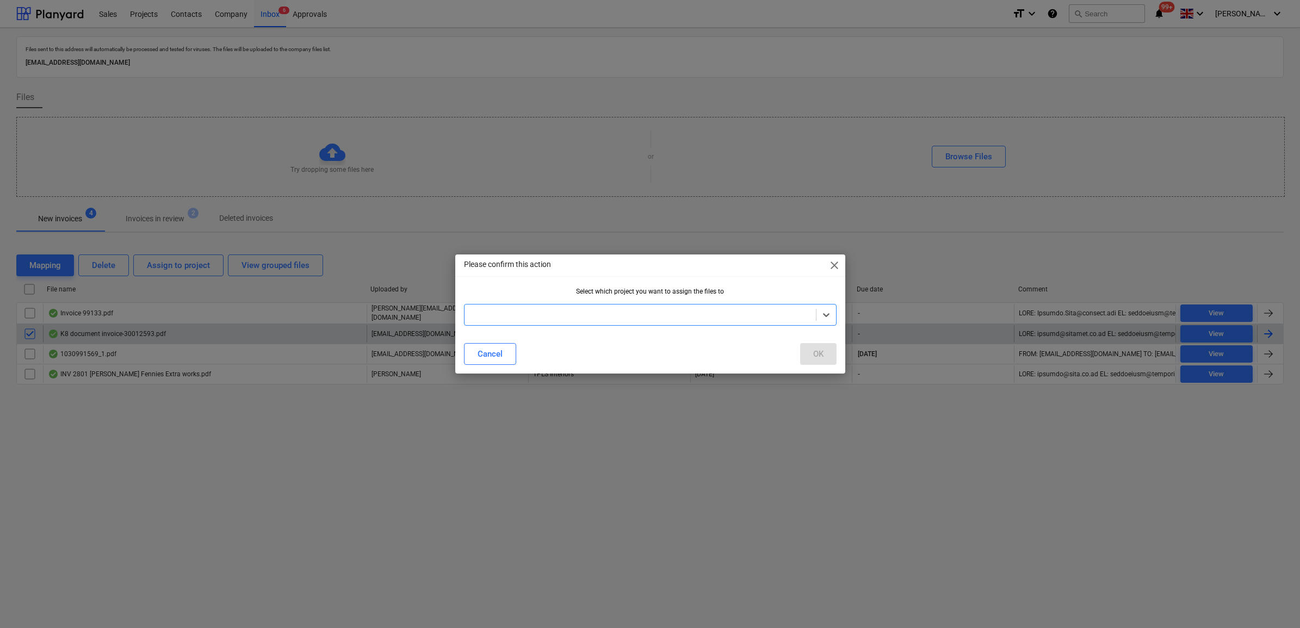
type input "v"
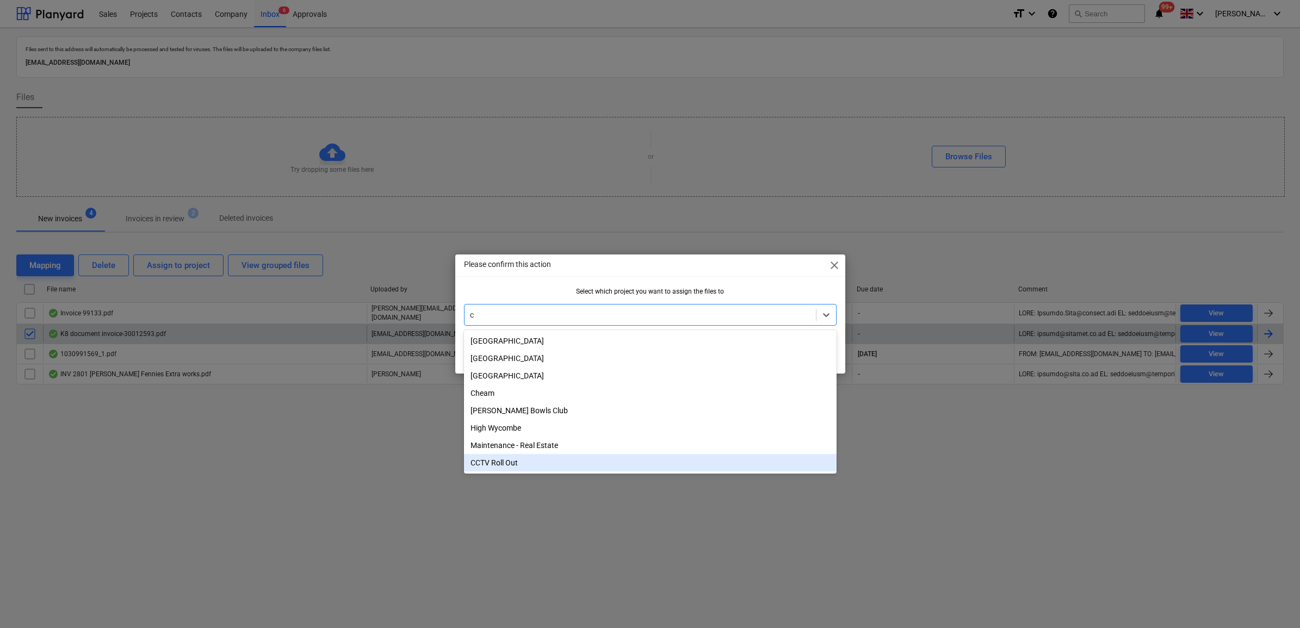
type input "cy"
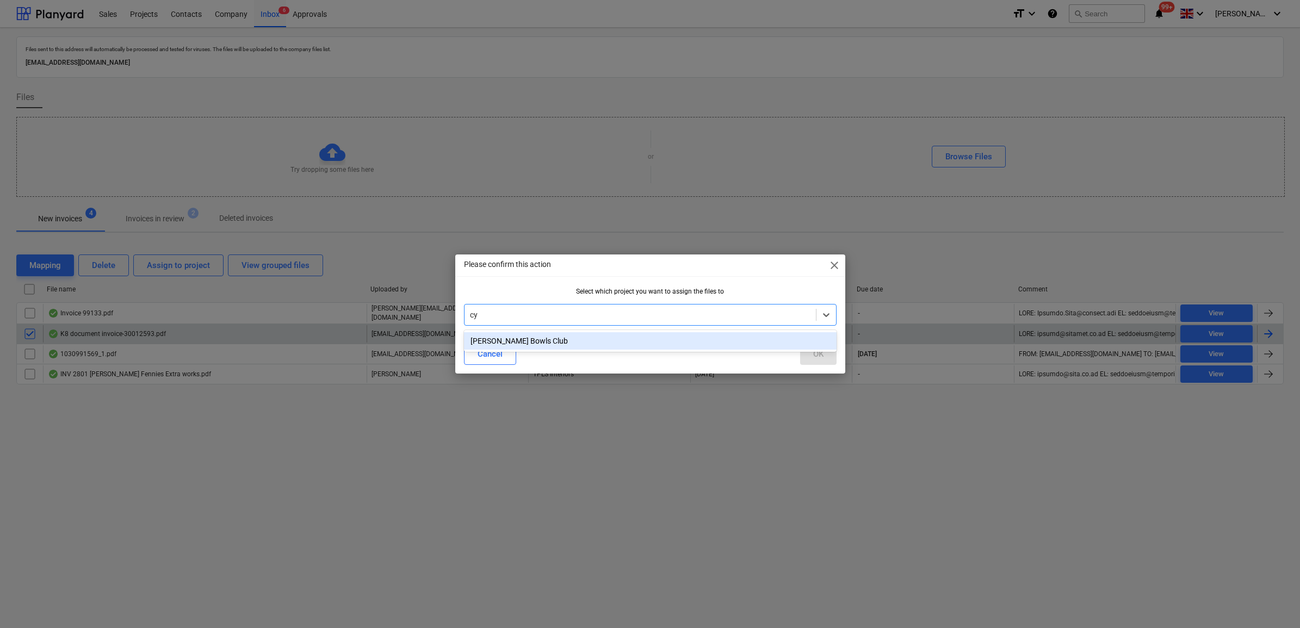
click at [547, 332] on div "[PERSON_NAME] Bowls Club" at bounding box center [650, 340] width 372 height 17
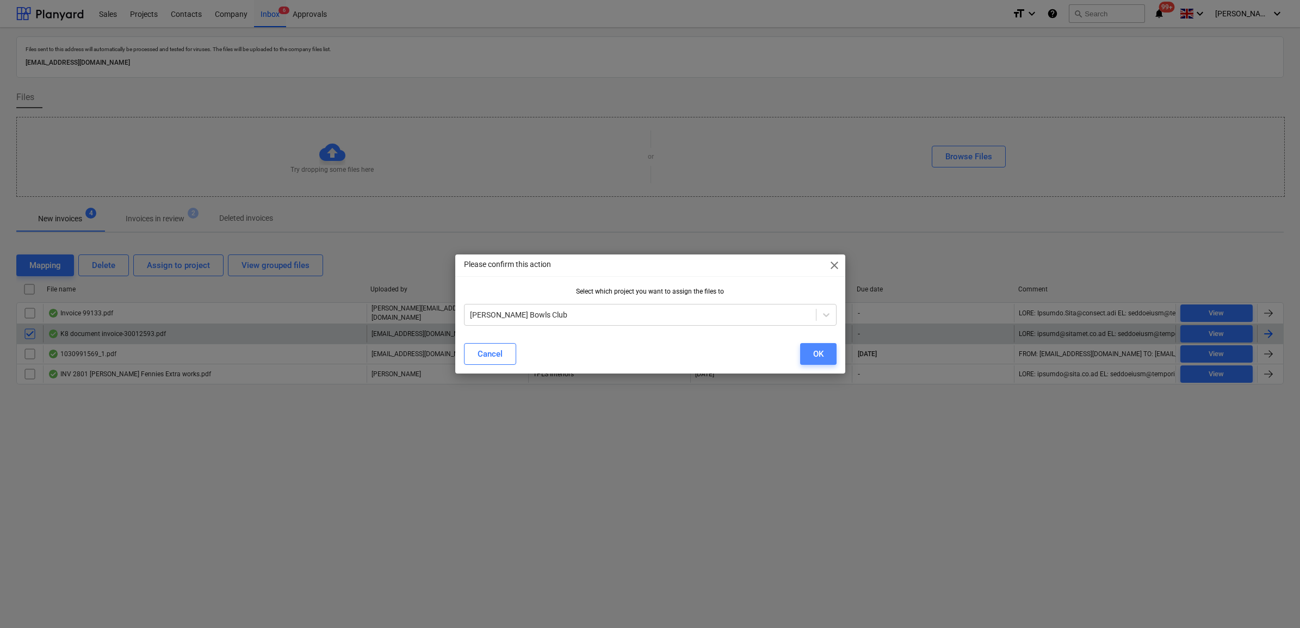
click at [813, 356] on div "OK" at bounding box center [818, 354] width 10 height 14
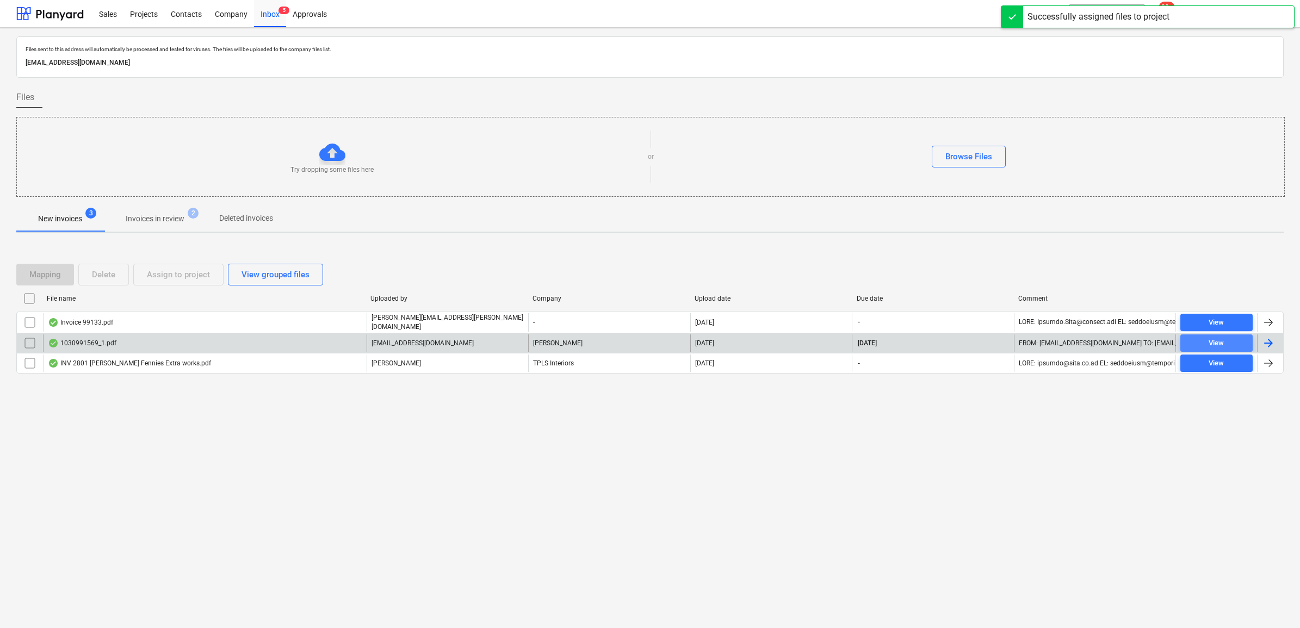
click at [1213, 346] on div "View" at bounding box center [1215, 343] width 15 height 13
click at [1219, 335] on button "View" at bounding box center [1216, 342] width 72 height 17
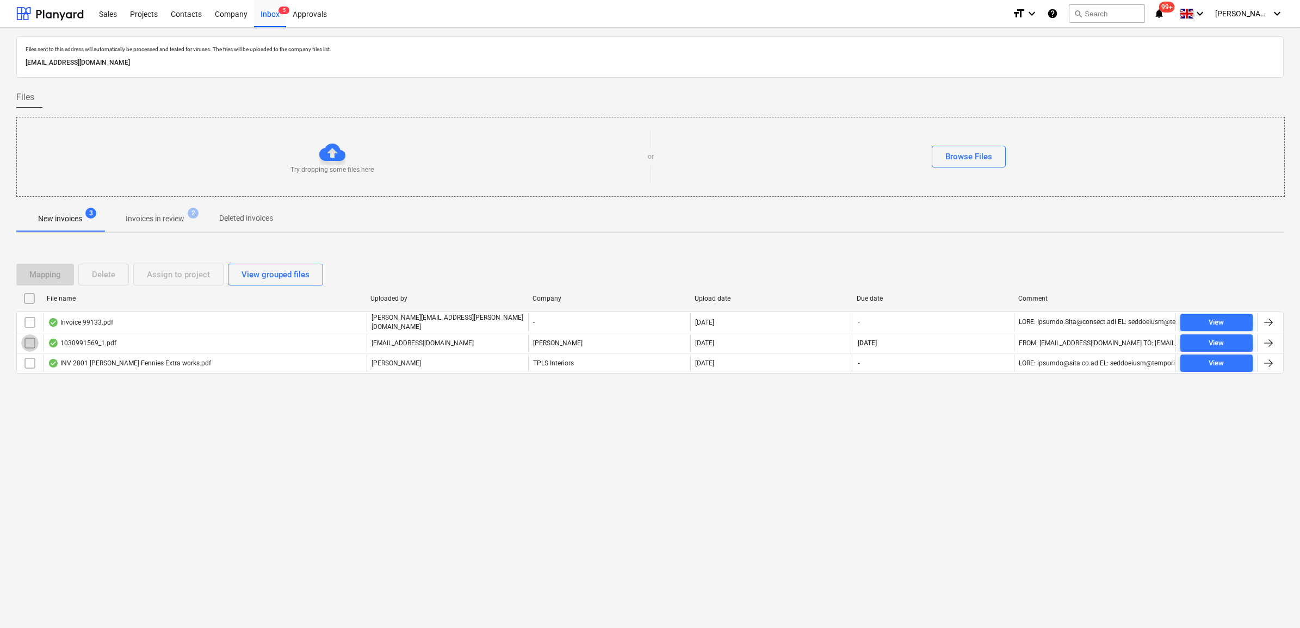
click at [35, 340] on input "checkbox" at bounding box center [29, 342] width 17 height 17
click at [166, 281] on div "Assign to project" at bounding box center [178, 275] width 63 height 14
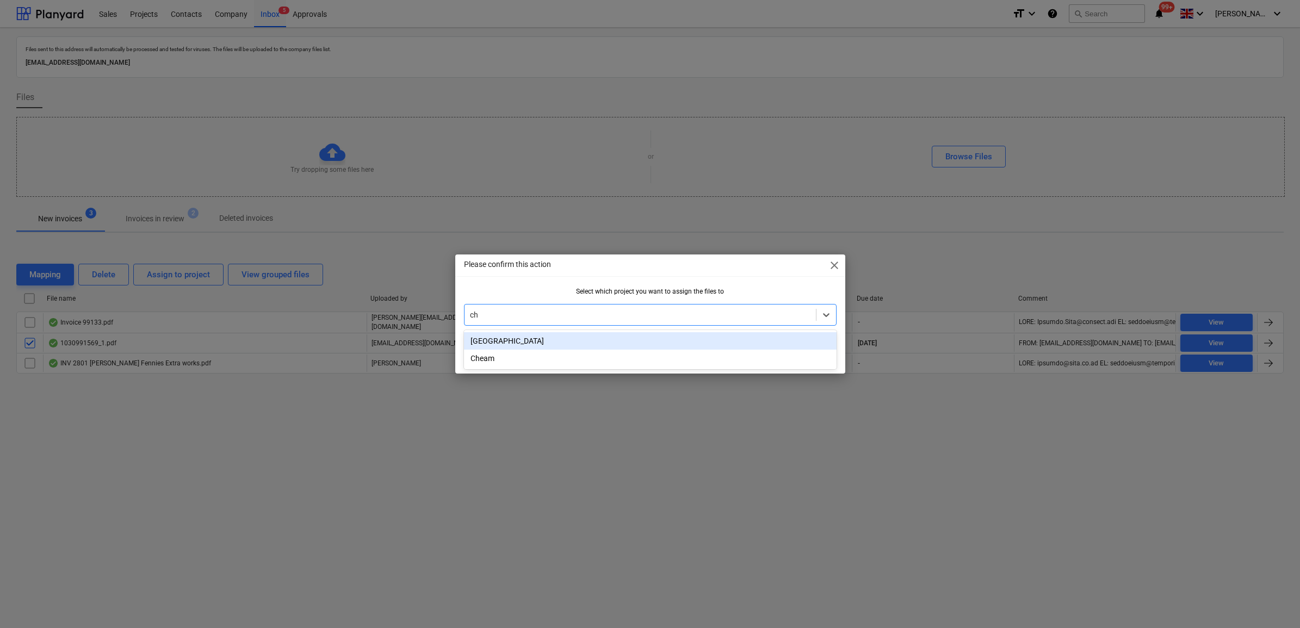
type input "che"
click at [593, 336] on div "Cheam" at bounding box center [650, 340] width 372 height 17
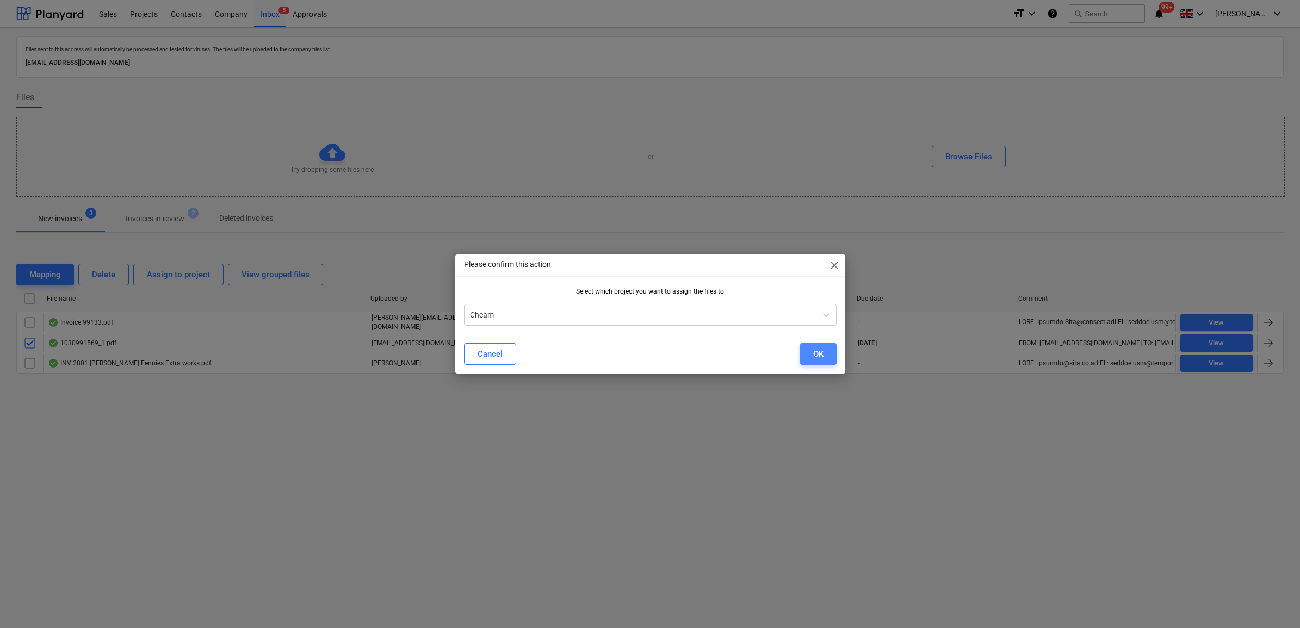
click at [823, 356] on button "OK" at bounding box center [818, 354] width 36 height 22
